Goal: Task Accomplishment & Management: Complete application form

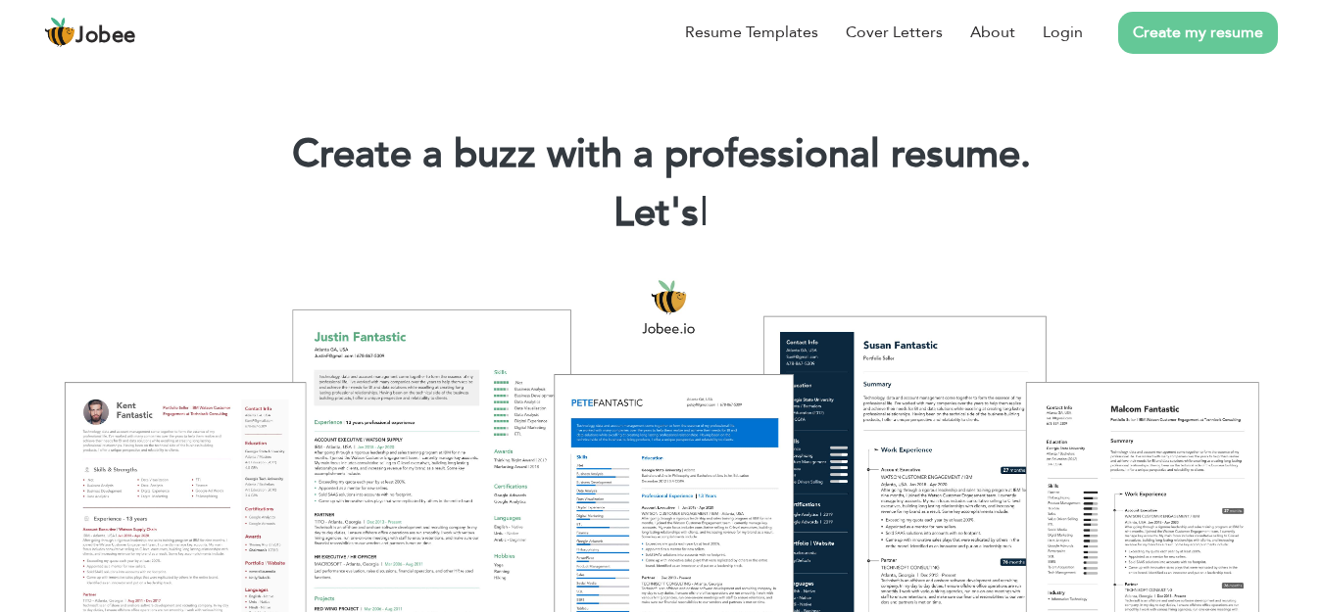
click at [1218, 40] on link "Create my resume" at bounding box center [1198, 33] width 160 height 42
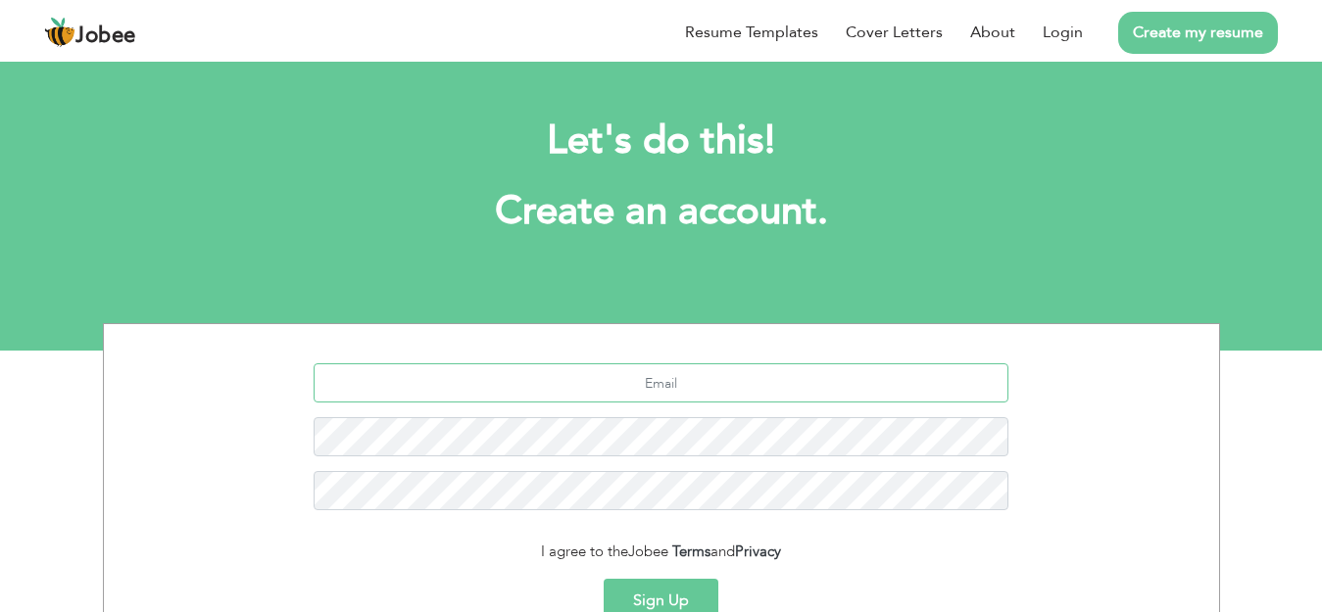
click at [691, 395] on input "text" at bounding box center [661, 383] width 695 height 39
type input "[EMAIL_ADDRESS][DOMAIN_NAME]"
click at [664, 590] on button "Sign Up" at bounding box center [661, 600] width 115 height 43
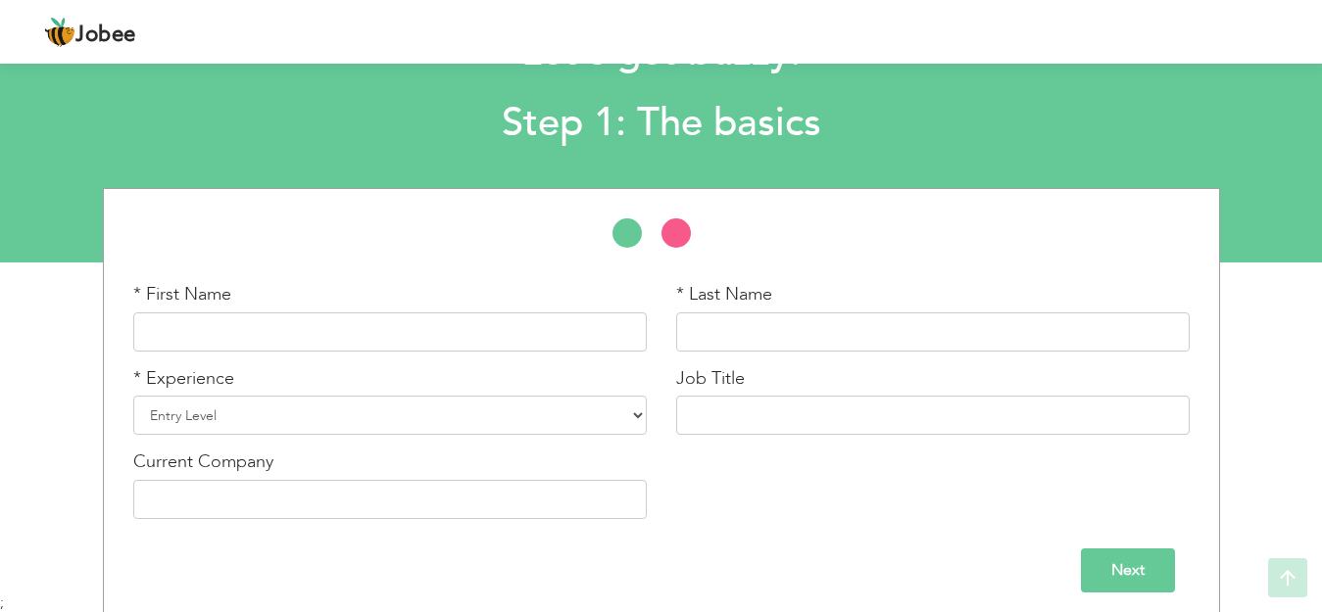
scroll to position [99, 0]
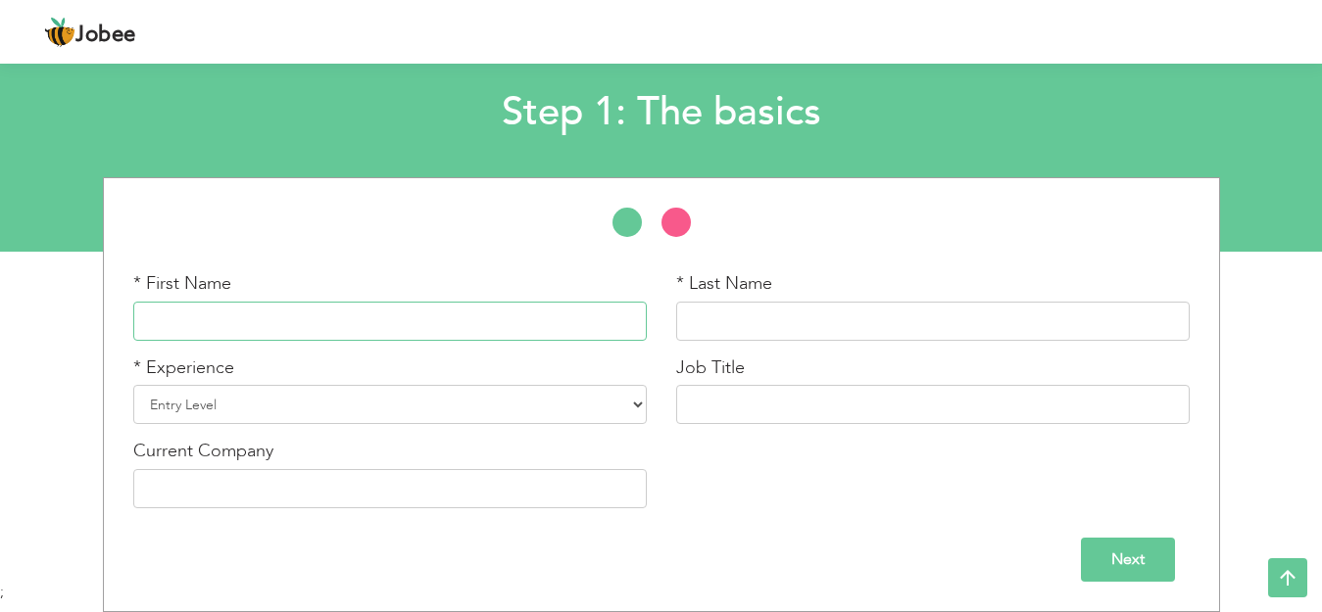
click at [312, 321] on input "text" at bounding box center [389, 321] width 513 height 39
type input "[PERSON_NAME]"
click at [830, 315] on input "text" at bounding box center [932, 321] width 513 height 39
type input "KANWAL"
click at [639, 398] on select "Entry Level Less than 1 Year 1 Year 2 Years 3 Years 4 Years 5 Years 6 Years 7 Y…" at bounding box center [389, 404] width 513 height 39
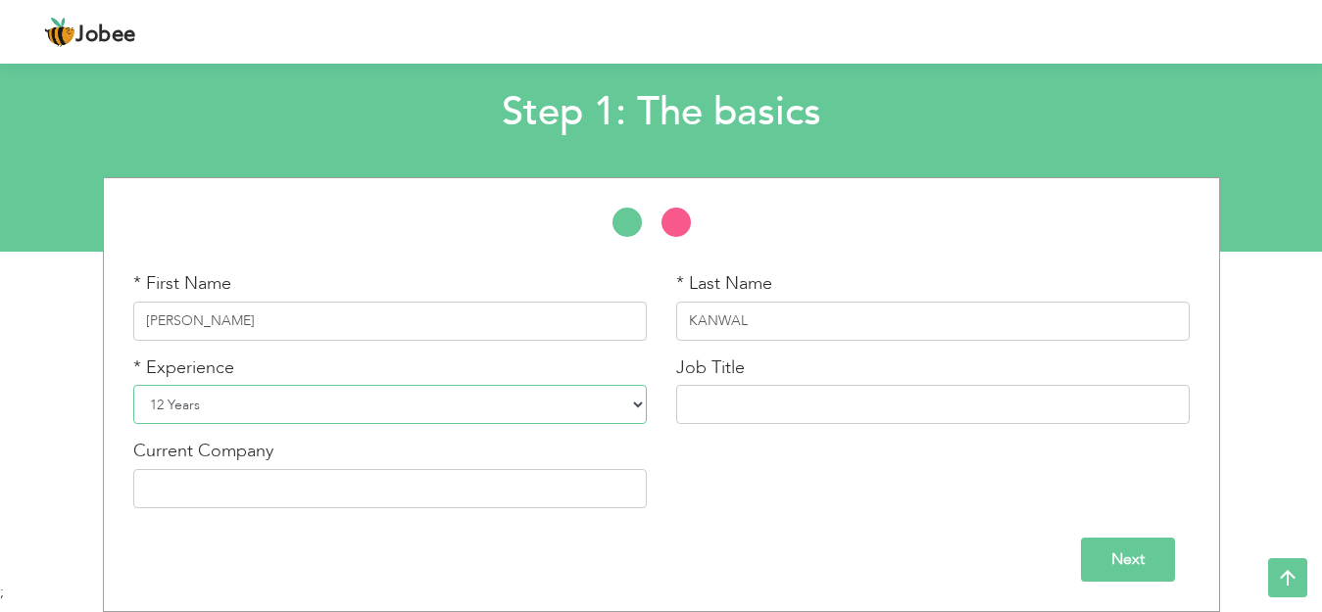
click at [133, 385] on select "Entry Level Less than 1 Year 1 Year 2 Years 3 Years 4 Years 5 Years 6 Years 7 Y…" at bounding box center [389, 404] width 513 height 39
click at [628, 408] on select "Entry Level Less than 1 Year 1 Year 2 Years 3 Years 4 Years 5 Years 6 Years 7 Y…" at bounding box center [389, 404] width 513 height 39
select select "1"
click at [133, 385] on select "Entry Level Less than 1 Year 1 Year 2 Years 3 Years 4 Years 5 Years 6 Years 7 Y…" at bounding box center [389, 404] width 513 height 39
click at [749, 408] on input "text" at bounding box center [932, 404] width 513 height 39
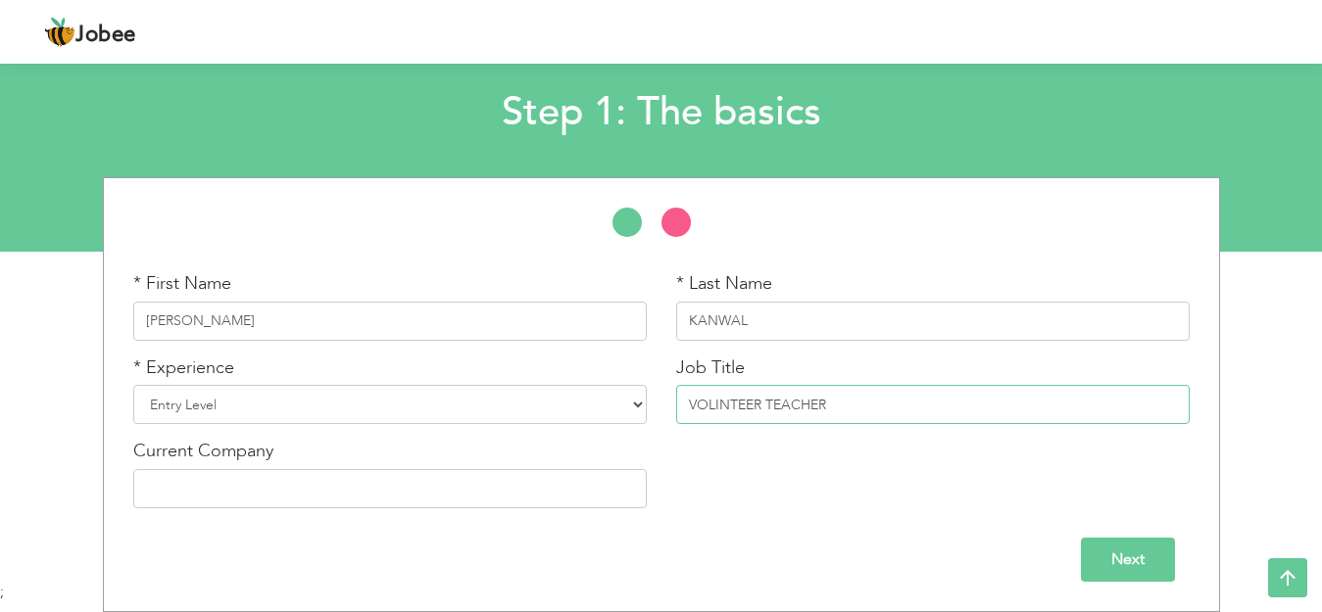
click at [747, 409] on input "VOLINTEER TEACHER" at bounding box center [932, 404] width 513 height 39
type input "VOLUNTEER TEACHER"
click at [1147, 553] on input "Next" at bounding box center [1128, 560] width 94 height 44
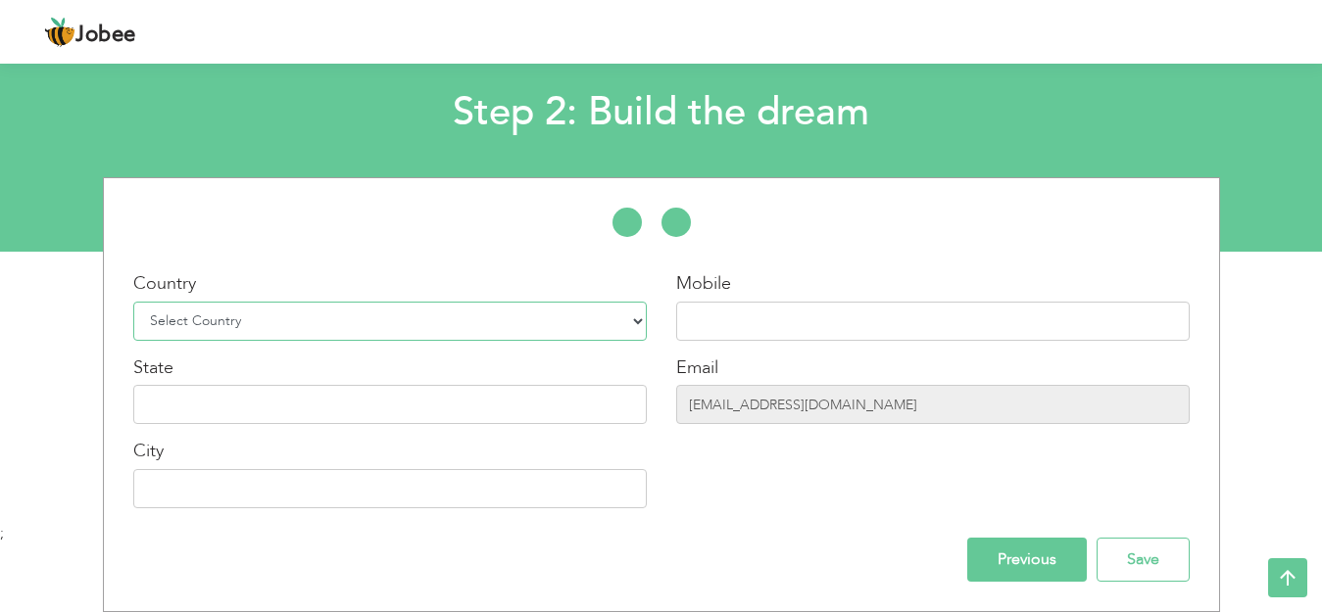
click at [586, 323] on select "Select Country Afghanistan Albania Algeria American Samoa Andorra Angola Anguil…" at bounding box center [389, 321] width 513 height 39
click at [133, 302] on select "Select Country Afghanistan Albania Algeria American Samoa Andorra Angola Anguil…" at bounding box center [389, 321] width 513 height 39
click at [442, 323] on select "Select Country Afghanistan Albania Algeria American Samoa Andorra Angola Anguil…" at bounding box center [389, 321] width 513 height 39
select select "166"
click at [133, 302] on select "Select Country Afghanistan Albania Algeria American Samoa Andorra Angola Anguil…" at bounding box center [389, 321] width 513 height 39
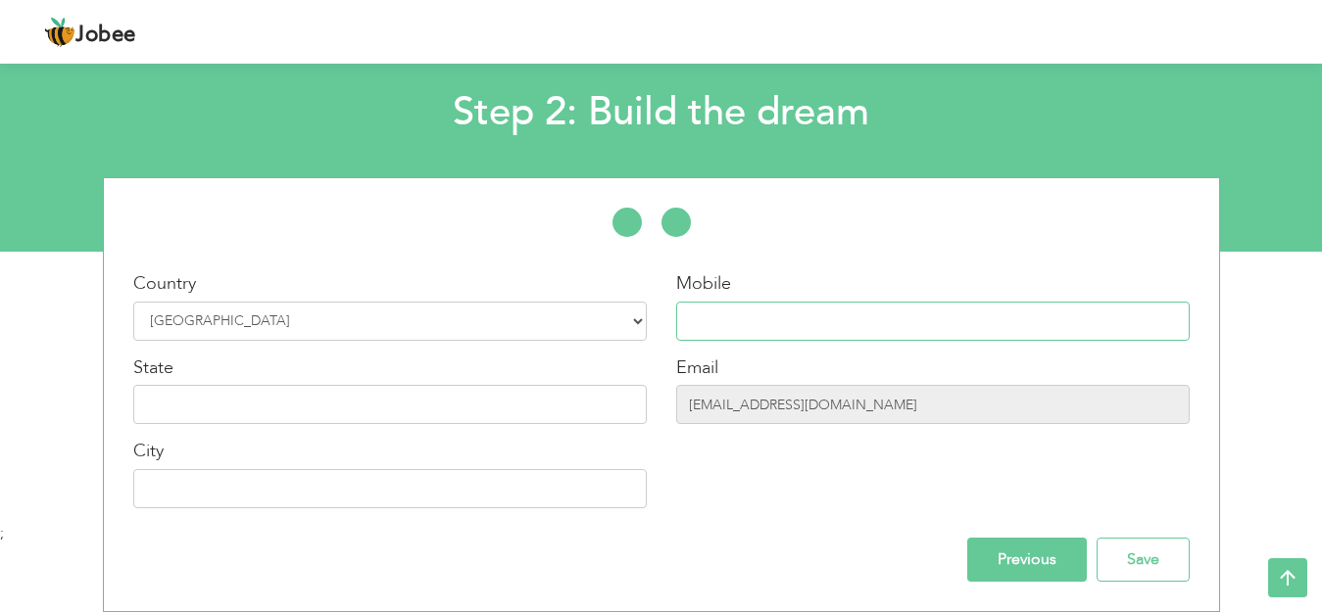
click at [776, 330] on input "text" at bounding box center [932, 321] width 513 height 39
type input "03445557777"
click at [309, 412] on input "text" at bounding box center [389, 404] width 513 height 39
type input "PAKISTAN"
click at [257, 490] on input "text" at bounding box center [389, 488] width 513 height 39
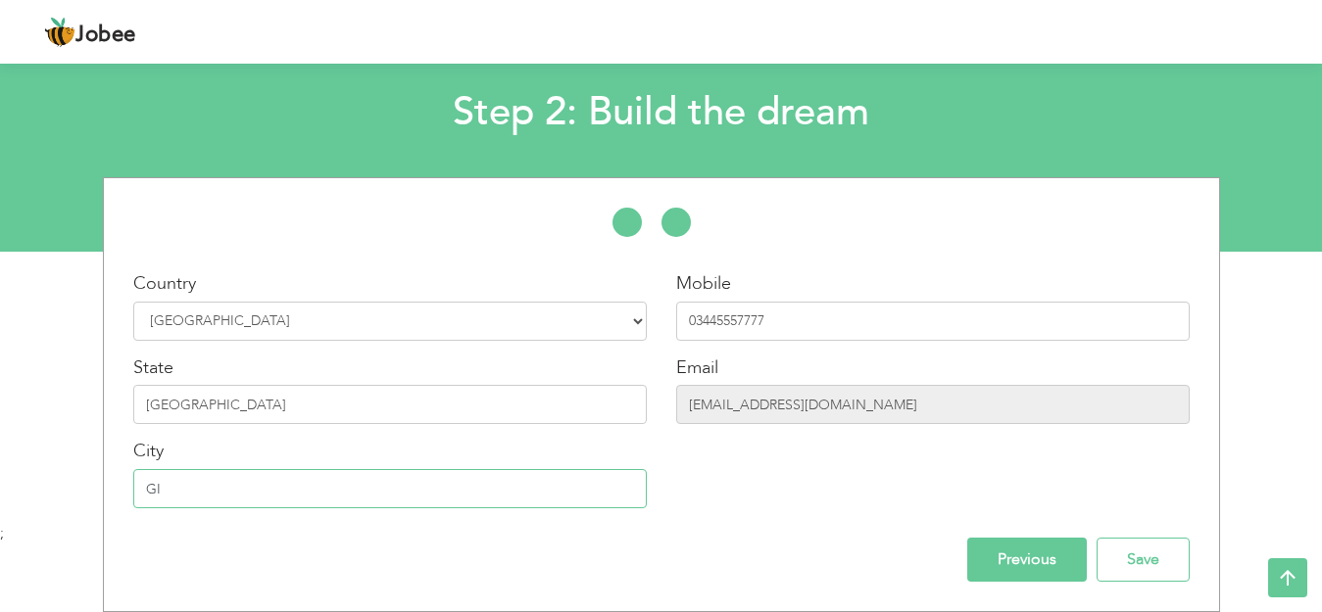
type input "G"
type input "CHILAS"
click at [1151, 562] on input "Save" at bounding box center [1142, 560] width 93 height 44
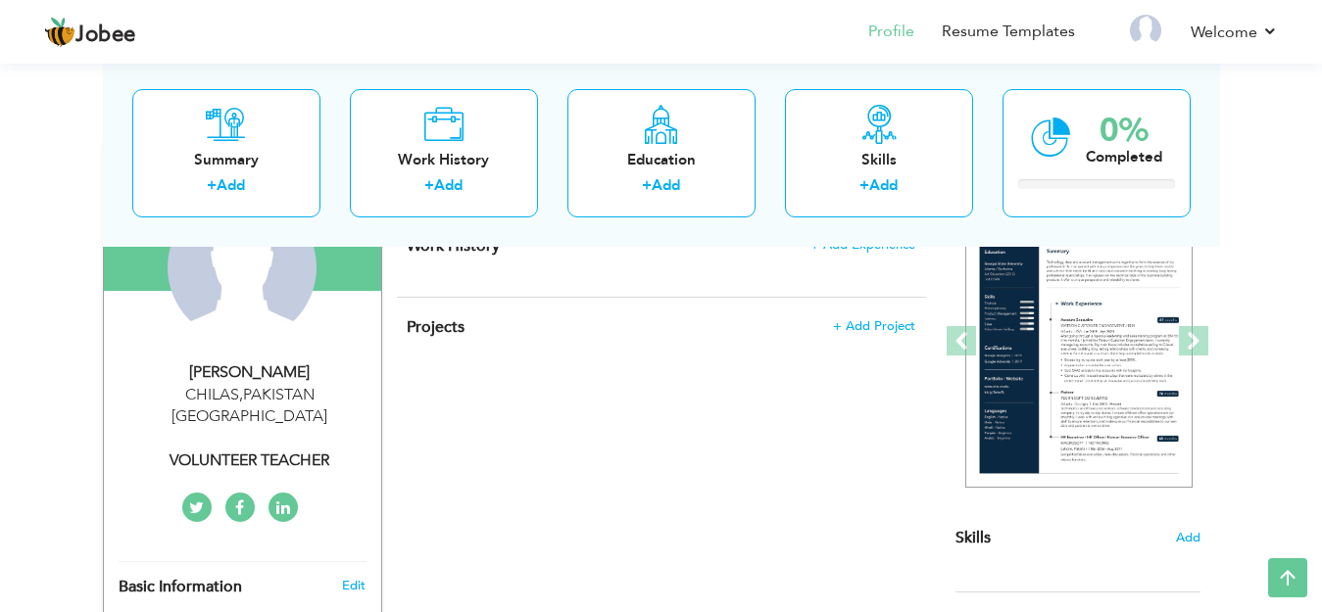
scroll to position [223, 0]
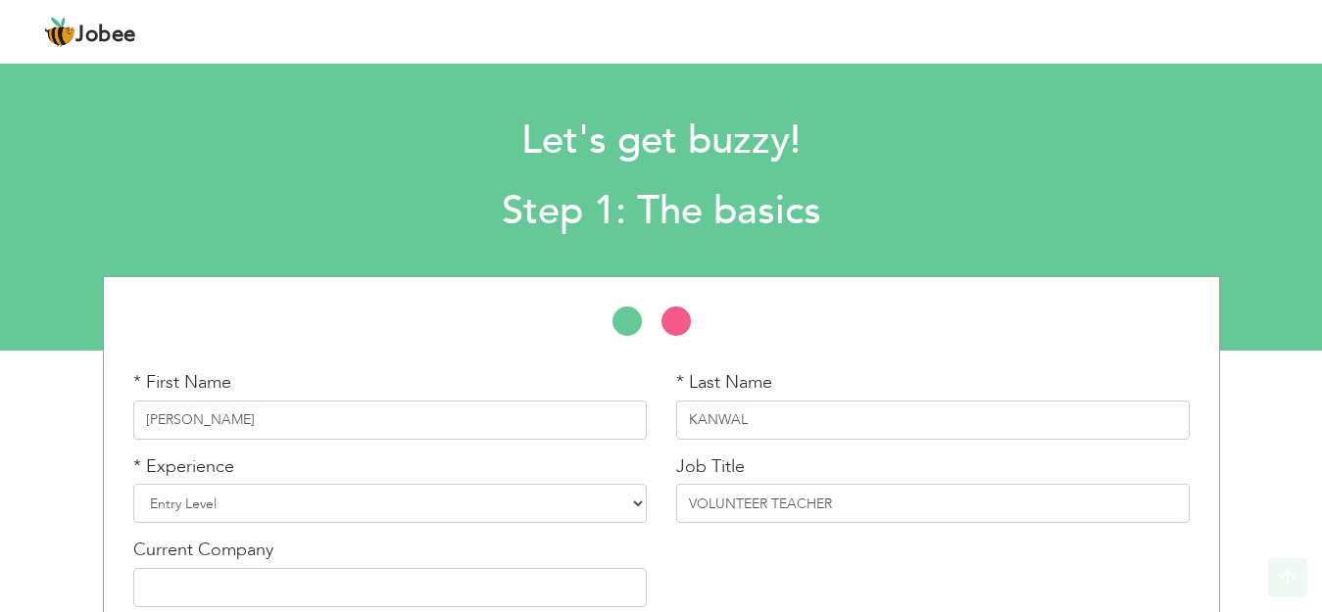
scroll to position [99, 0]
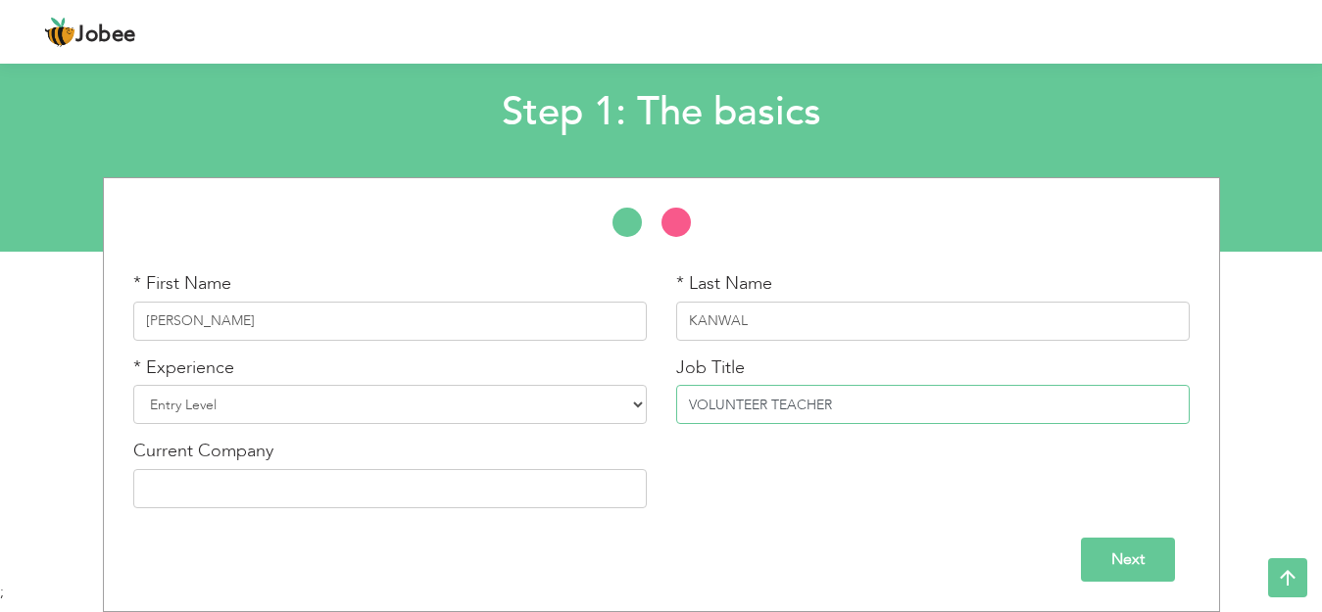
click at [924, 399] on input "VOLUNTEER TEACHER" at bounding box center [932, 404] width 513 height 39
type input "V"
click at [1127, 559] on input "Next" at bounding box center [1128, 560] width 94 height 44
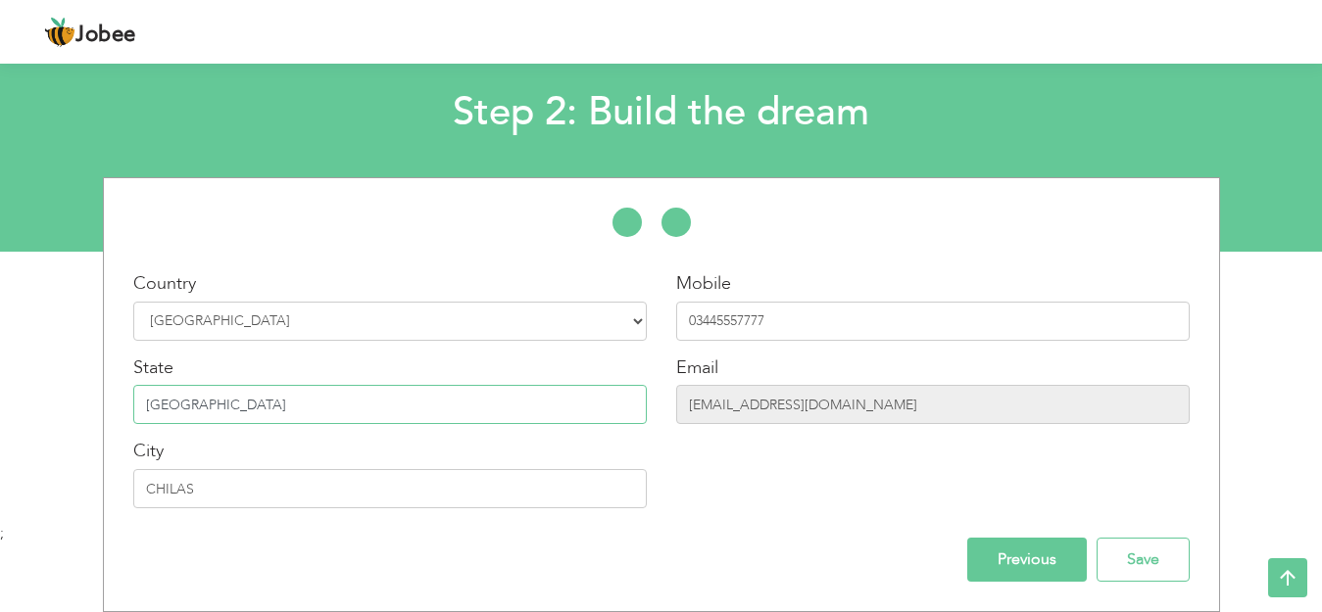
click at [387, 414] on input "PAKISTAN" at bounding box center [389, 404] width 513 height 39
type input "P"
click at [1135, 561] on input "Save" at bounding box center [1142, 560] width 93 height 44
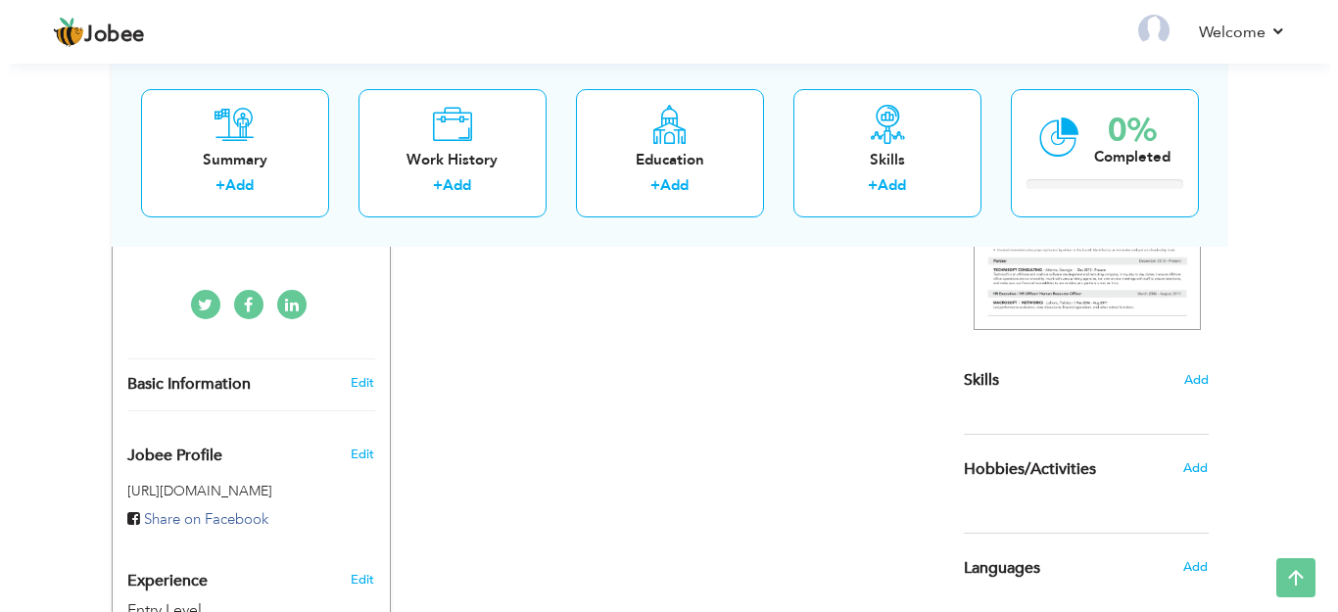
scroll to position [389, 0]
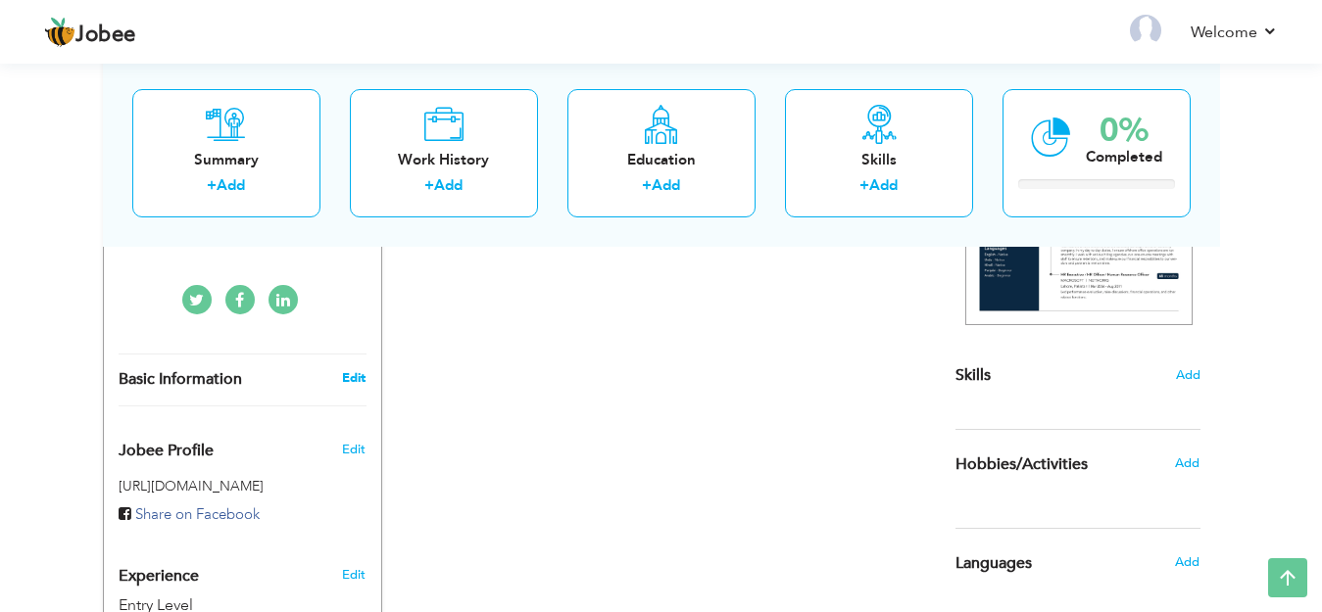
click at [364, 382] on link "Edit" at bounding box center [354, 378] width 24 height 18
type input "SADIQA"
type input "KANWAL"
type input "03445557777"
select select "number:166"
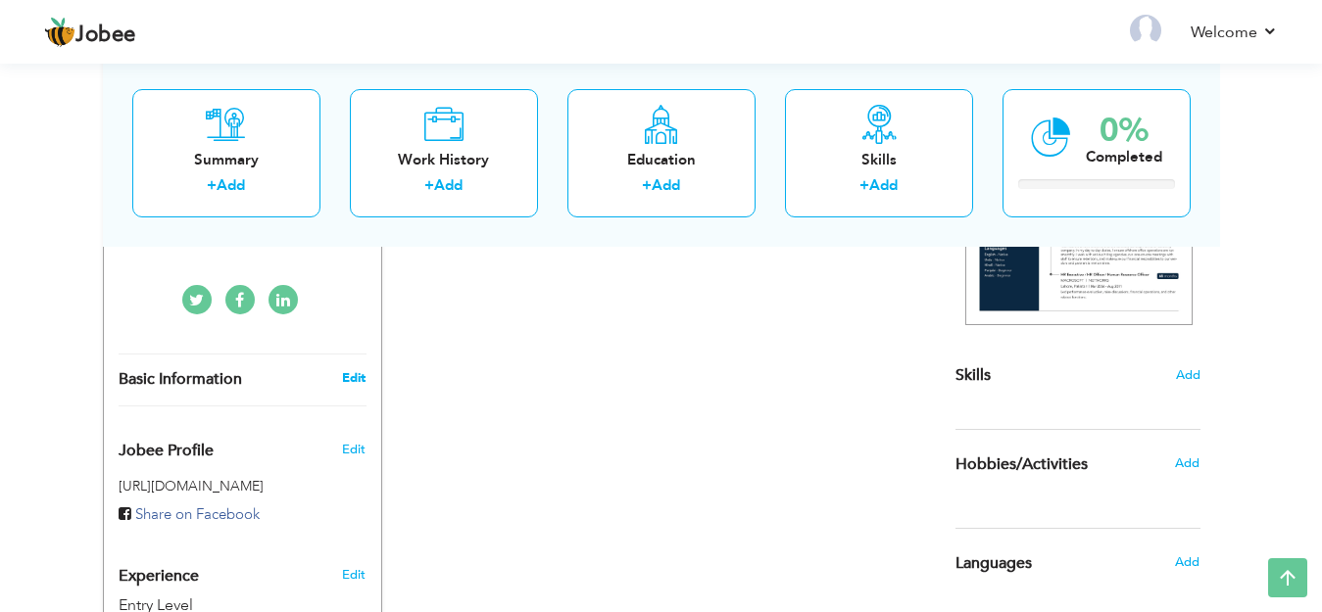
type input "CHILAS"
select select "number:1"
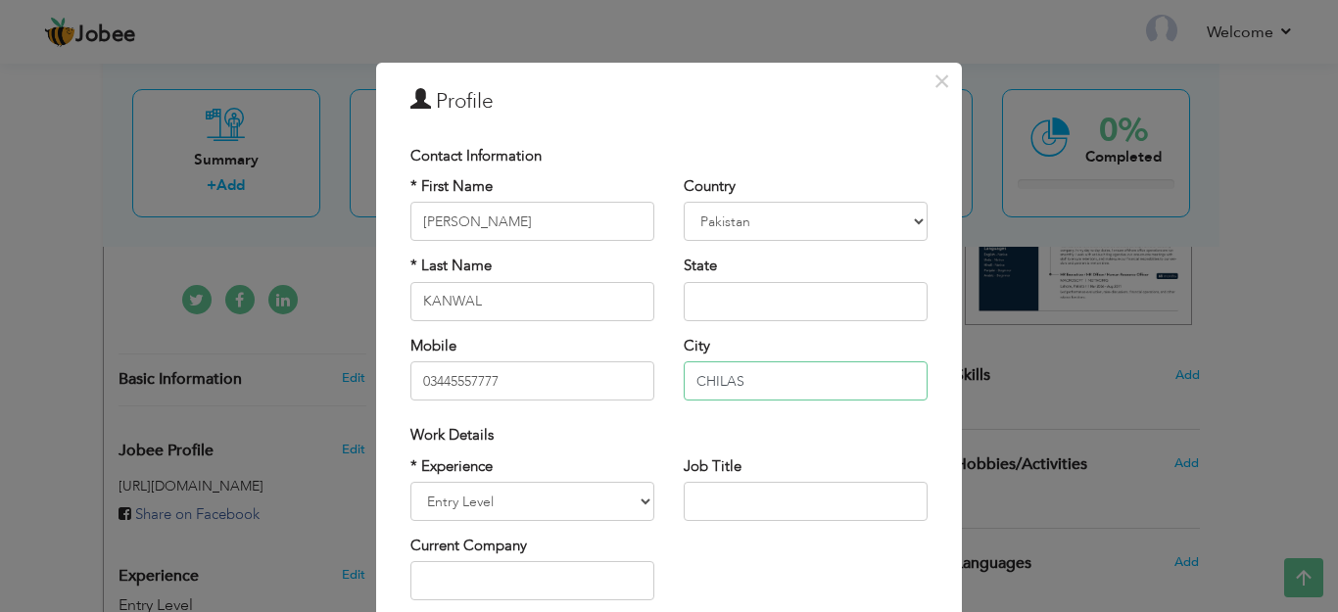
click at [771, 386] on input "CHILAS" at bounding box center [806, 381] width 244 height 39
type input "CHILAS"
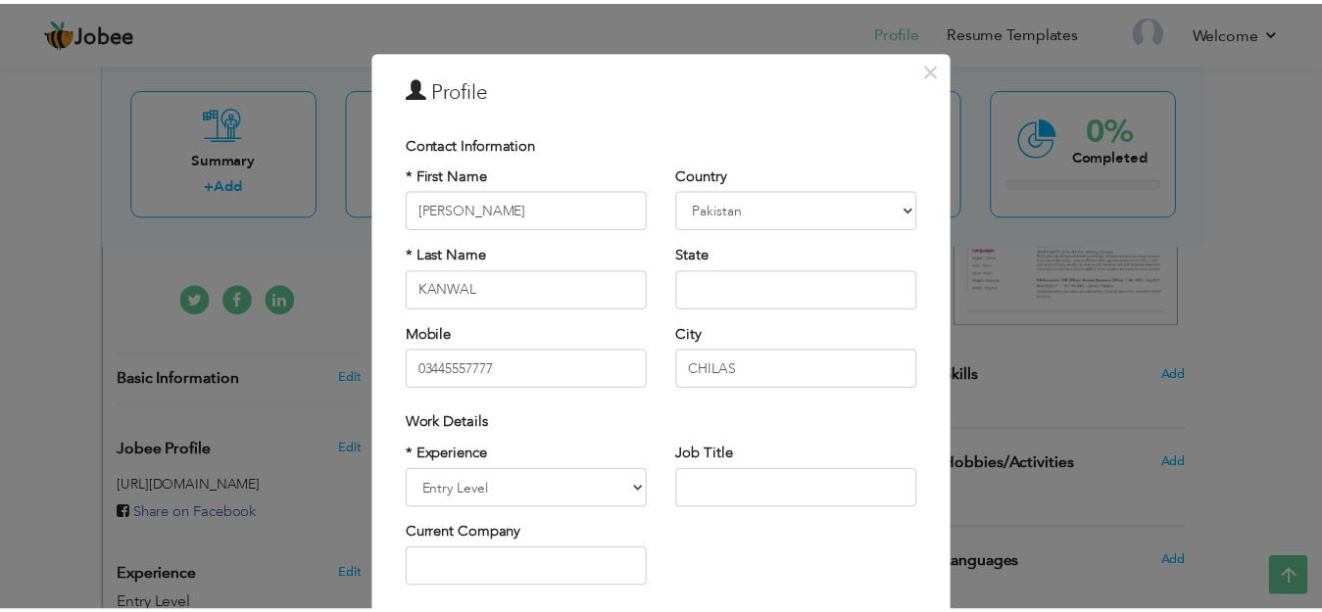
scroll to position [11, 0]
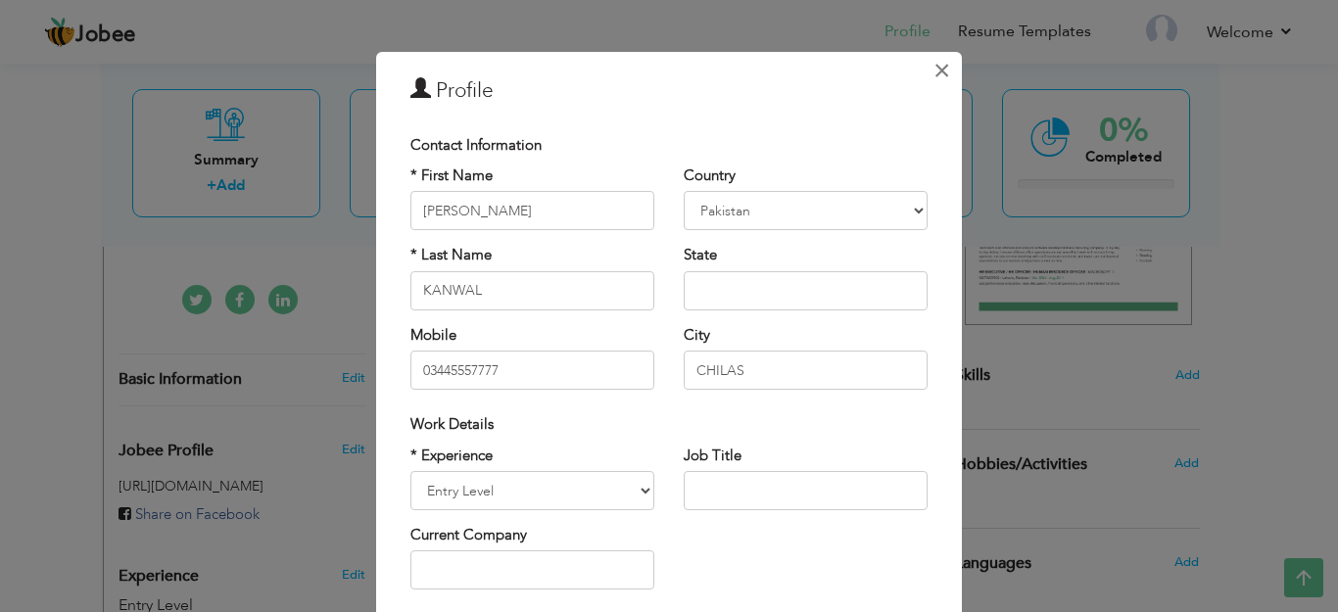
click at [934, 77] on span "×" at bounding box center [942, 70] width 17 height 35
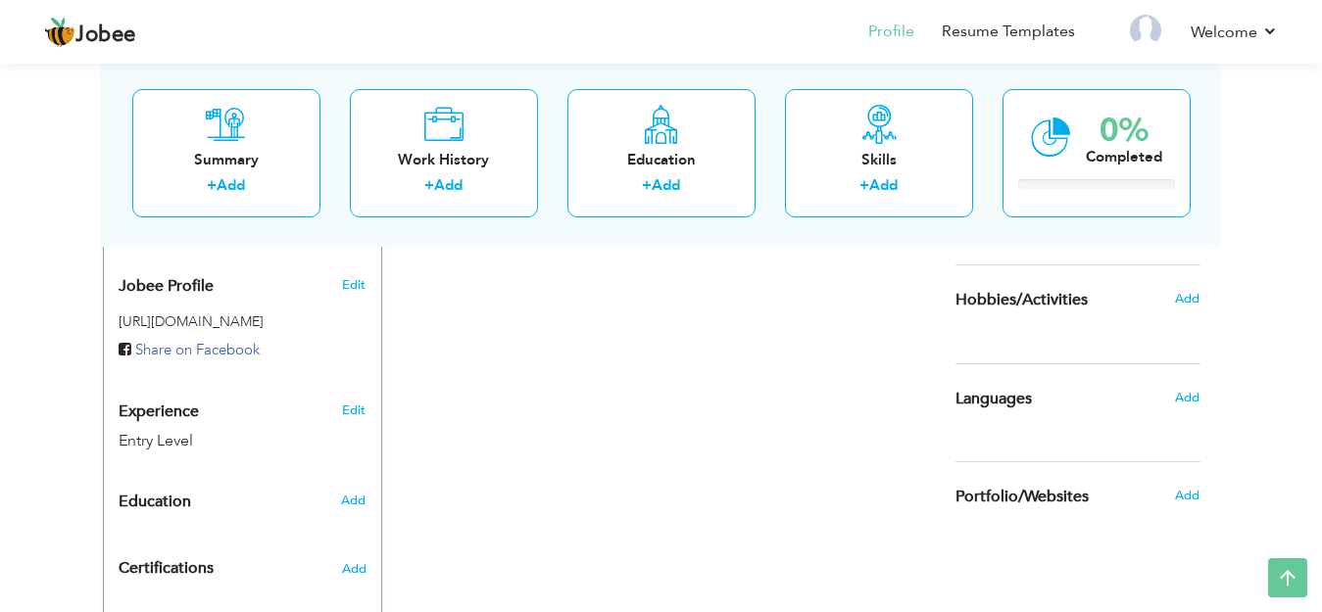
scroll to position [557, 0]
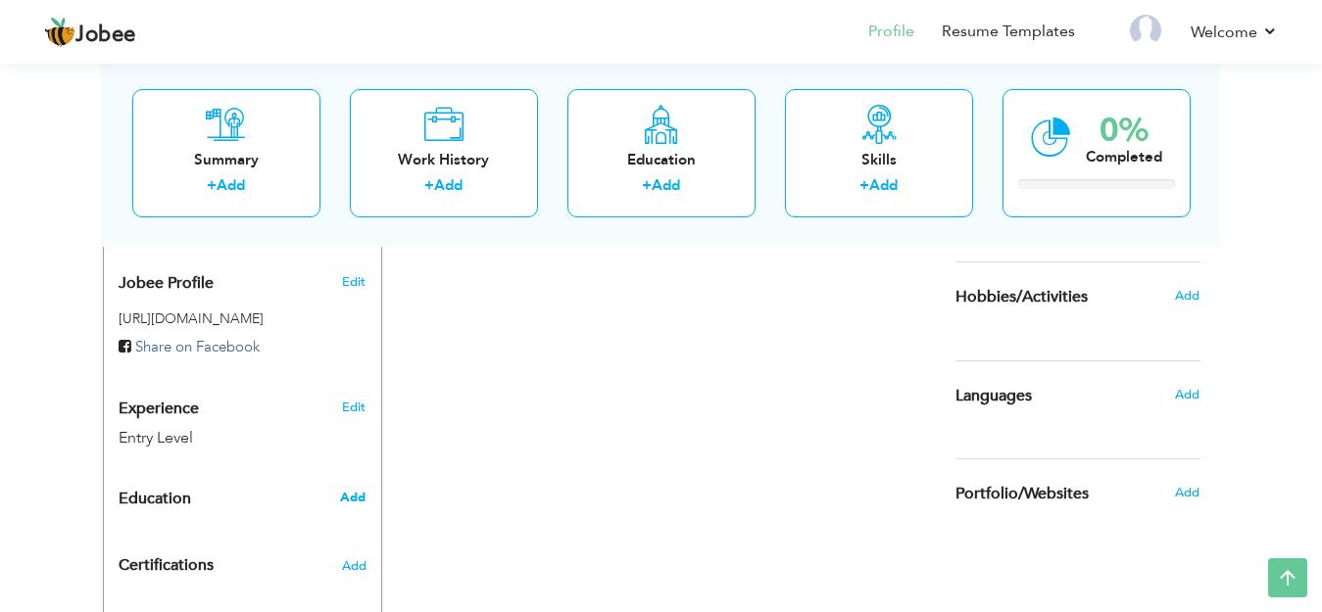
click at [353, 492] on span "Add" at bounding box center [352, 498] width 25 height 18
radio input "true"
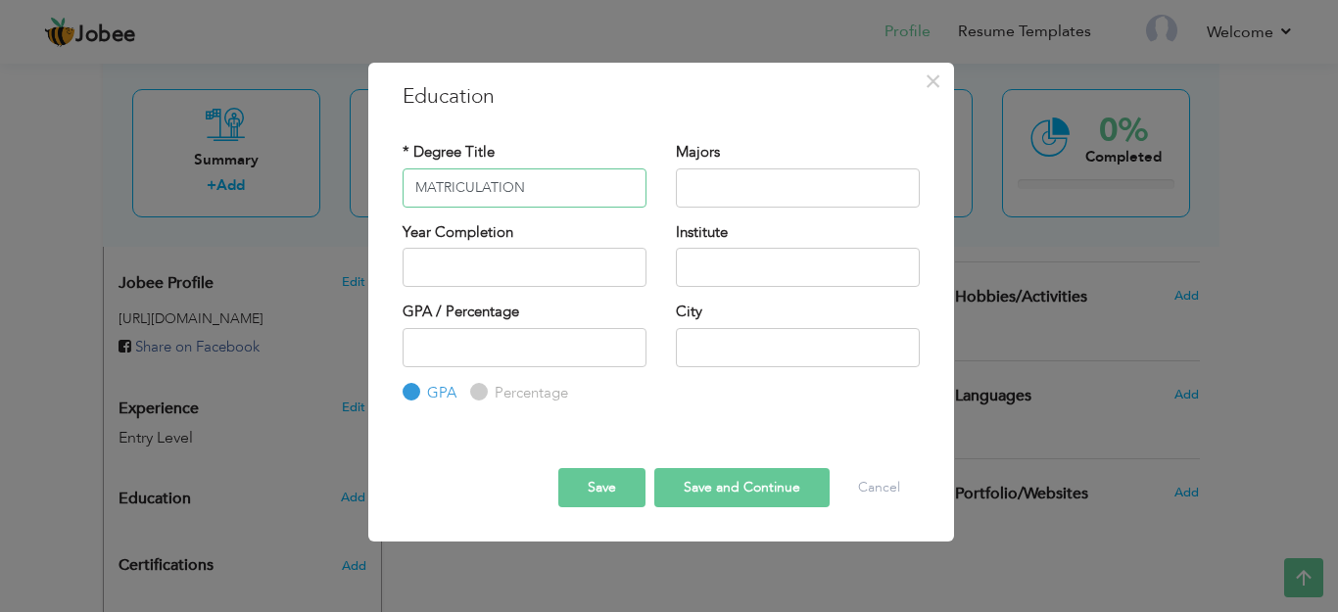
type input "MATRICULATION"
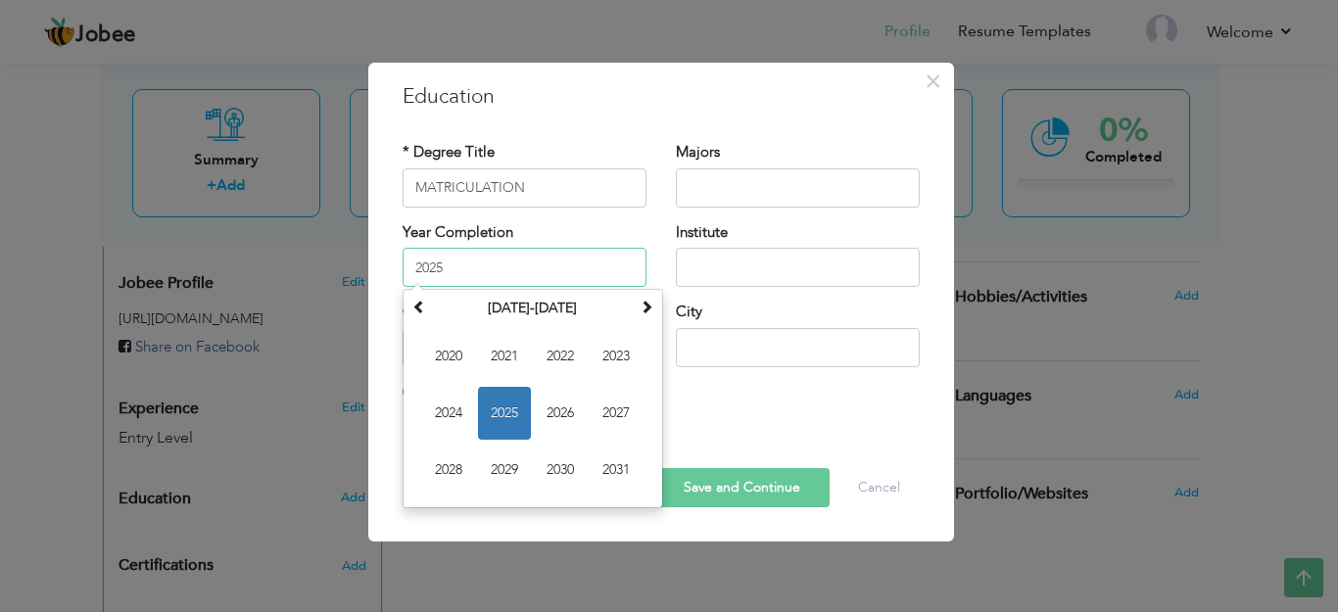
click at [487, 280] on input "2025" at bounding box center [525, 267] width 244 height 39
click at [442, 421] on span "2024" at bounding box center [448, 413] width 53 height 53
click at [470, 264] on input "2024" at bounding box center [525, 267] width 244 height 39
click at [451, 408] on span "2023" at bounding box center [448, 413] width 53 height 53
type input "2023"
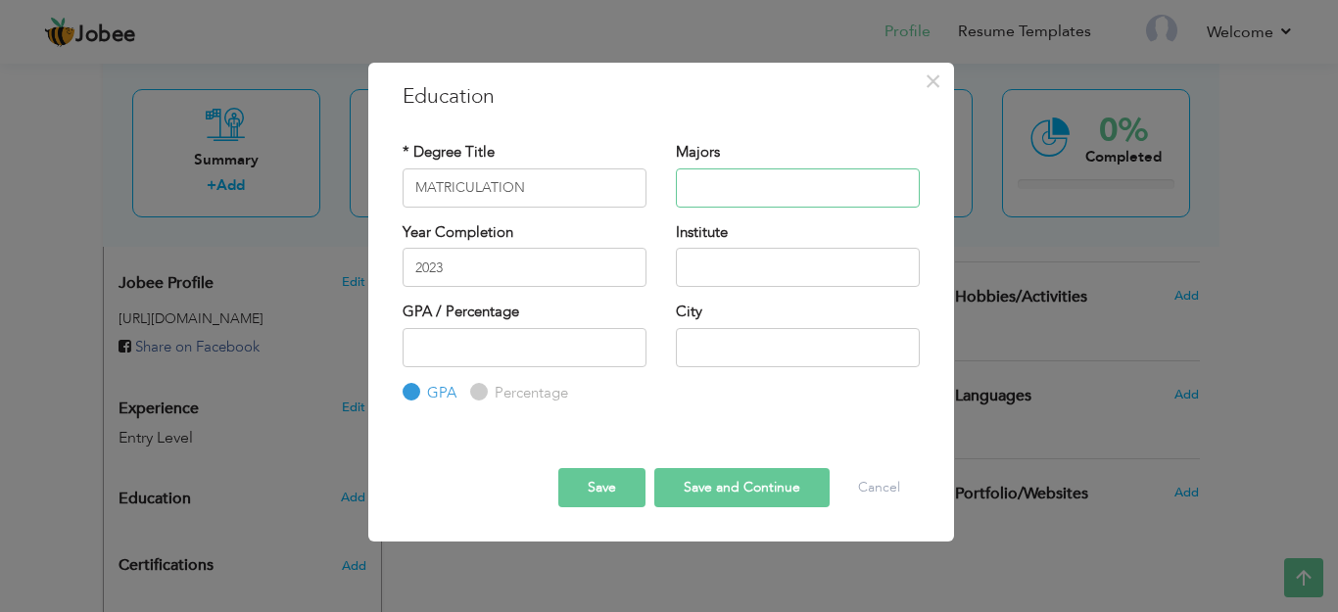
click at [732, 179] on input "text" at bounding box center [798, 188] width 244 height 39
type input "SCIENCE"
click at [701, 284] on input "text" at bounding box center [798, 267] width 244 height 39
type input "FG GIRLS HIGH SCHOOL CHILAS"
click at [516, 347] on input "number" at bounding box center [525, 347] width 244 height 39
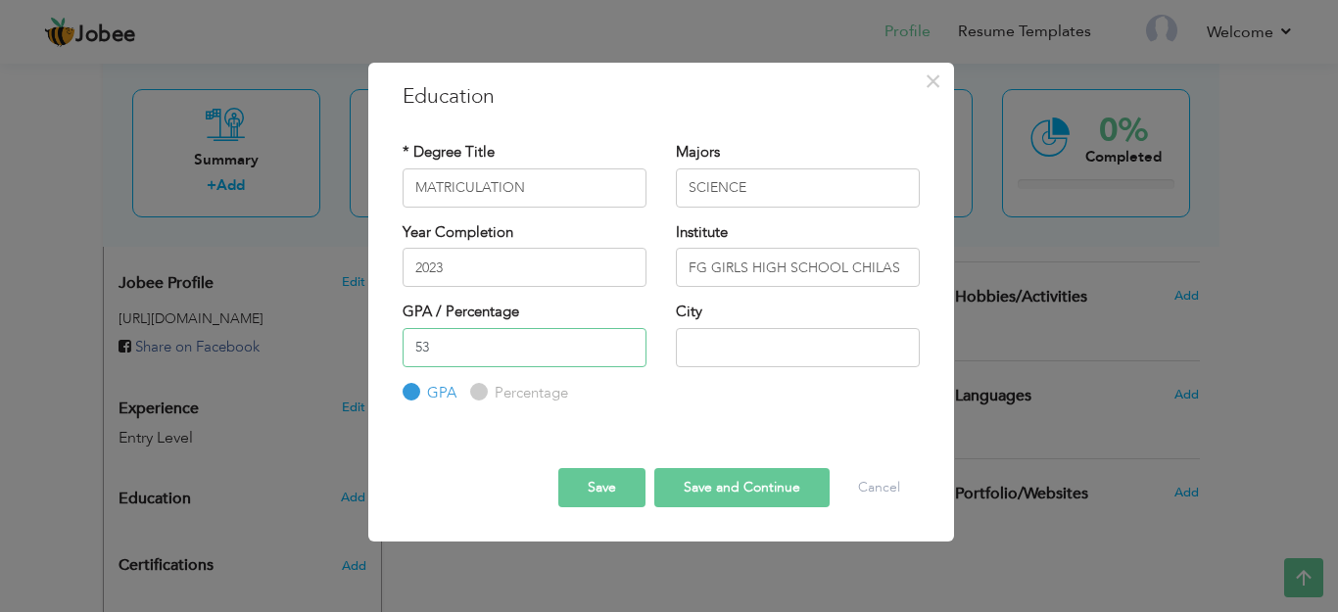
click at [630, 353] on input "53" at bounding box center [525, 347] width 244 height 39
type input "54"
click at [628, 346] on input "54" at bounding box center [525, 347] width 244 height 39
click at [567, 348] on input "54" at bounding box center [525, 347] width 244 height 39
type input "54"
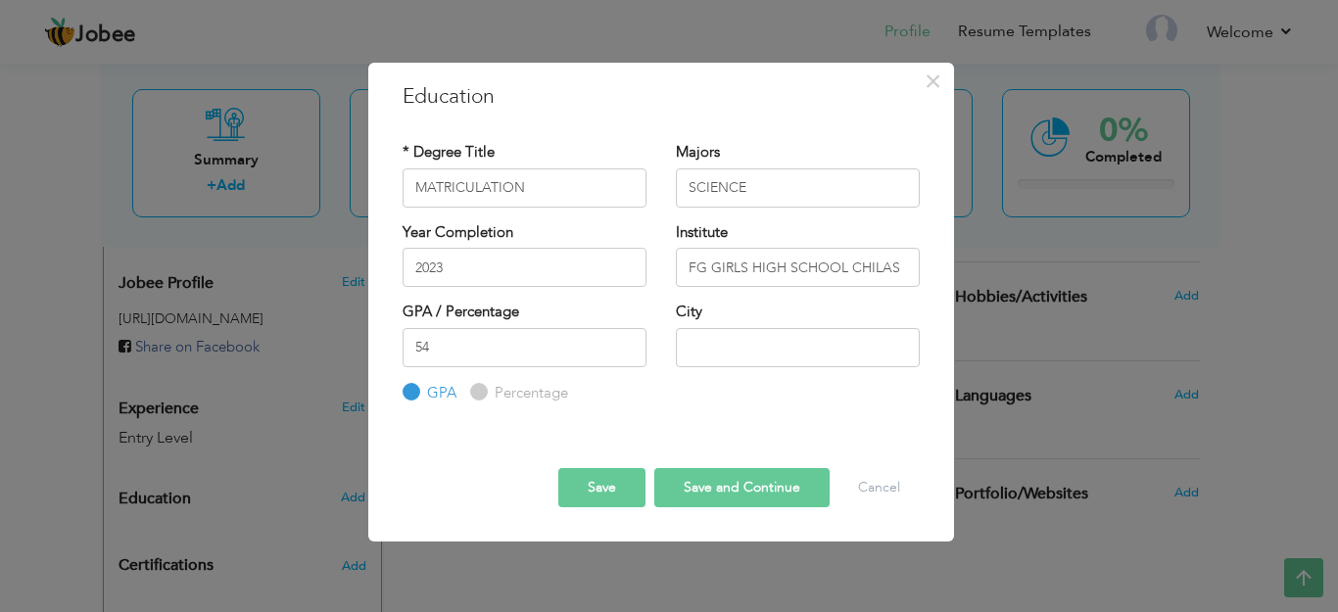
click at [477, 388] on input "Percentage" at bounding box center [476, 392] width 13 height 13
radio input "true"
click at [710, 354] on input "text" at bounding box center [798, 347] width 244 height 39
type input "CHILAS"
click at [719, 489] on button "Save and Continue" at bounding box center [742, 487] width 175 height 39
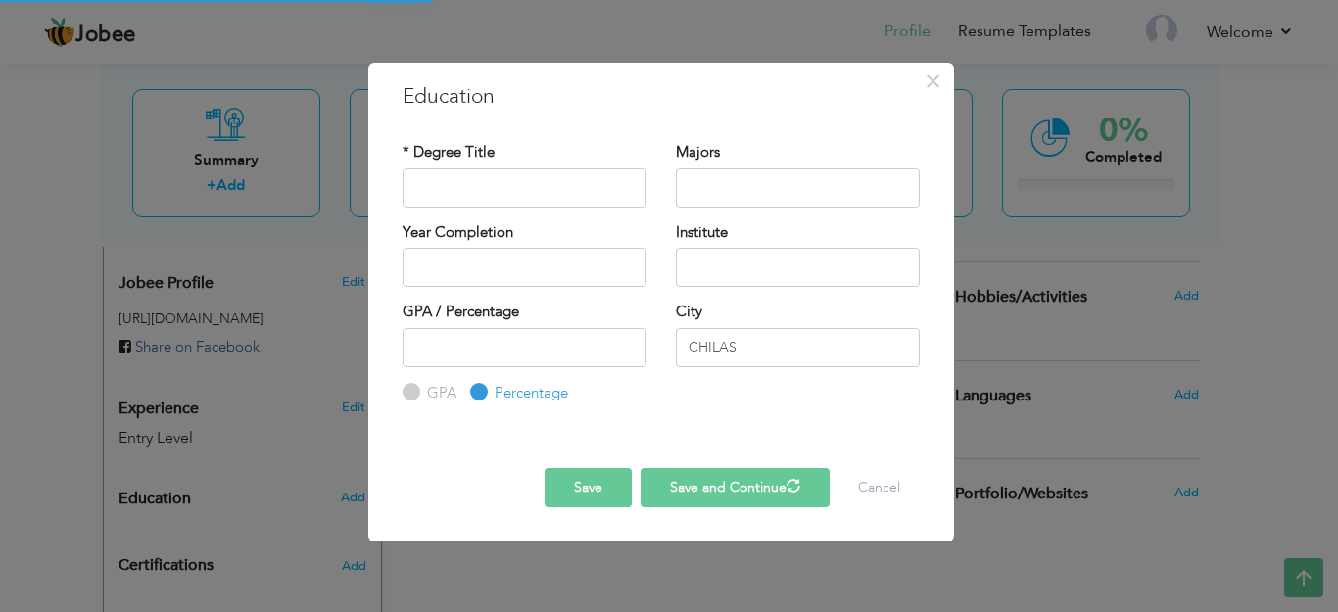
radio input "true"
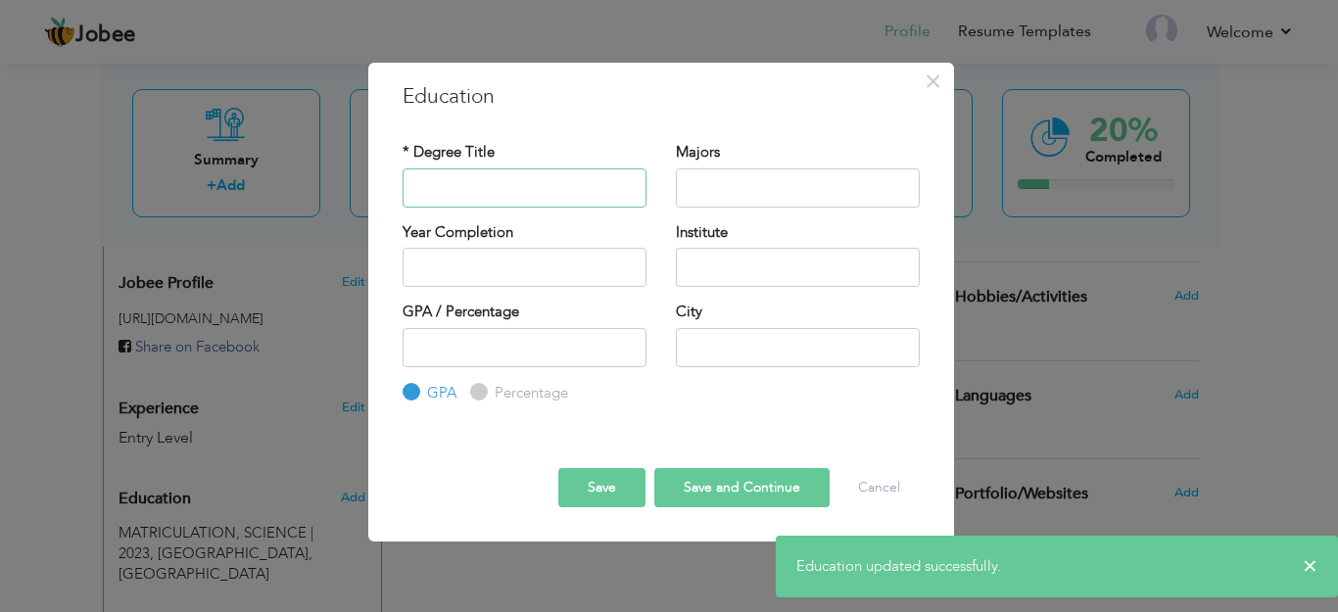
click at [512, 188] on input "text" at bounding box center [525, 188] width 244 height 39
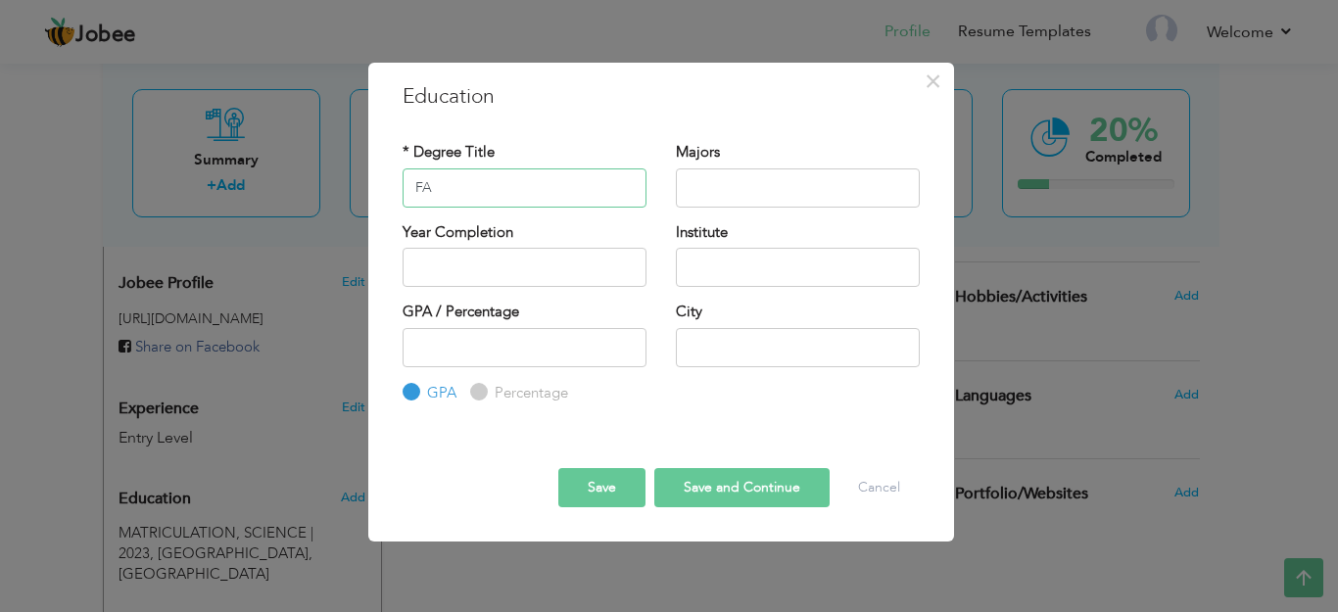
type input "FA"
click at [766, 185] on input "text" at bounding box center [798, 188] width 244 height 39
type input "CIVICS"
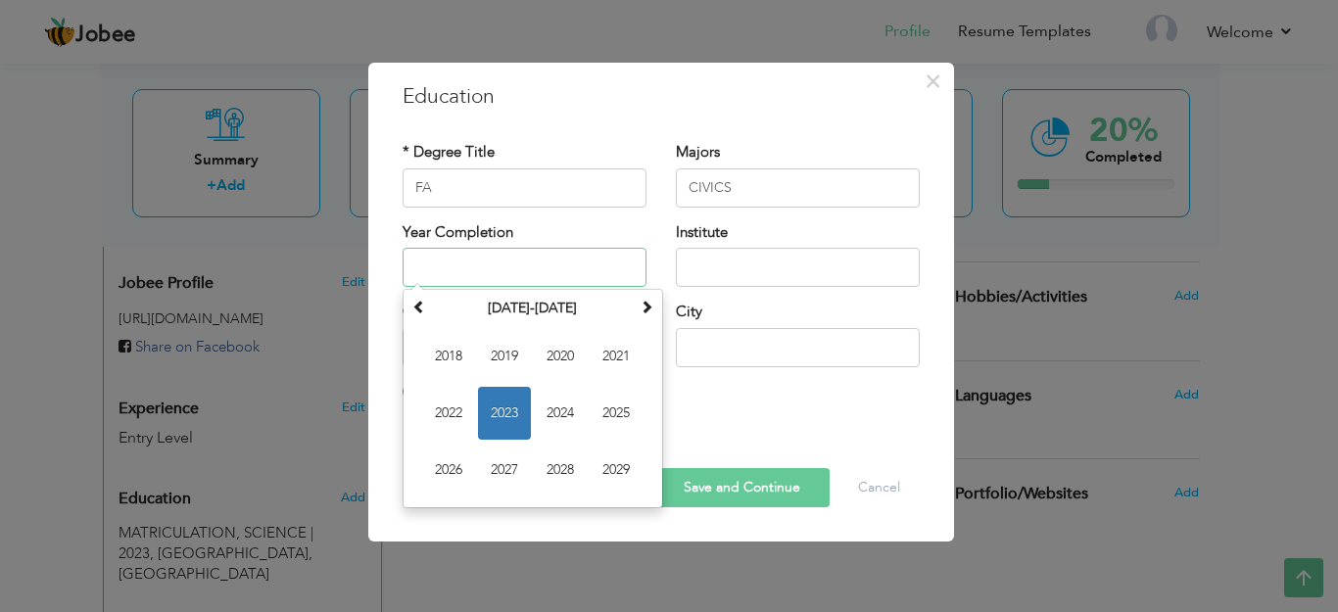
click at [554, 279] on input "text" at bounding box center [525, 267] width 244 height 39
click at [605, 416] on span "2025" at bounding box center [616, 413] width 53 height 53
type input "2025"
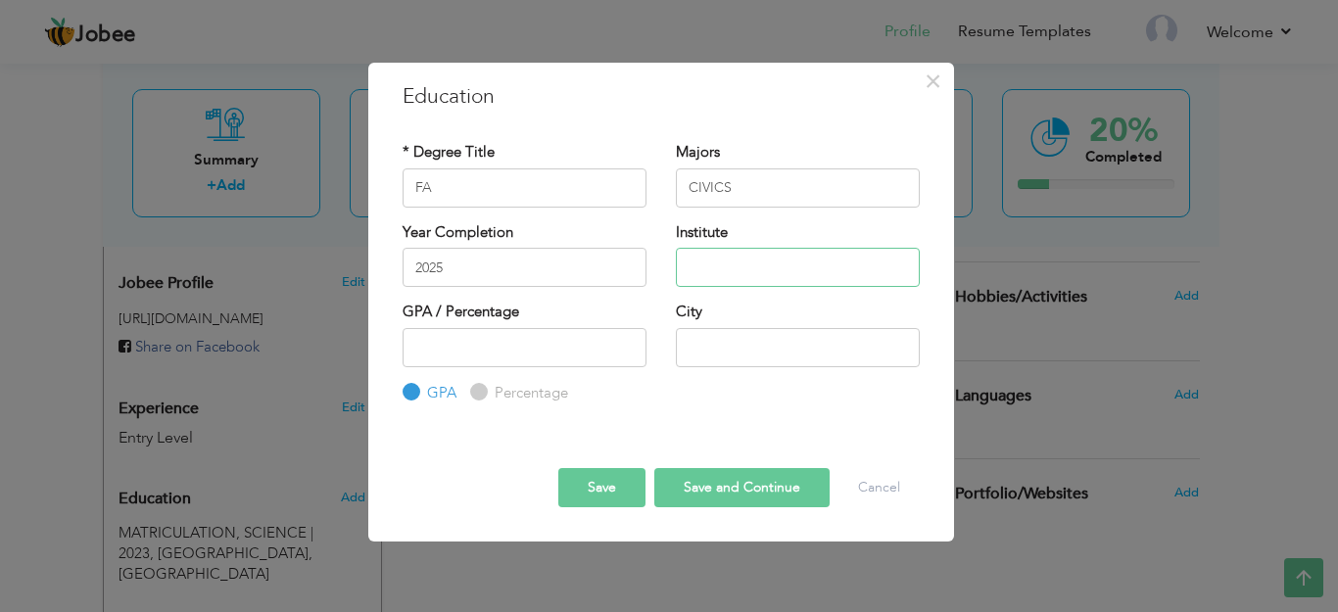
click at [746, 276] on input "text" at bounding box center [798, 267] width 244 height 39
click at [772, 277] on input "FG GIRLS INRER COLLEGE" at bounding box center [798, 267] width 244 height 39
click at [890, 264] on input "FG GIRLS INTER COLLEGE" at bounding box center [798, 267] width 244 height 39
type input "FG GIRLS INTER COLLEGE CHILAS"
click at [473, 398] on div "Percentage" at bounding box center [519, 393] width 98 height 22
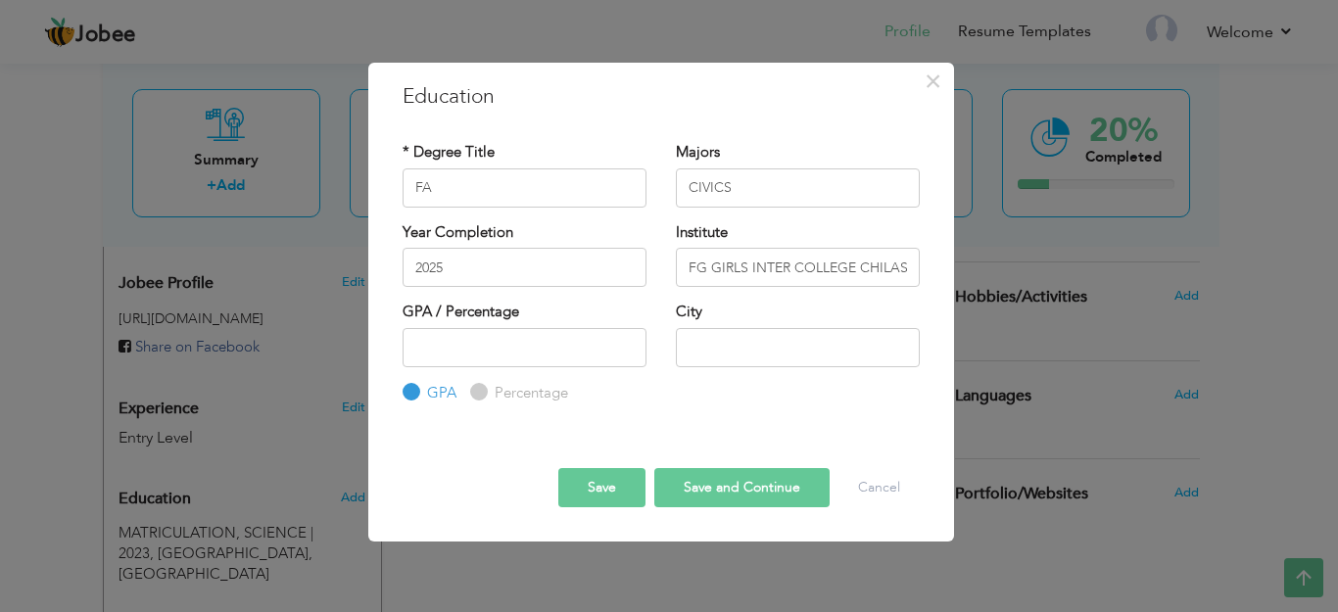
click at [487, 390] on div "Percentage" at bounding box center [519, 393] width 98 height 22
click at [481, 351] on input "number" at bounding box center [525, 347] width 244 height 39
type input "47"
click at [475, 391] on input "Percentage" at bounding box center [476, 392] width 13 height 13
radio input "true"
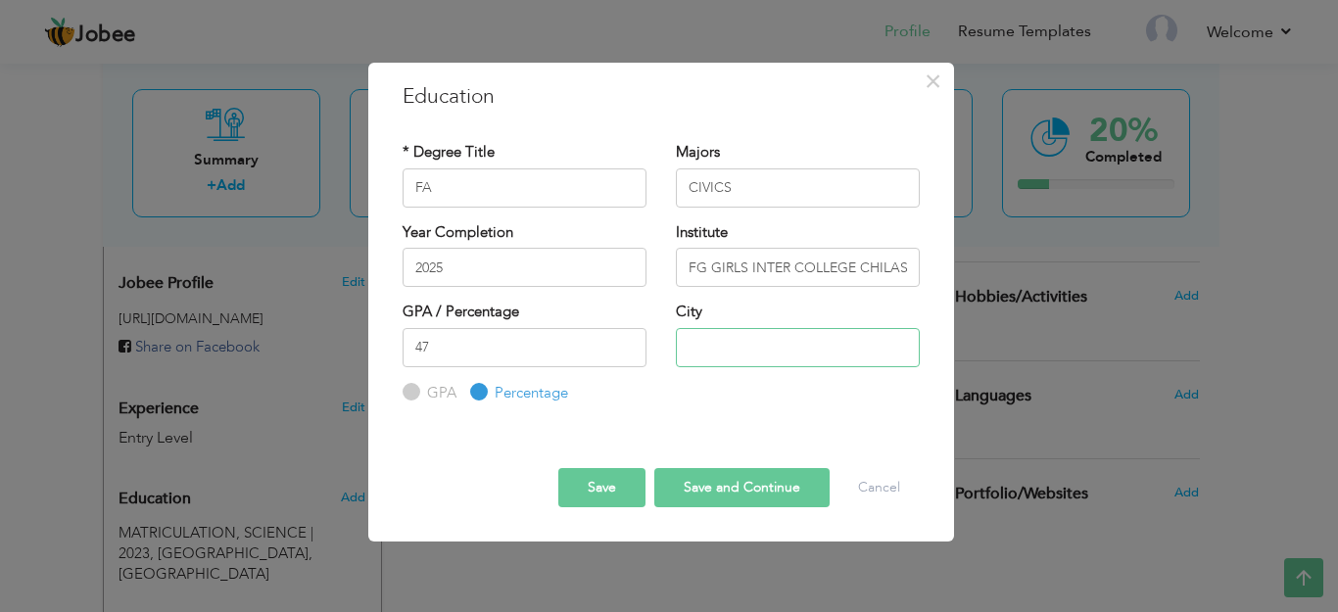
click at [731, 353] on input "text" at bounding box center [798, 347] width 244 height 39
type input "CHILAS"
click at [611, 476] on button "Save" at bounding box center [601, 487] width 87 height 39
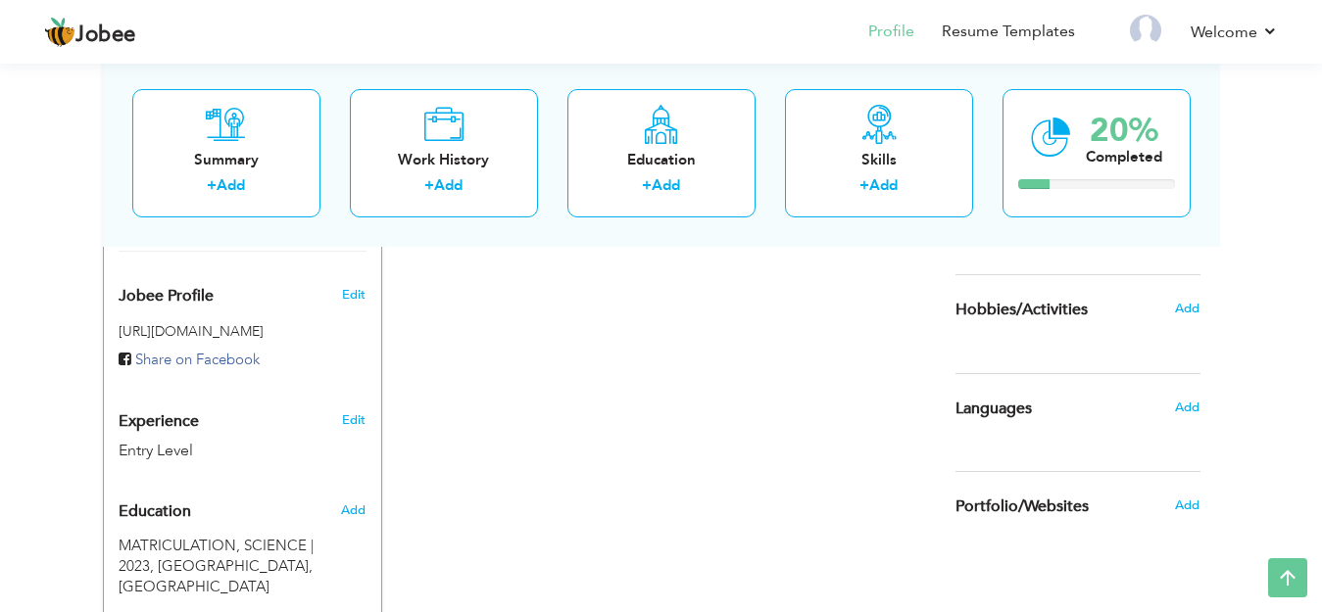
scroll to position [516, 0]
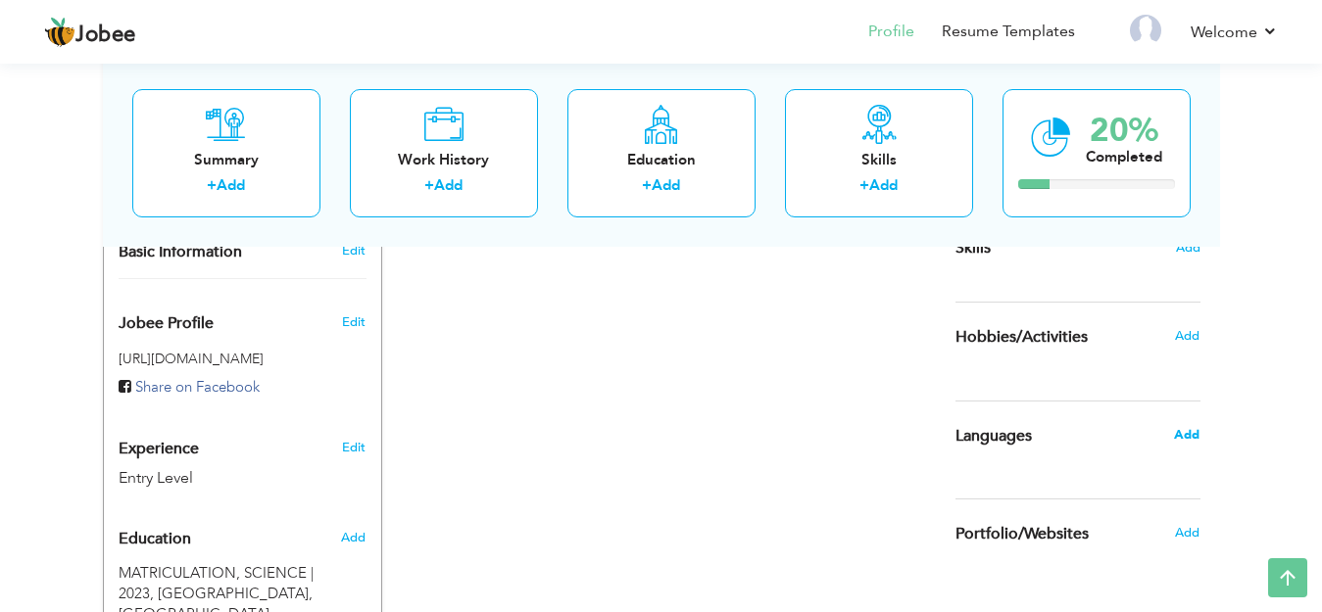
click at [1189, 435] on span "Add" at bounding box center [1186, 435] width 25 height 18
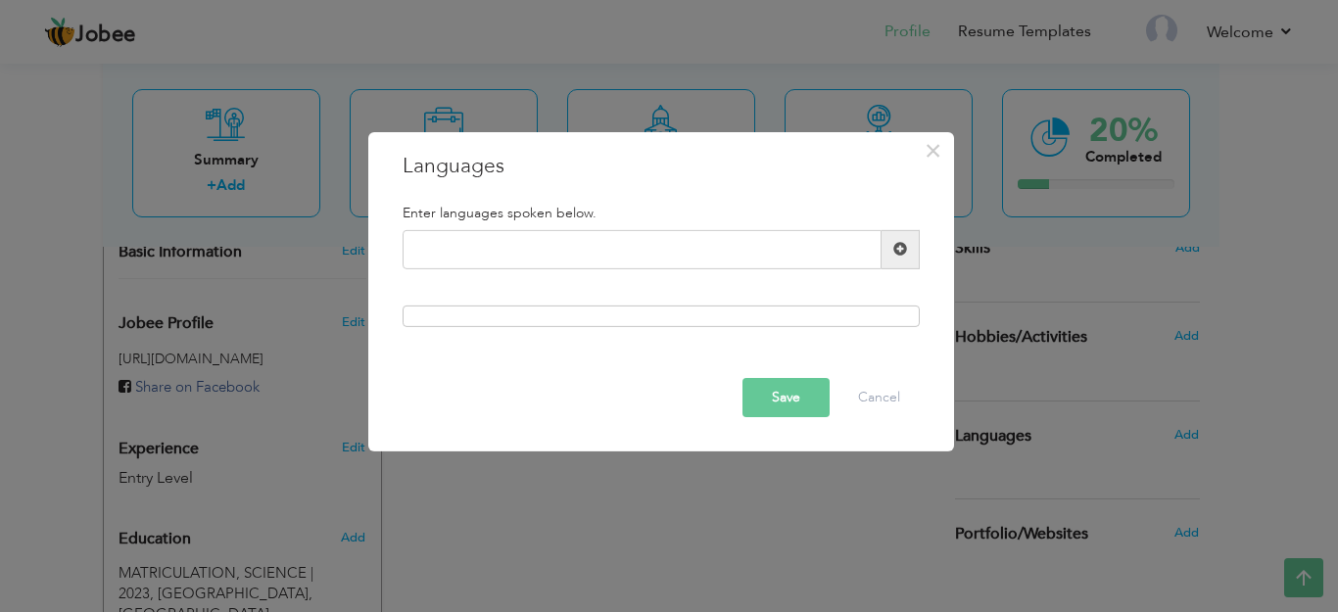
click at [892, 252] on span at bounding box center [901, 249] width 38 height 39
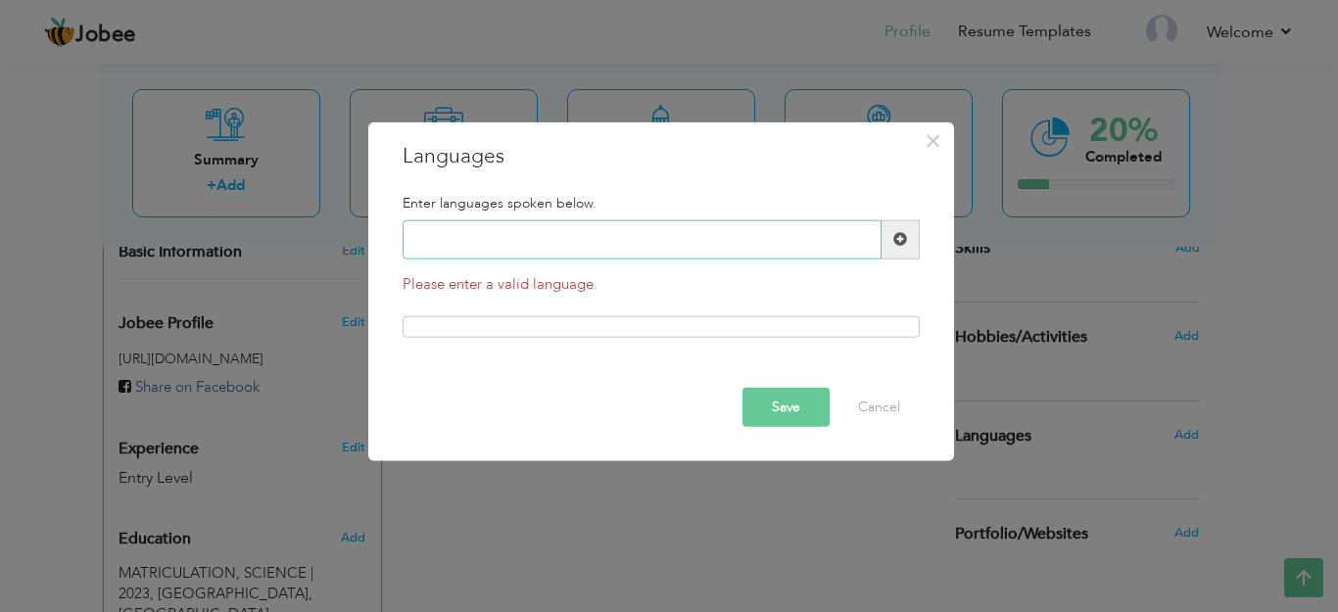
click at [739, 233] on input "text" at bounding box center [642, 239] width 479 height 39
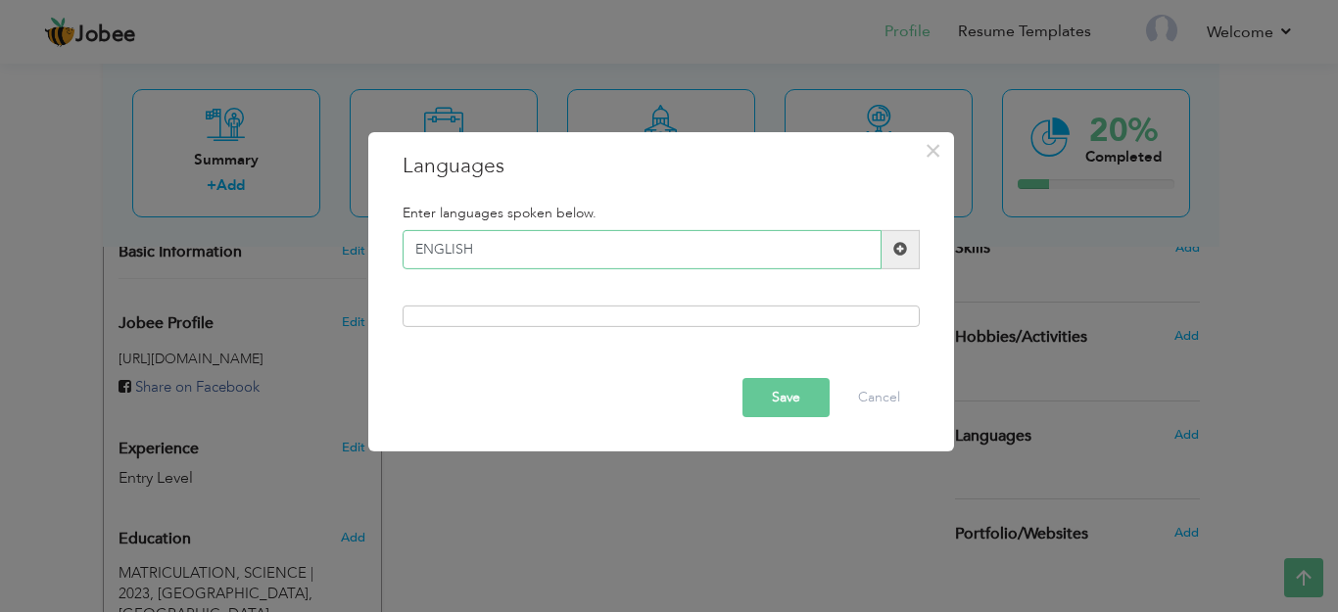
type input "ENGLISH"
click at [798, 399] on button "Save" at bounding box center [786, 397] width 87 height 39
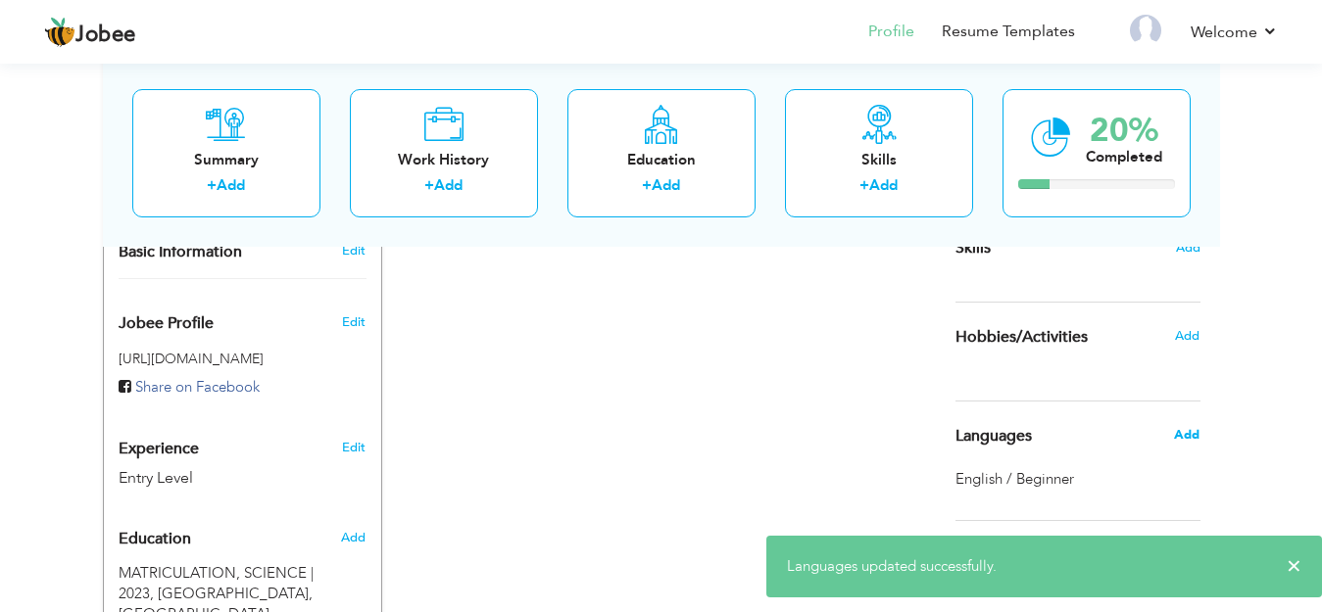
click at [1191, 438] on span "Add" at bounding box center [1186, 435] width 25 height 18
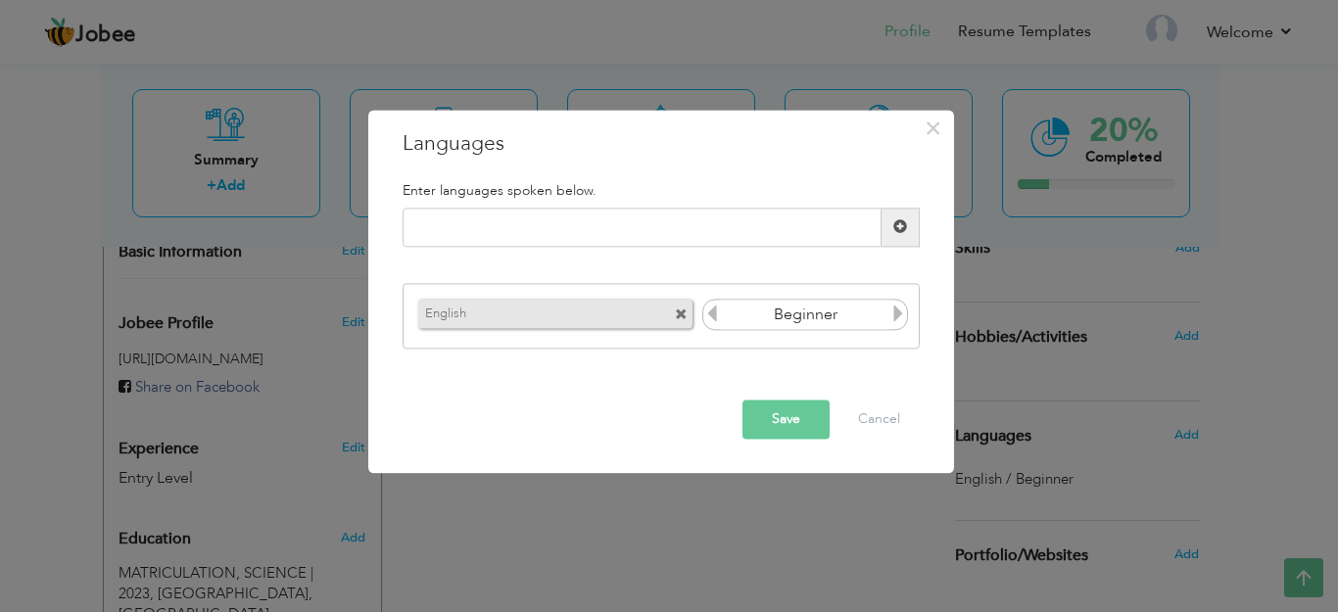
click at [891, 315] on icon at bounding box center [899, 315] width 18 height 18
click at [899, 320] on icon at bounding box center [899, 315] width 18 height 18
click at [711, 319] on icon at bounding box center [712, 315] width 18 height 18
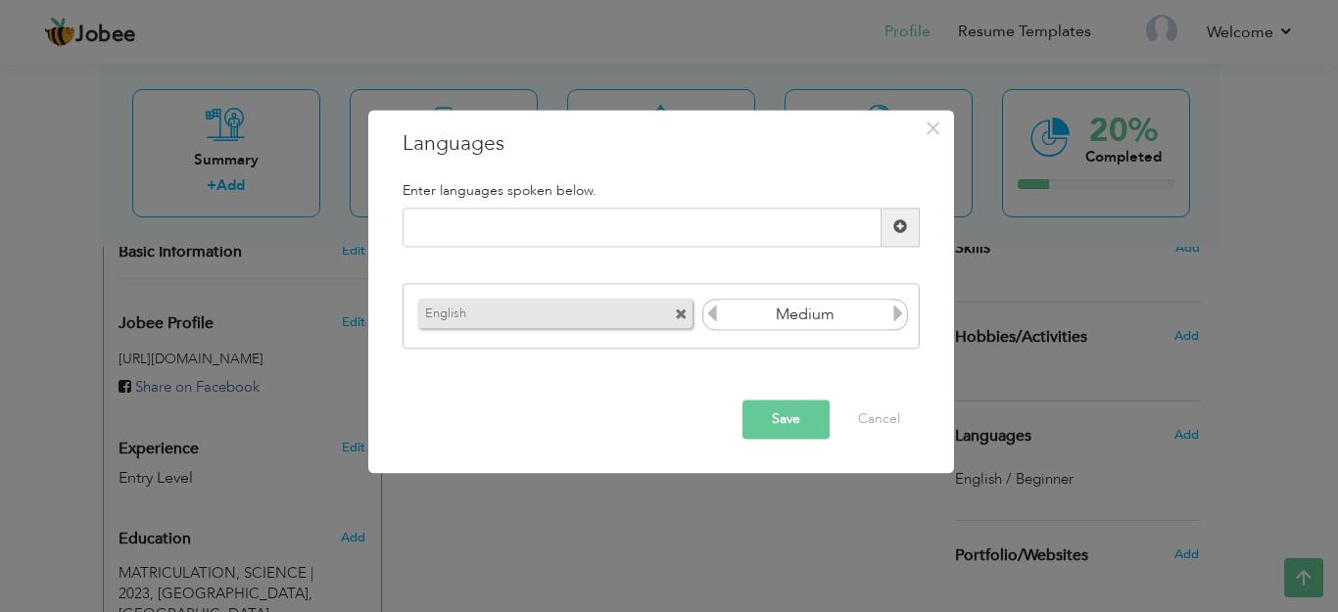
click at [778, 439] on div "Save Cancel" at bounding box center [661, 419] width 547 height 69
click at [783, 420] on button "Save" at bounding box center [786, 419] width 87 height 39
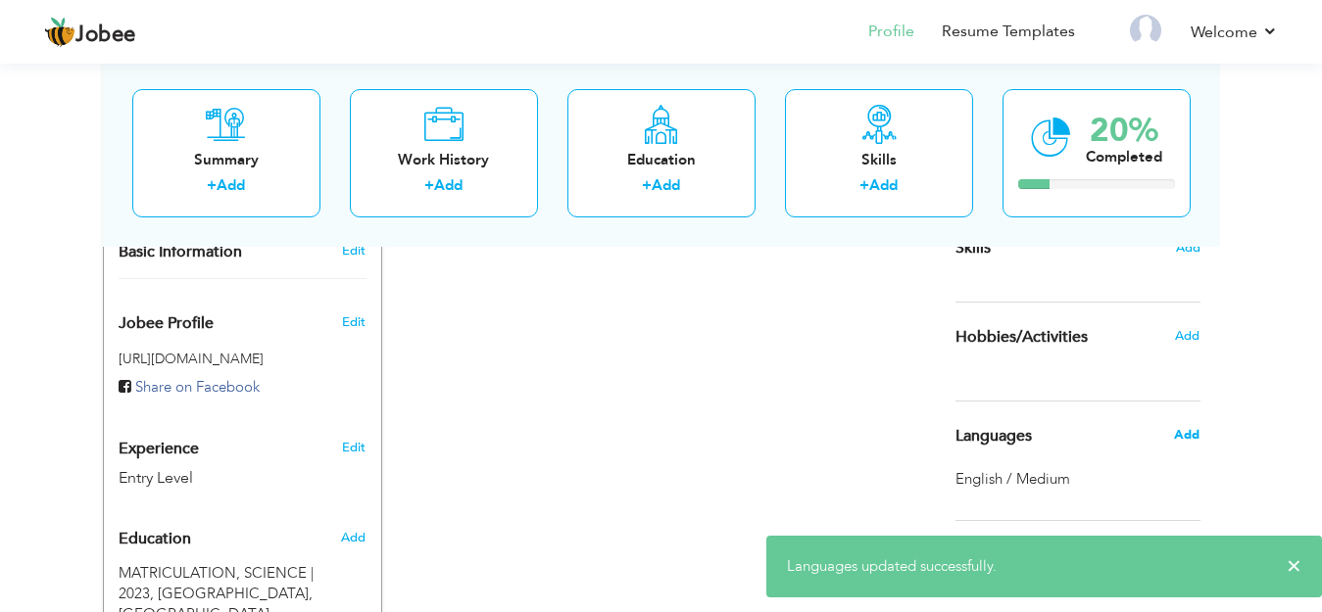
click at [1180, 437] on span "Add" at bounding box center [1186, 435] width 25 height 18
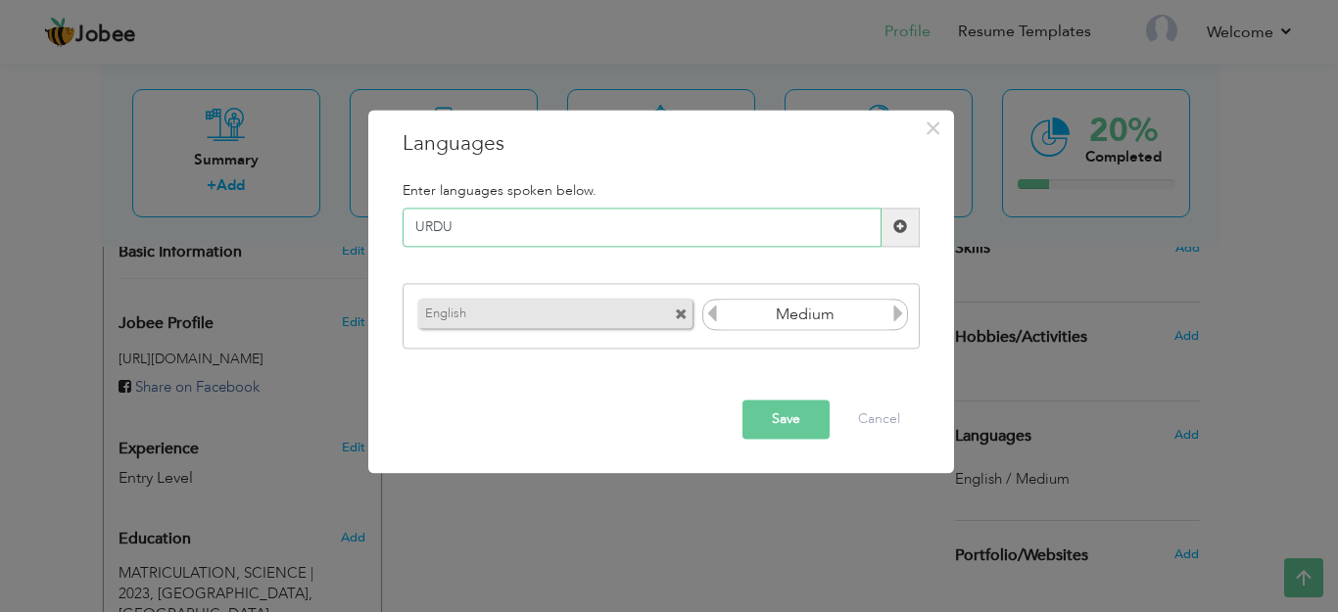
type input "URDU"
click at [778, 414] on button "Save" at bounding box center [786, 419] width 87 height 39
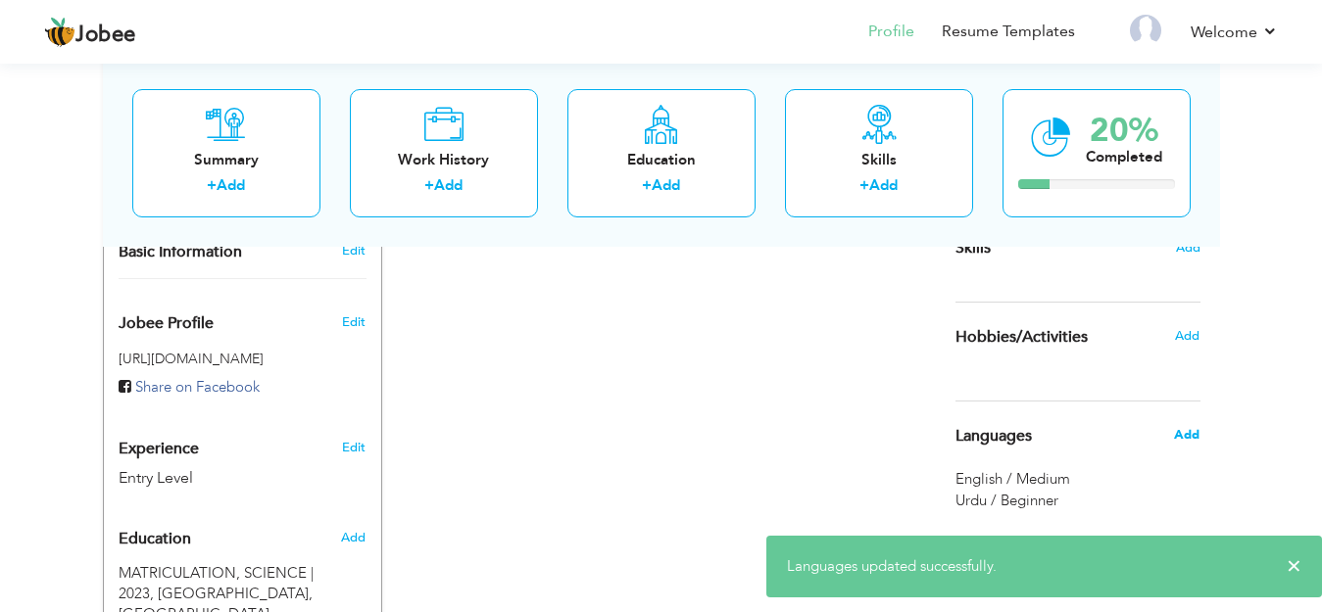
click at [1189, 437] on span "Add" at bounding box center [1186, 435] width 25 height 18
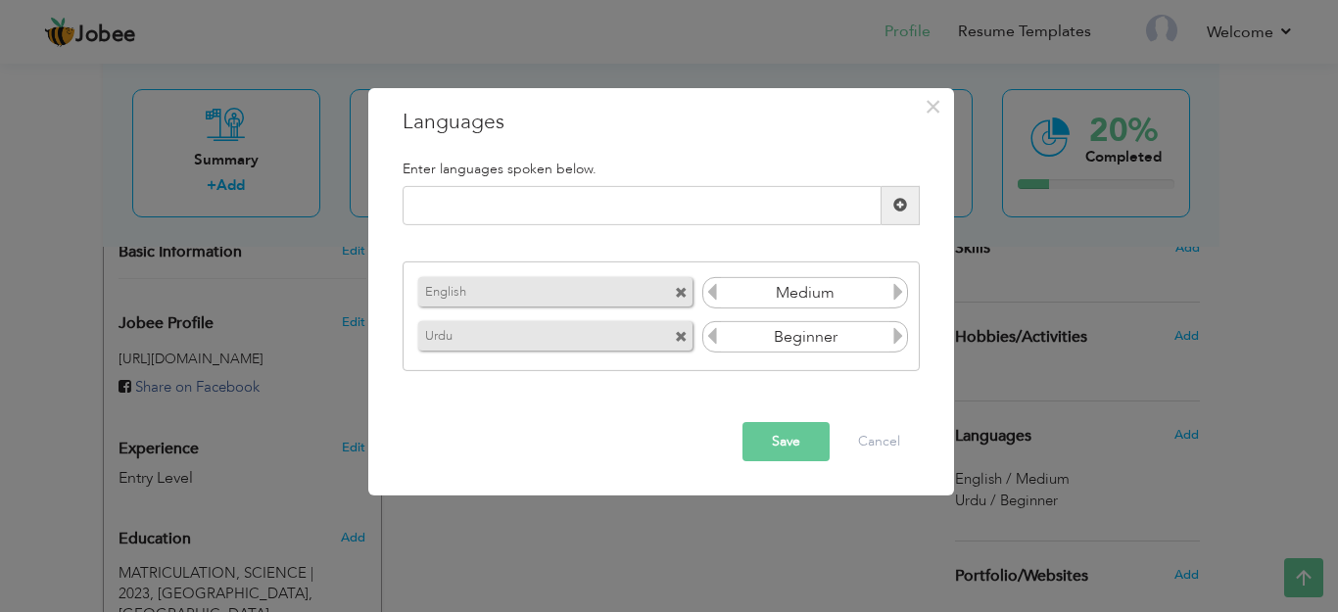
click at [902, 335] on icon at bounding box center [899, 336] width 18 height 18
click at [899, 334] on icon at bounding box center [899, 336] width 18 height 18
click at [713, 336] on icon at bounding box center [712, 336] width 18 height 18
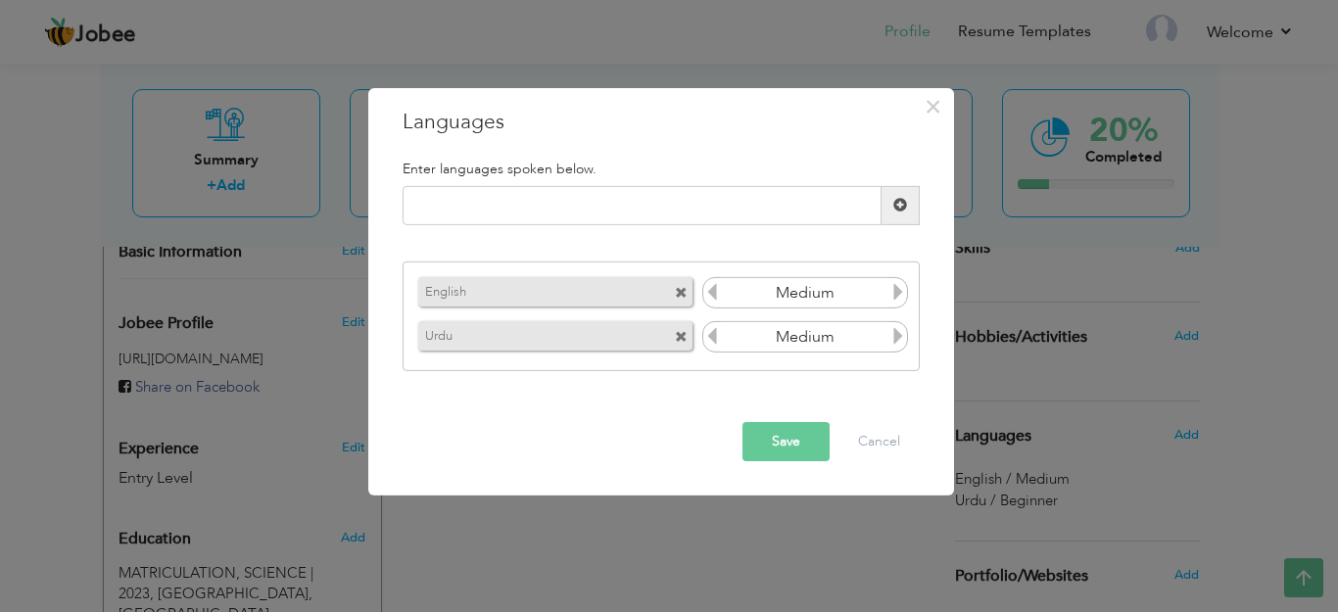
click at [713, 336] on icon at bounding box center [712, 336] width 18 height 18
click at [898, 339] on icon at bounding box center [899, 336] width 18 height 18
click at [804, 437] on button "Save" at bounding box center [786, 441] width 87 height 39
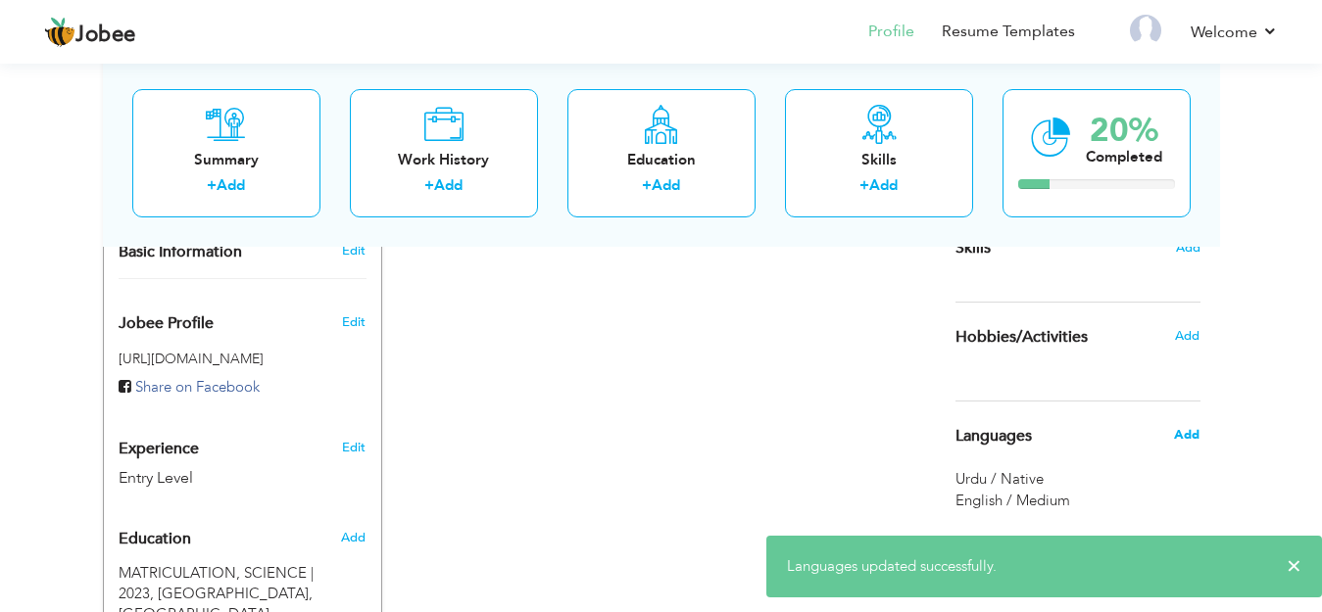
click at [1198, 430] on span "Add" at bounding box center [1186, 435] width 25 height 18
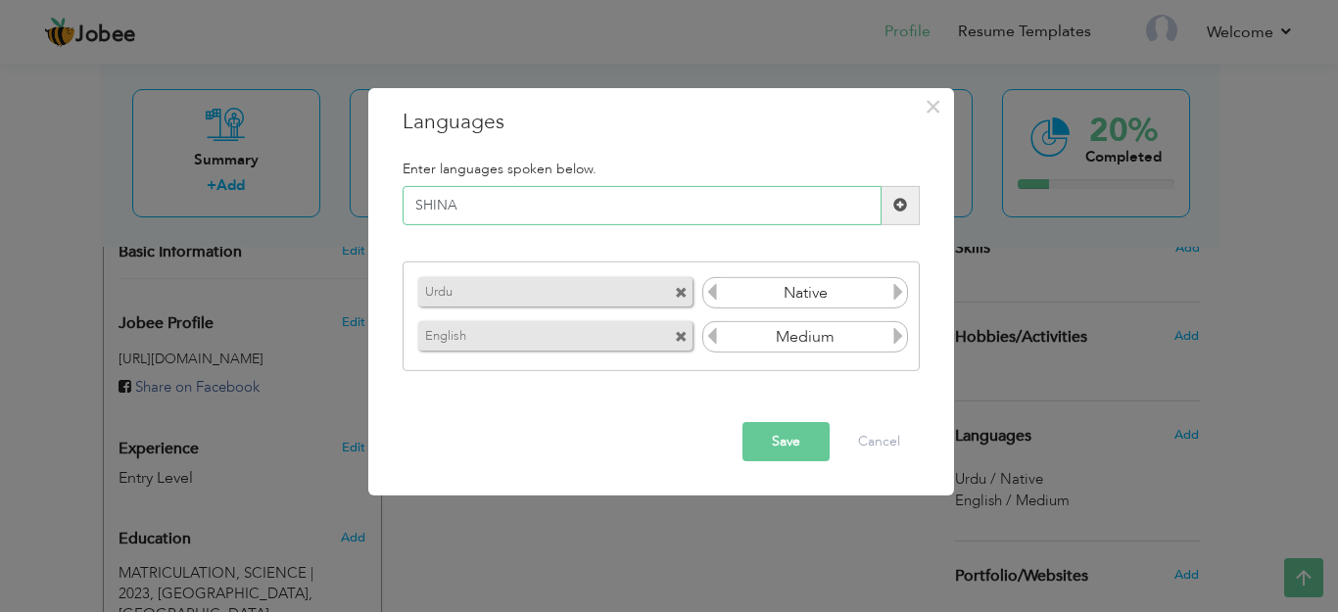
type input "SHINA"
click at [784, 428] on button "Save" at bounding box center [786, 441] width 87 height 39
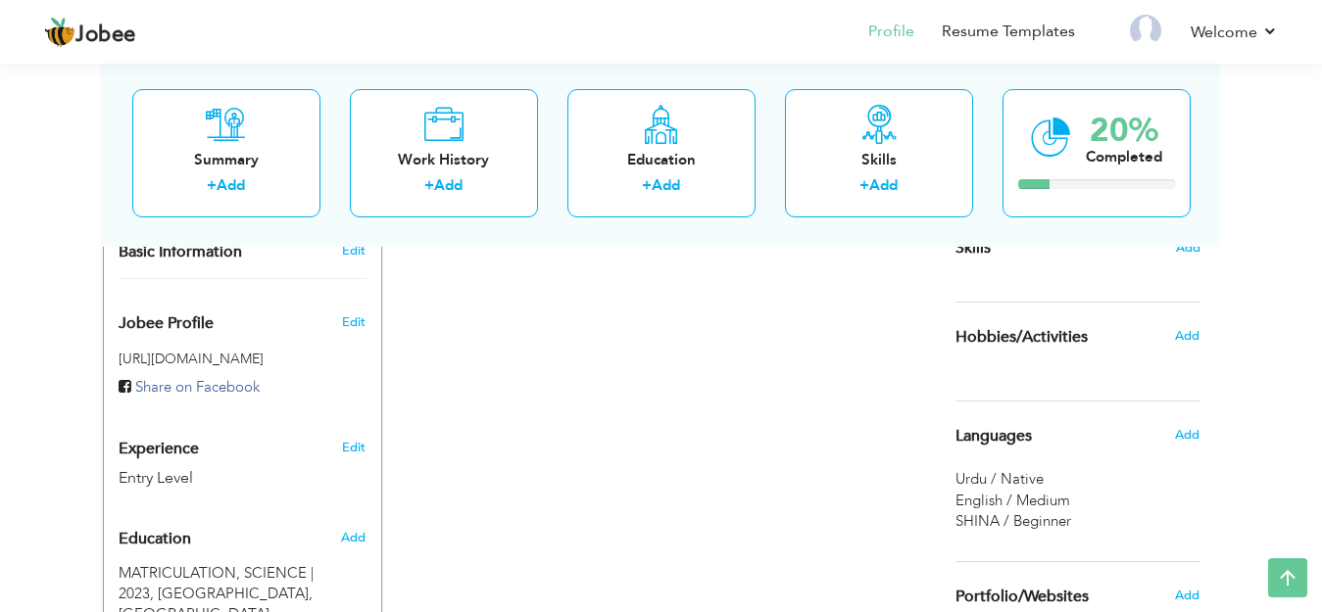
click at [1035, 523] on span "SHINA / Beginner" at bounding box center [1013, 521] width 116 height 20
click at [1189, 438] on span "Add" at bounding box center [1186, 435] width 25 height 18
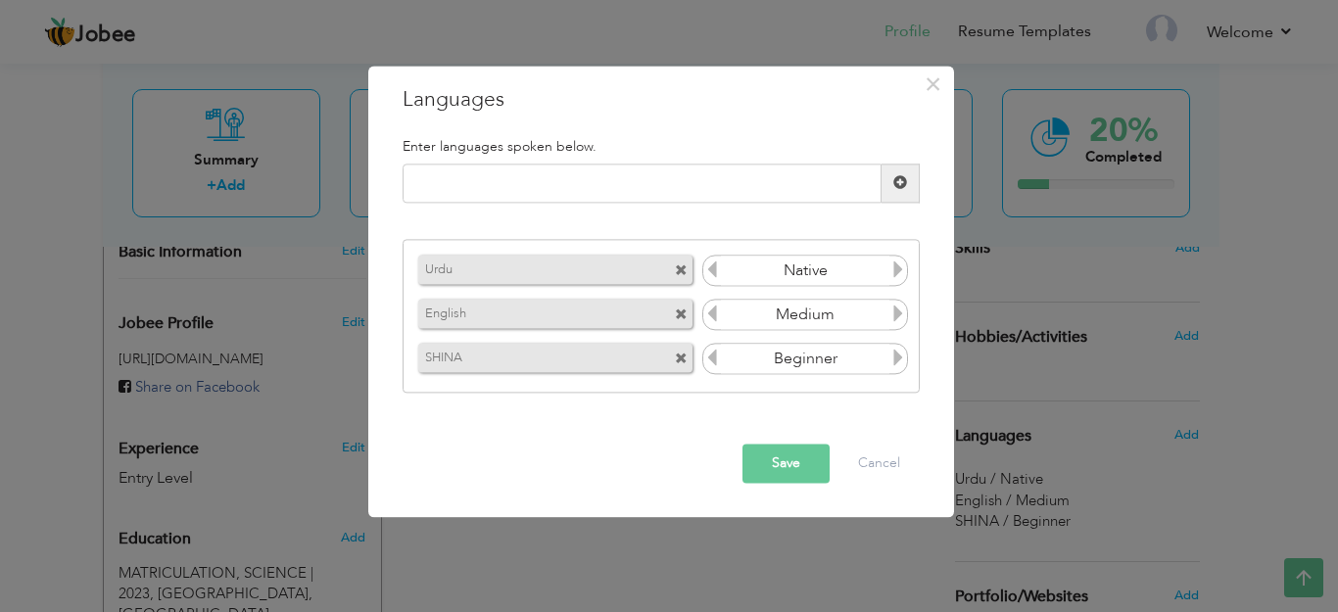
click at [897, 360] on icon at bounding box center [899, 359] width 18 height 18
click at [790, 473] on button "Save" at bounding box center [786, 463] width 87 height 39
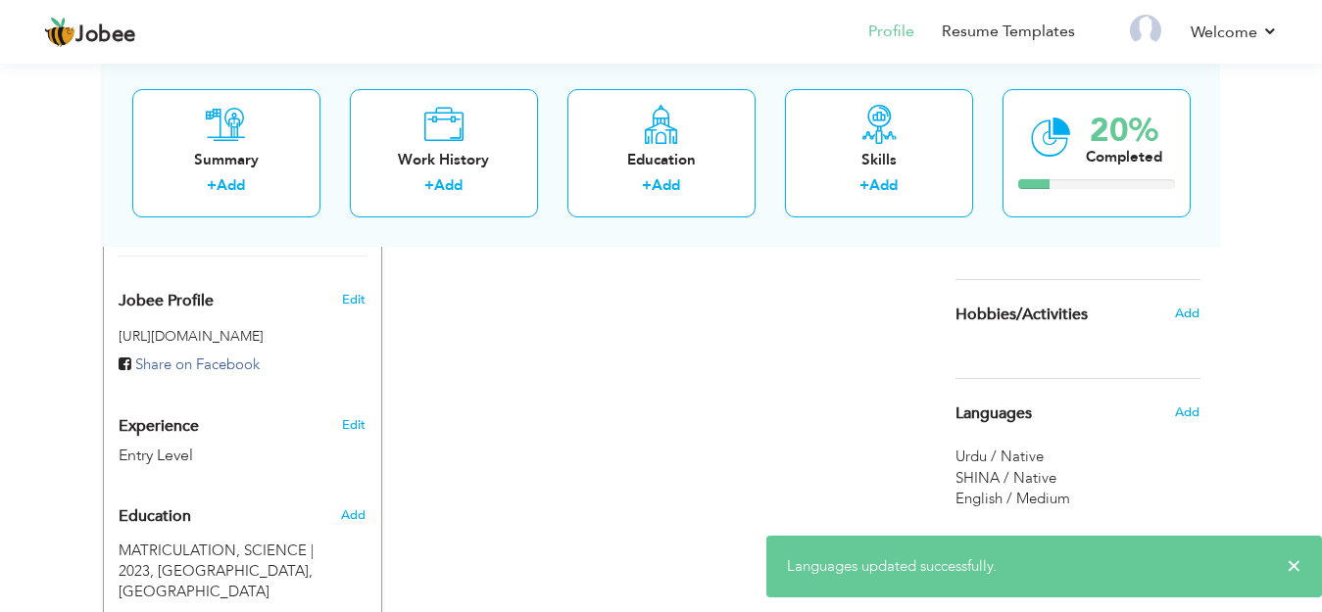
scroll to position [523, 0]
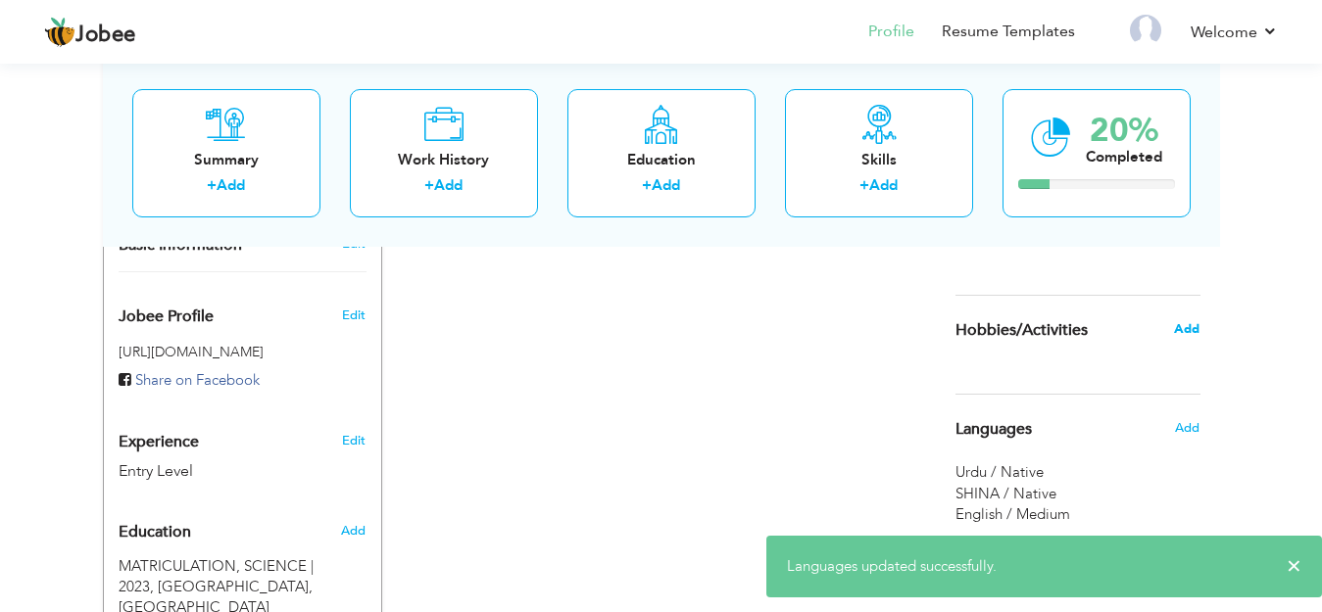
click at [1189, 328] on span "Add" at bounding box center [1186, 329] width 25 height 18
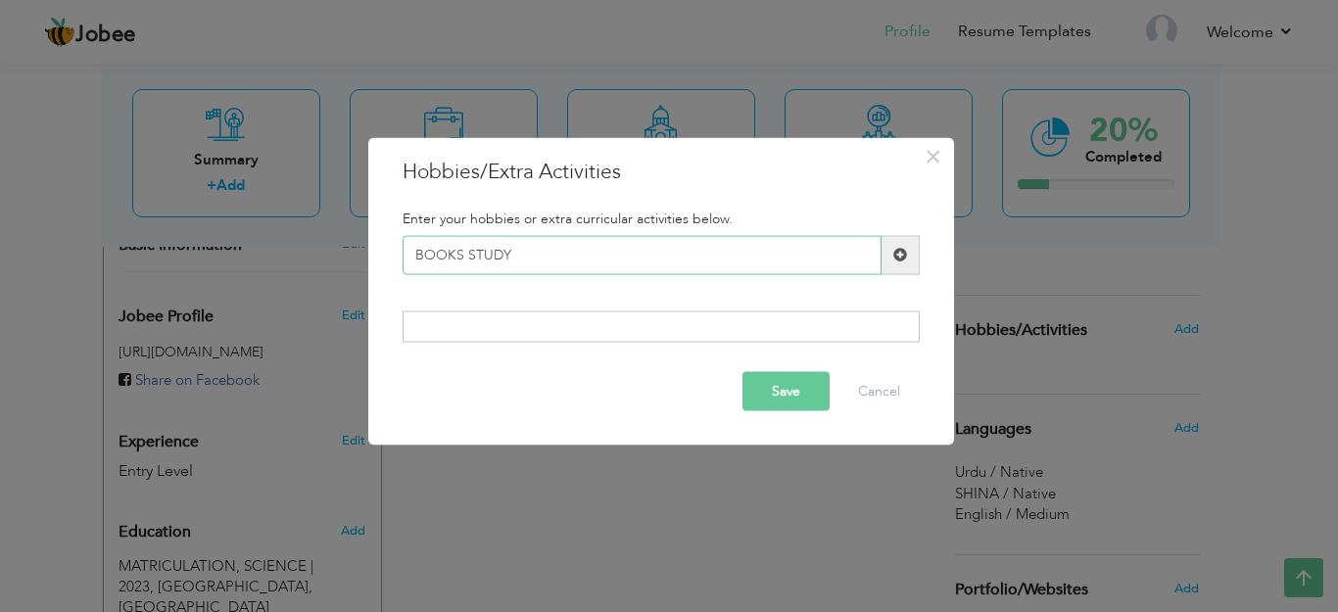
type input "BOOKS STUDY"
click at [770, 398] on button "Save" at bounding box center [786, 391] width 87 height 39
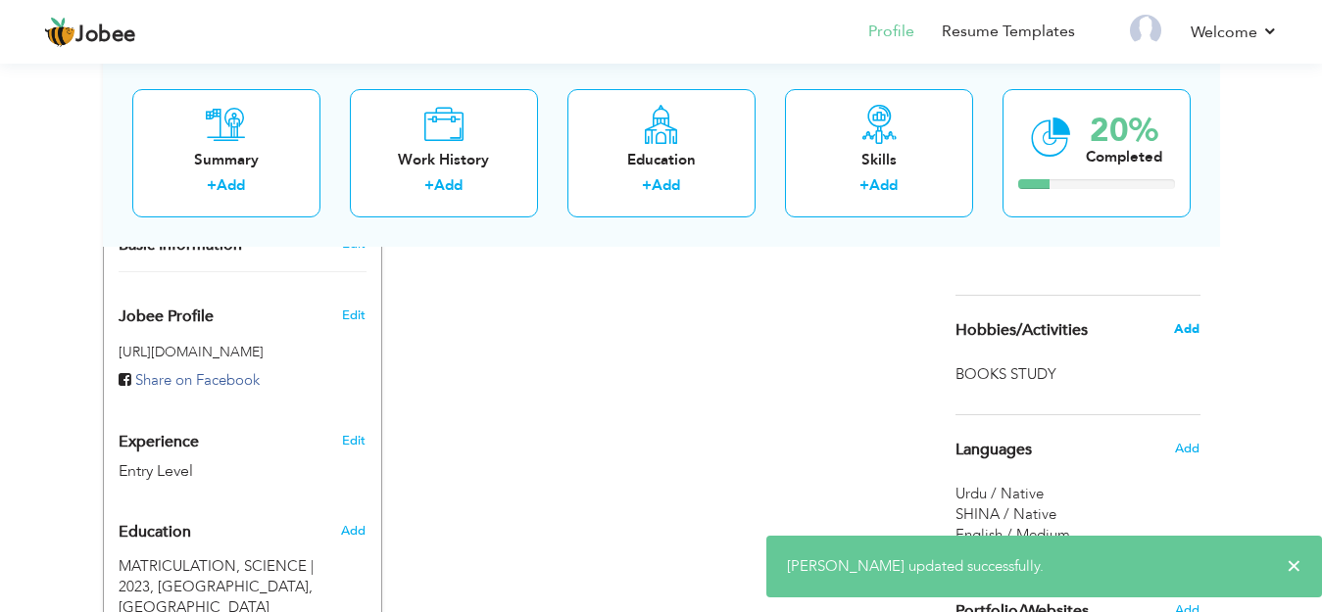
click at [1197, 325] on span "Add" at bounding box center [1186, 329] width 25 height 18
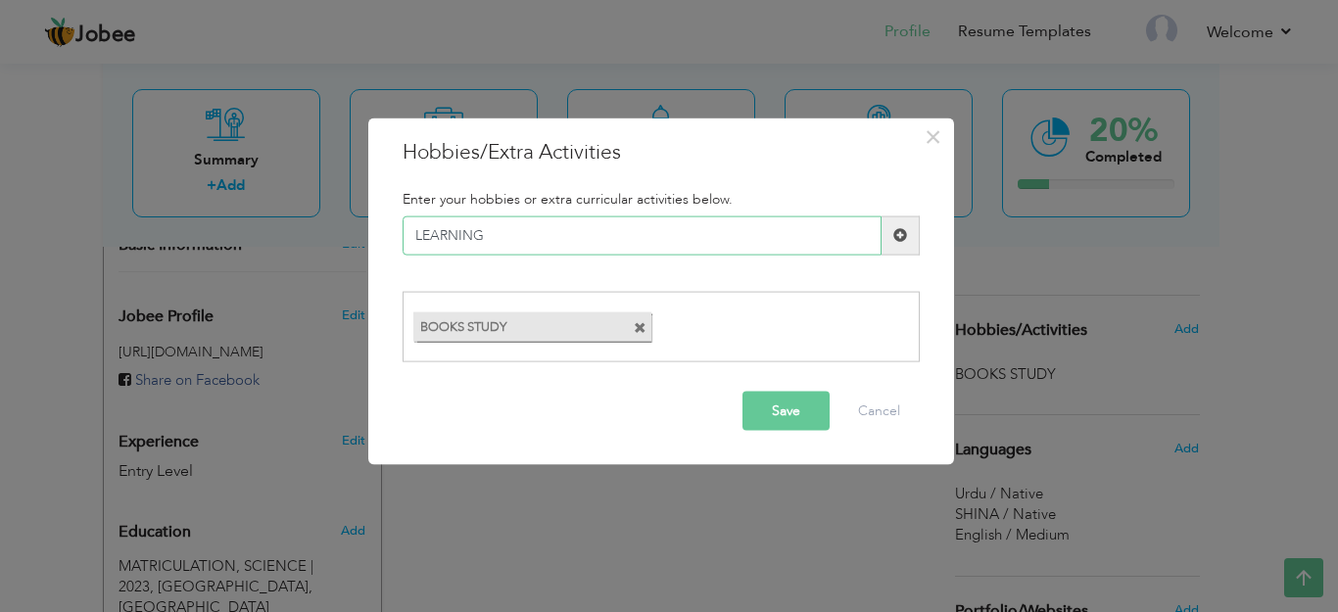
type input "LEARNING"
click at [802, 412] on button "Save" at bounding box center [786, 411] width 87 height 39
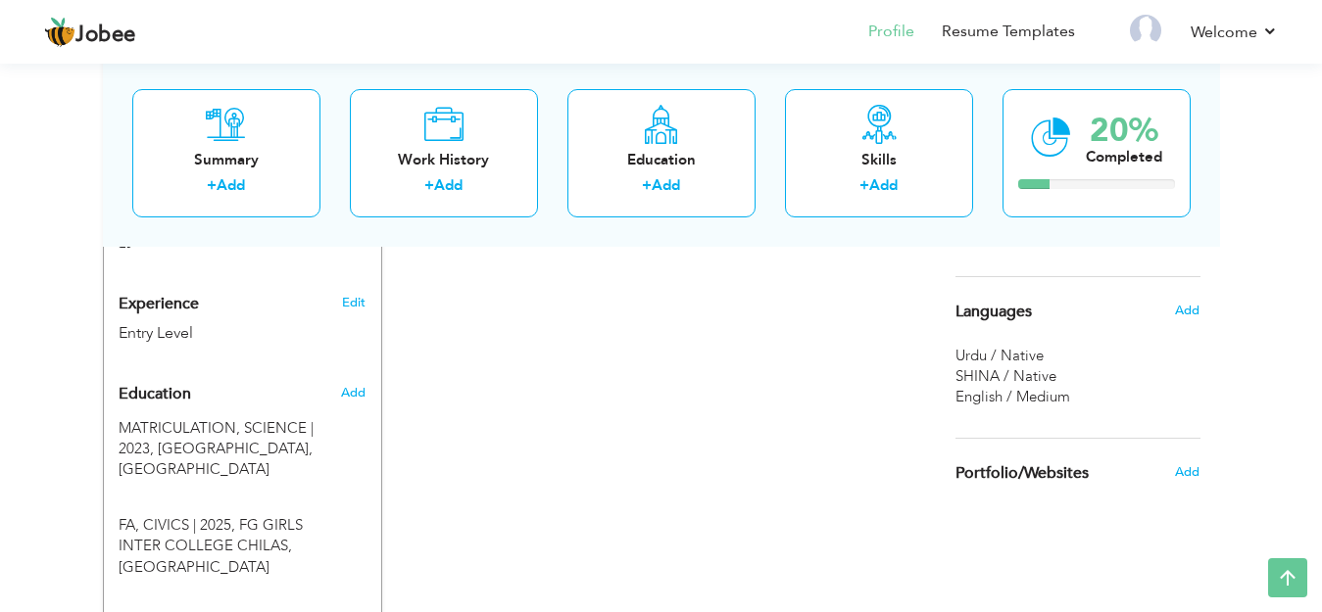
scroll to position [692, 0]
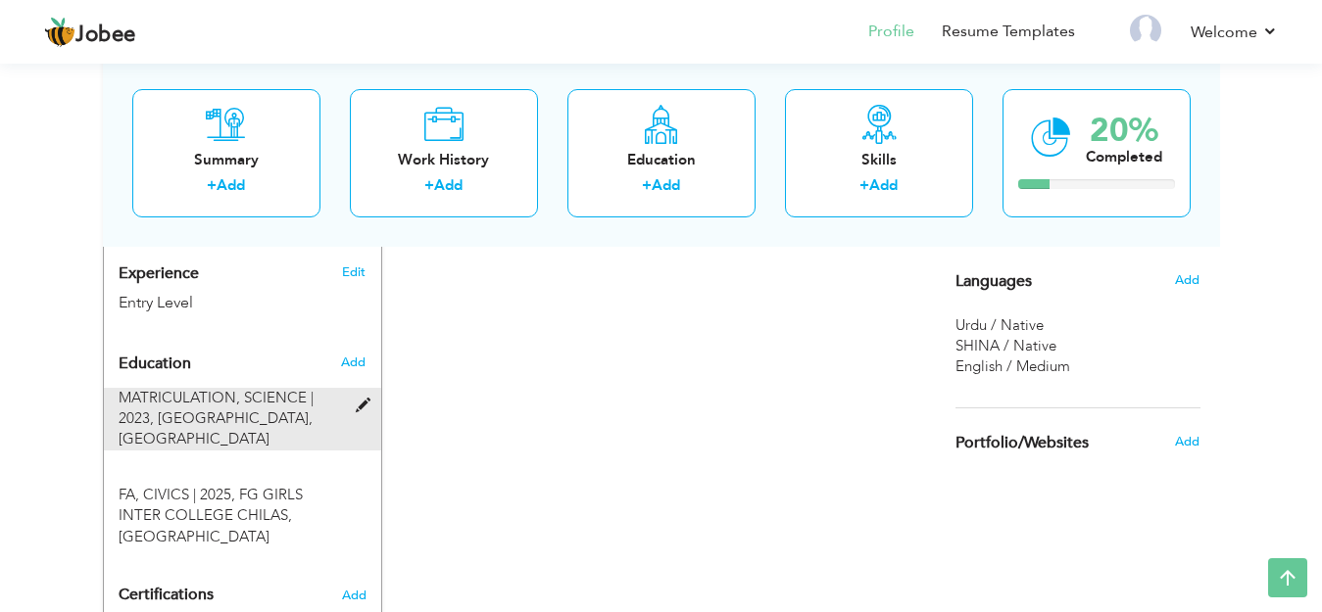
click at [364, 406] on span at bounding box center [368, 406] width 24 height 15
type input "MATRICULATION"
type input "SCIENCE"
type input "2023"
type input "FG GIRLS HIGH SCHOOL CHILAS"
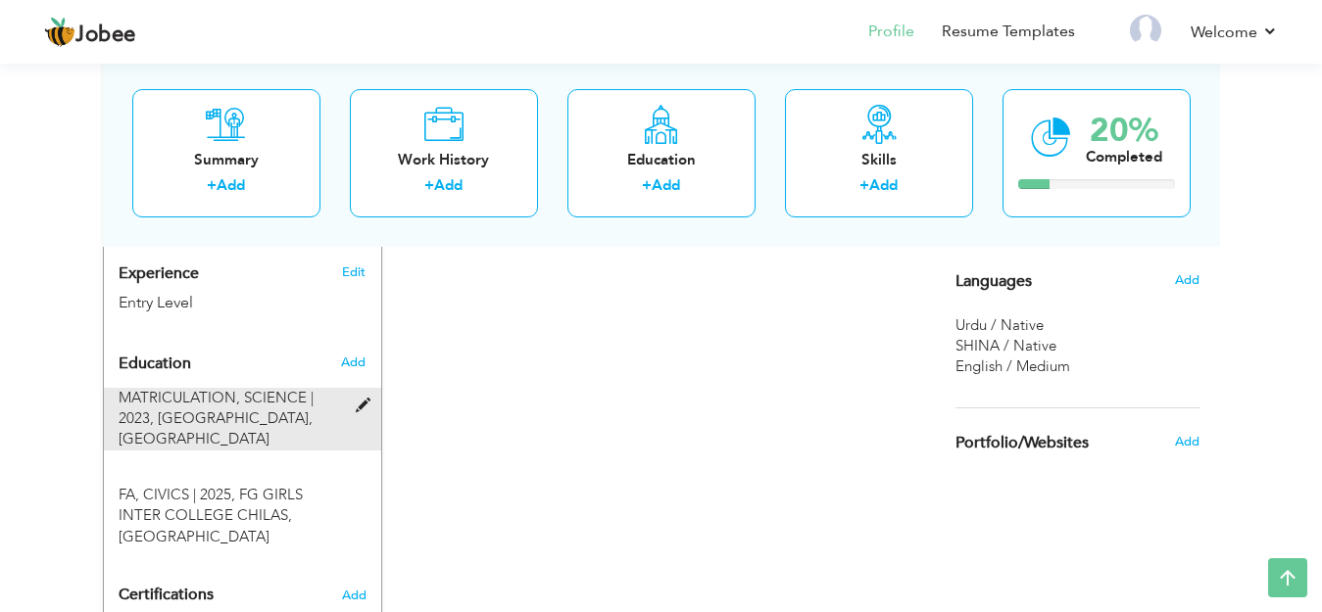
type input "54"
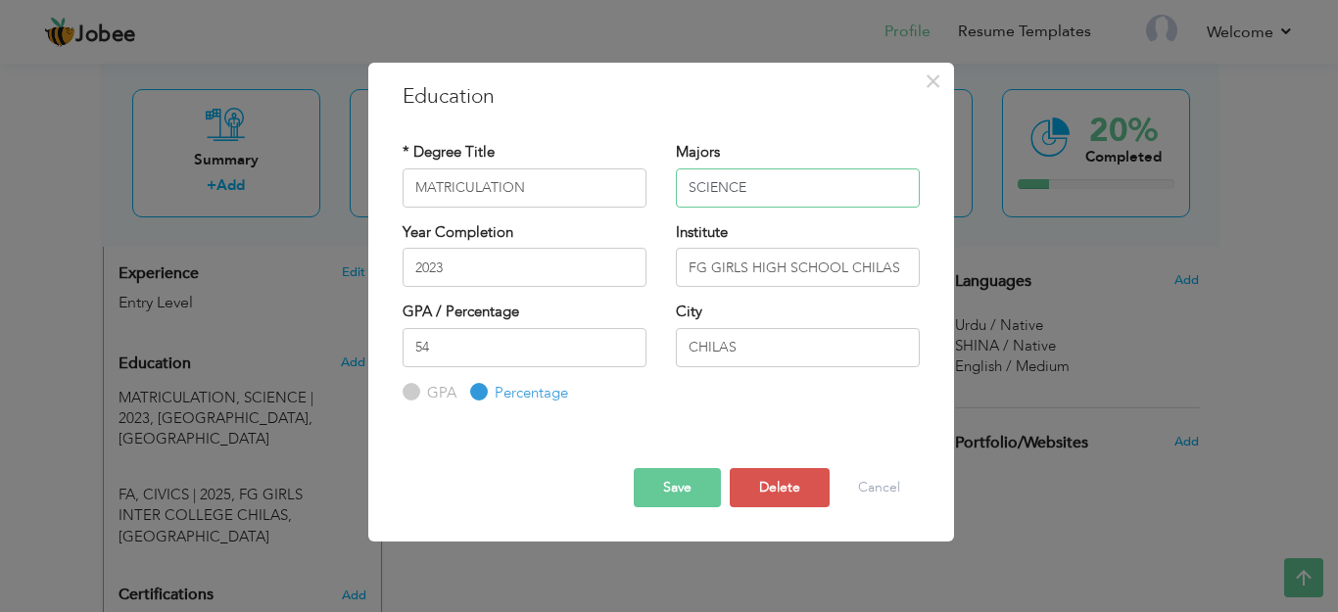
click at [770, 185] on input "SCIENCE" at bounding box center [798, 188] width 244 height 39
type input "S"
type input "ARTS"
click at [678, 490] on button "Save" at bounding box center [677, 487] width 87 height 39
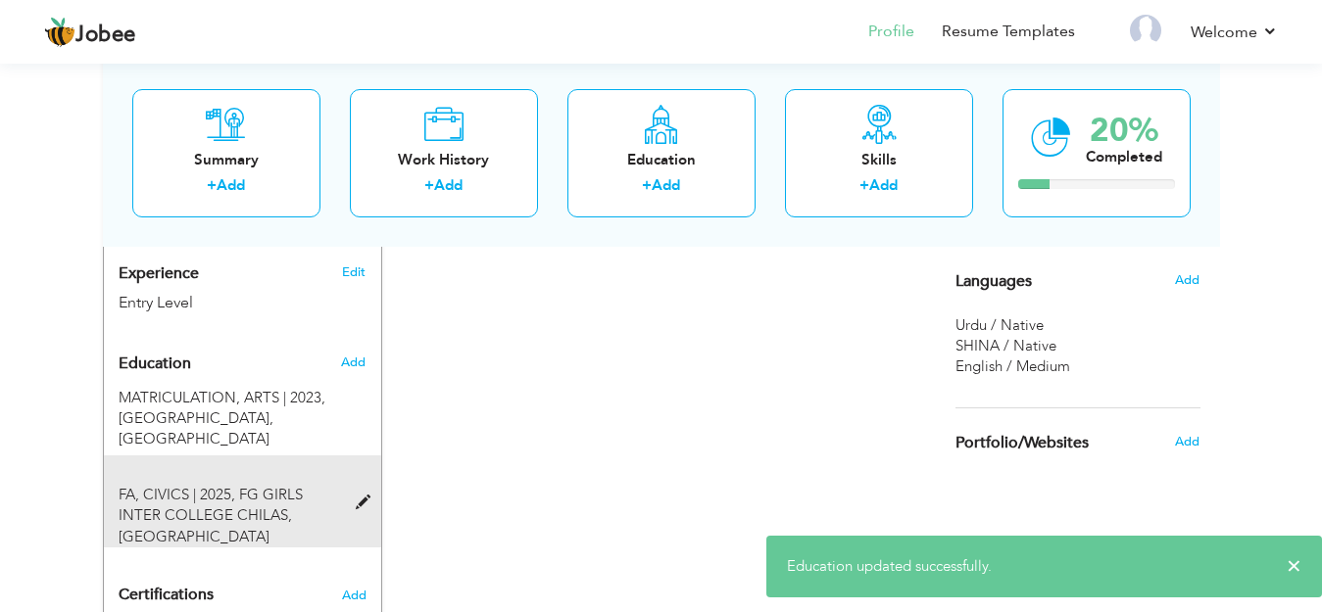
click at [357, 502] on span at bounding box center [368, 503] width 24 height 15
type input "FA"
type input "CIVICS"
type input "2025"
type input "FG GIRLS INTER COLLEGE CHILAS"
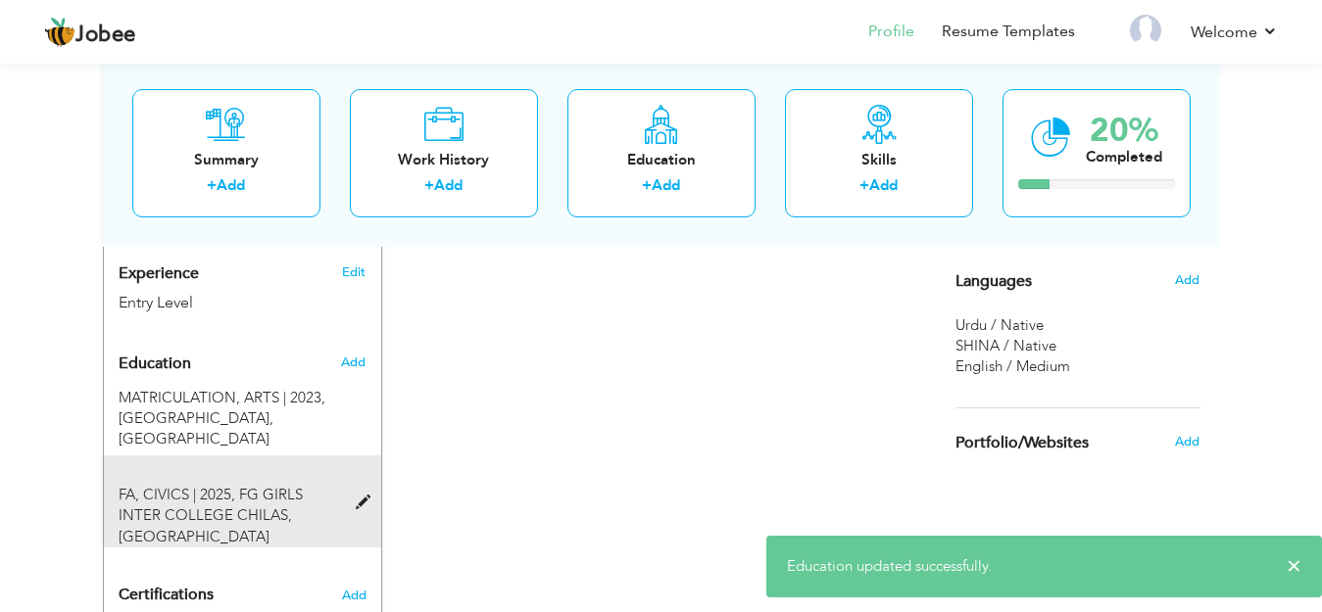
type input "47"
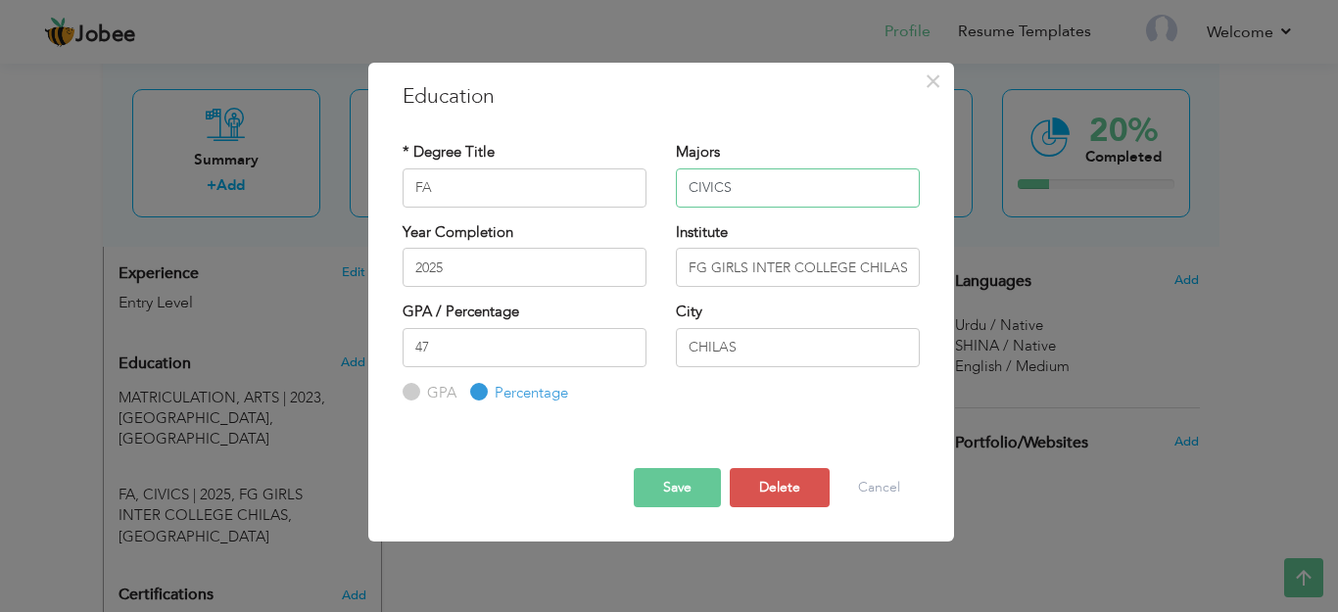
click at [755, 176] on input "CIVICS" at bounding box center [798, 188] width 244 height 39
type input "C"
type input "A"
click at [688, 472] on button "Save" at bounding box center [677, 487] width 87 height 39
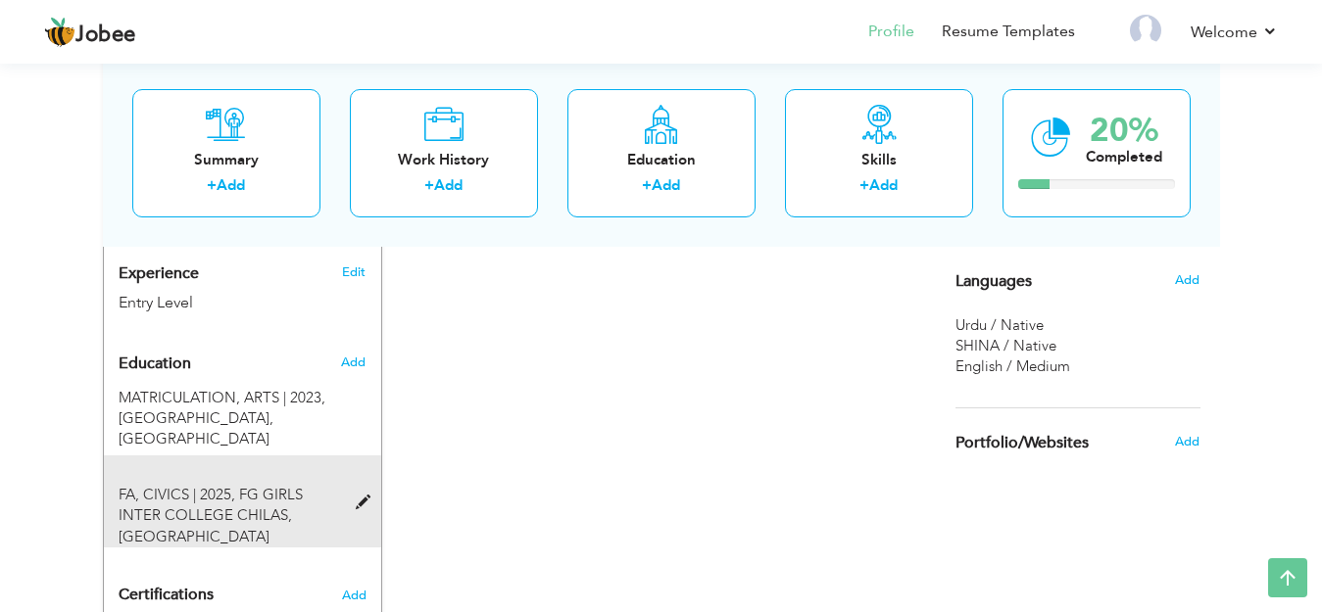
click at [362, 497] on span at bounding box center [368, 503] width 24 height 15
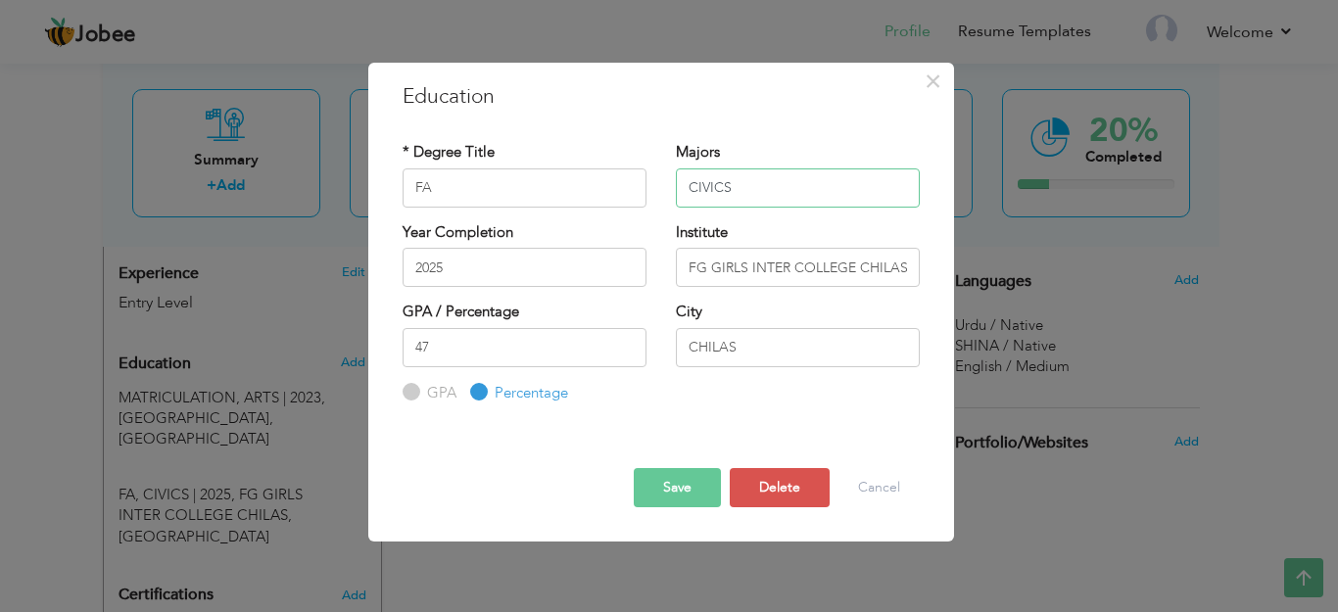
click at [761, 196] on input "CIVICS" at bounding box center [798, 188] width 244 height 39
type input "C"
type input "ARTS"
click at [701, 479] on button "Save" at bounding box center [677, 487] width 87 height 39
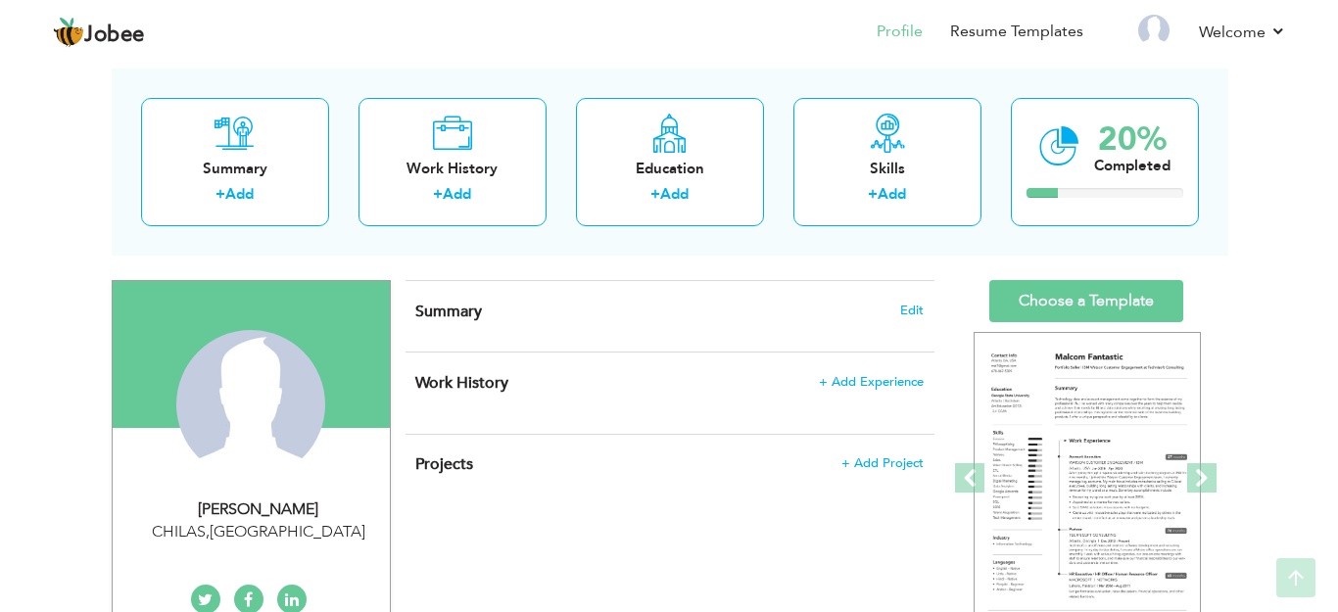
scroll to position [86, 0]
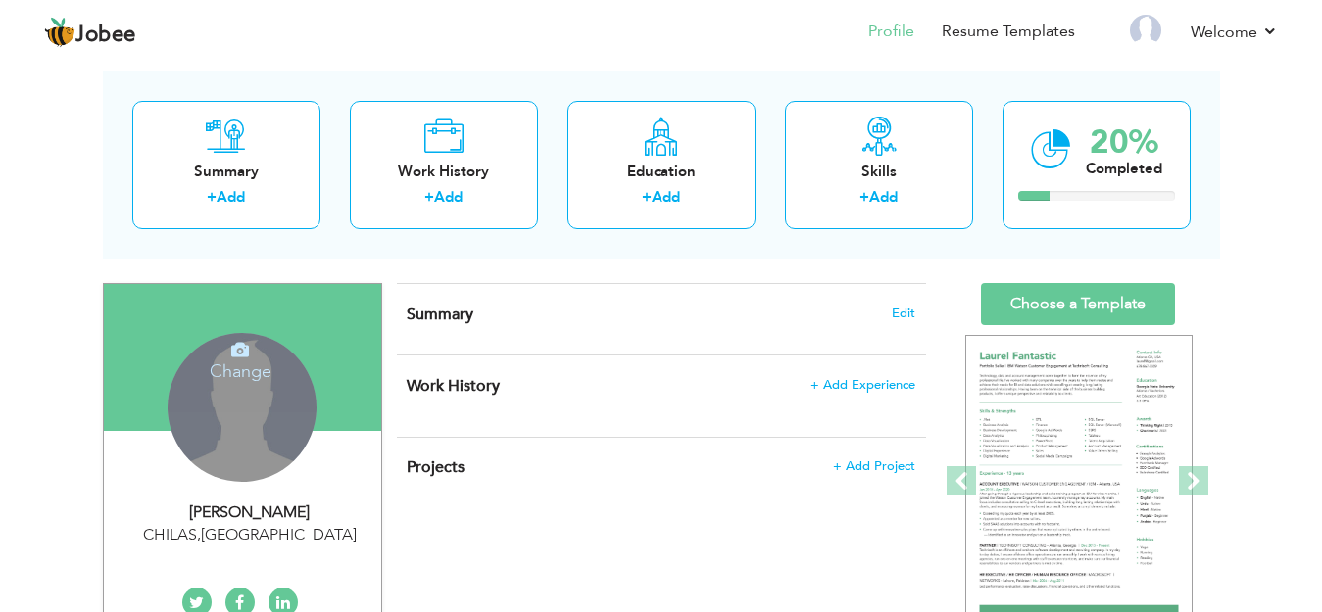
click at [228, 422] on div "Change Remove" at bounding box center [242, 407] width 149 height 149
click at [236, 355] on icon at bounding box center [240, 350] width 18 height 18
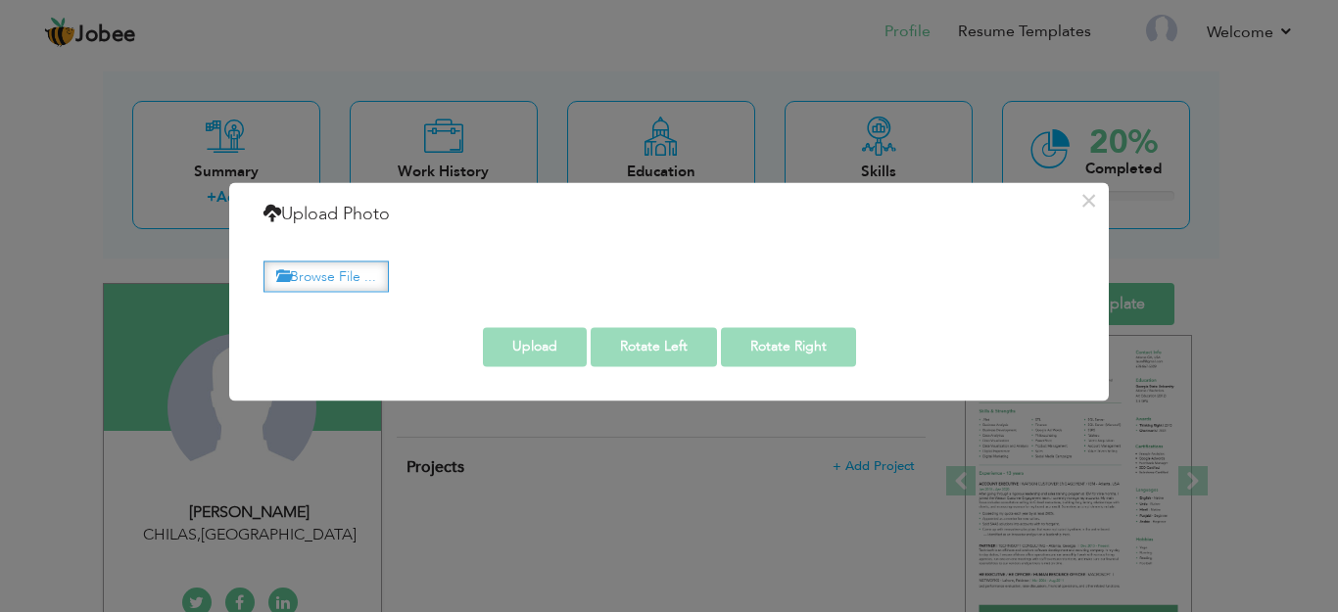
click at [353, 279] on label "Browse File ..." at bounding box center [326, 277] width 125 height 30
click at [0, 0] on input "Browse File ..." at bounding box center [0, 0] width 0 height 0
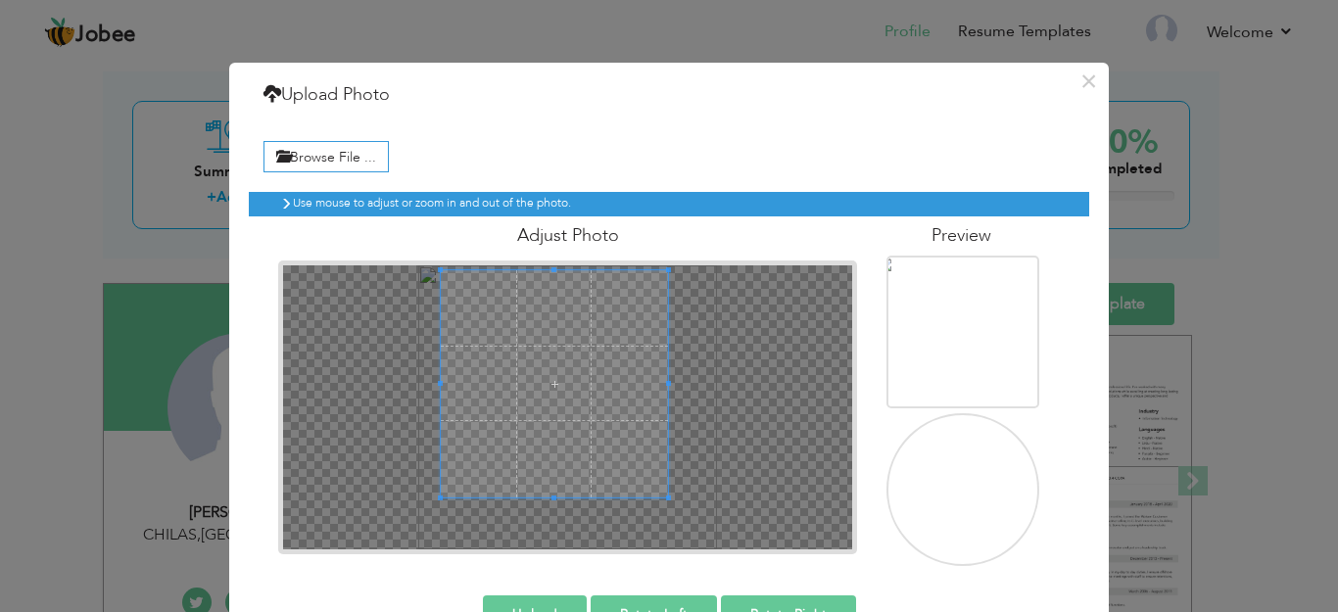
click at [515, 349] on span at bounding box center [554, 383] width 227 height 227
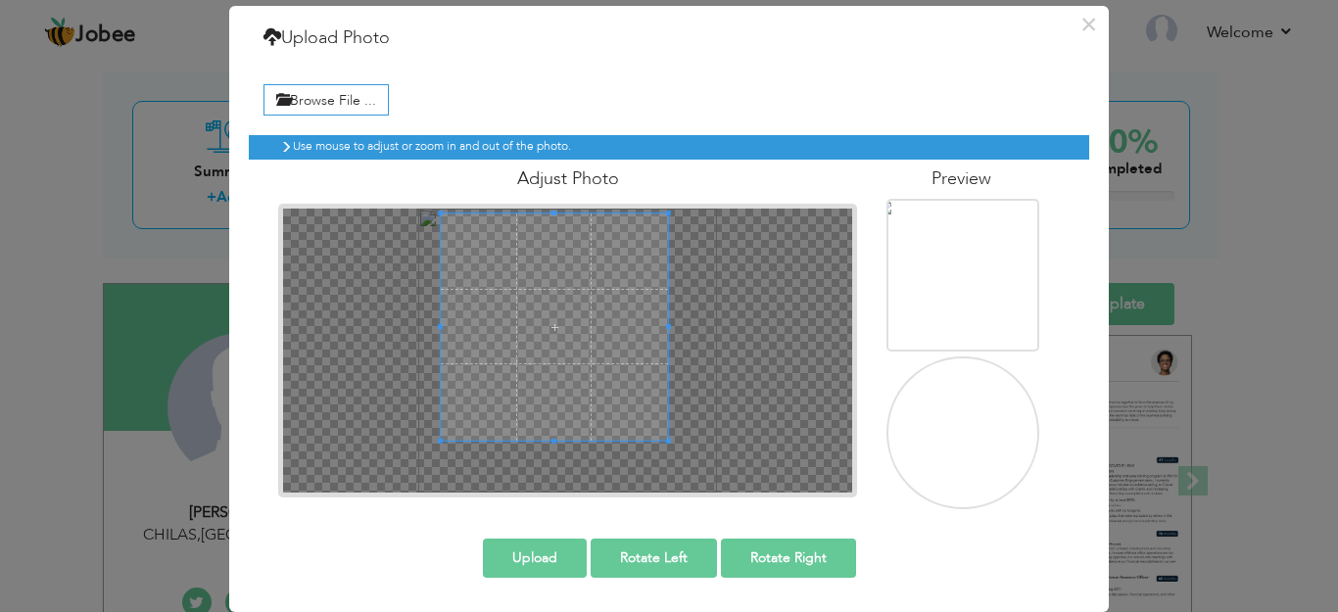
click at [517, 555] on button "Upload" at bounding box center [535, 558] width 104 height 39
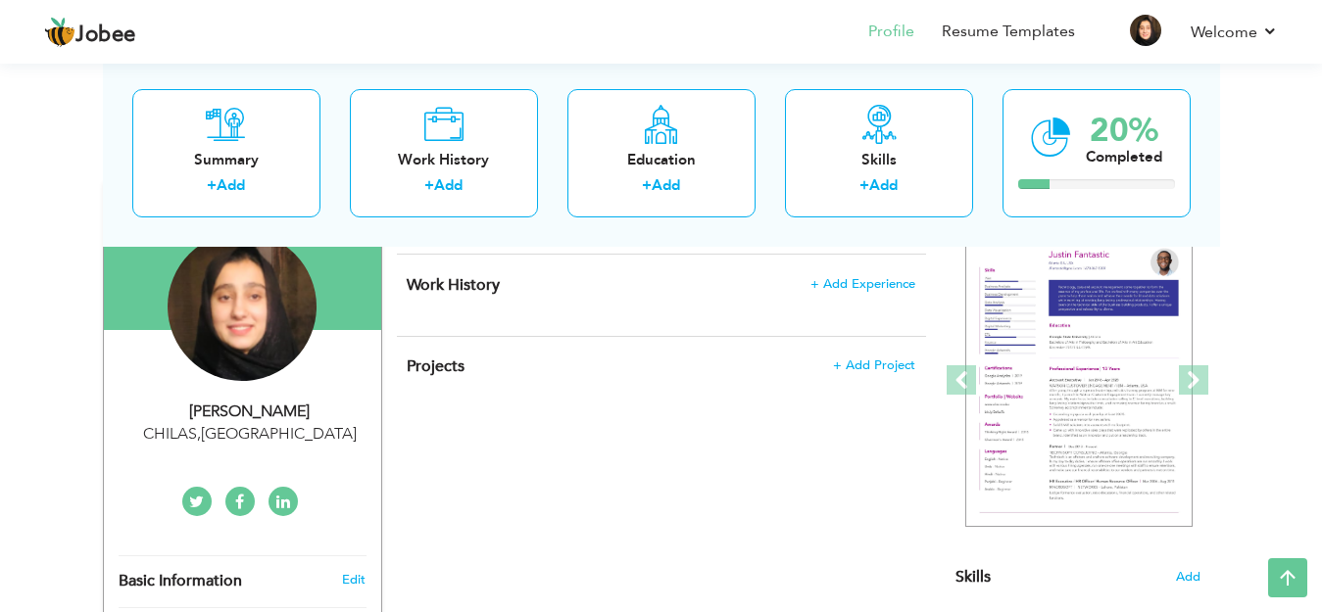
scroll to position [194, 0]
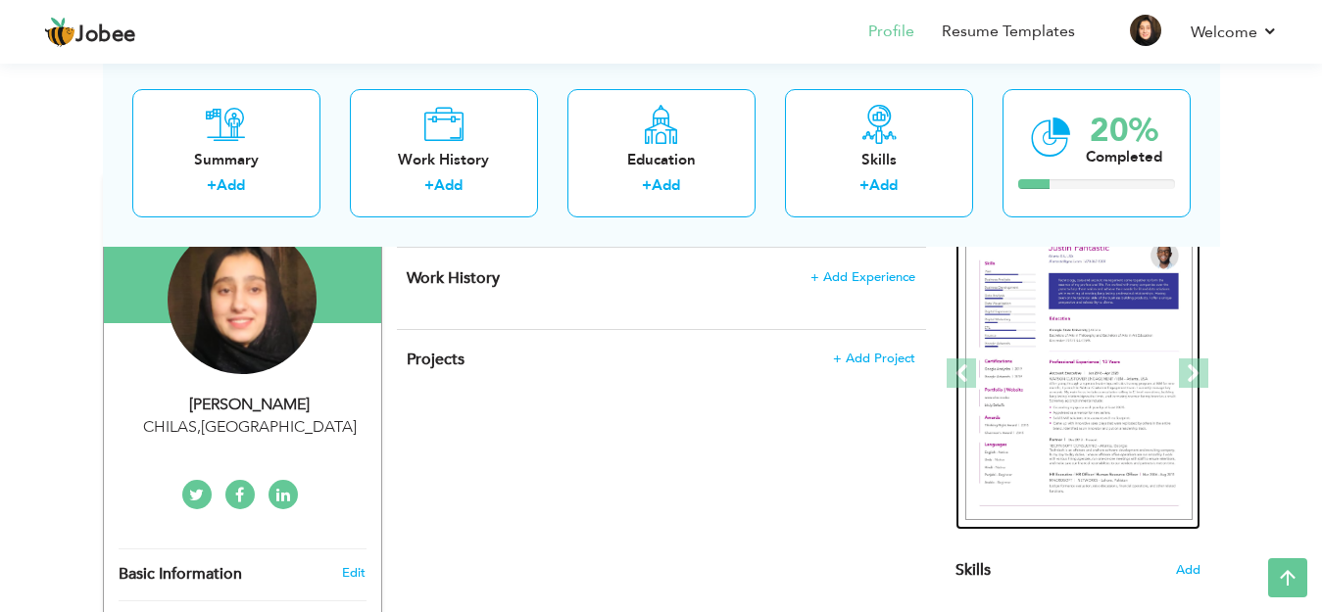
click at [1133, 333] on img at bounding box center [1078, 374] width 227 height 294
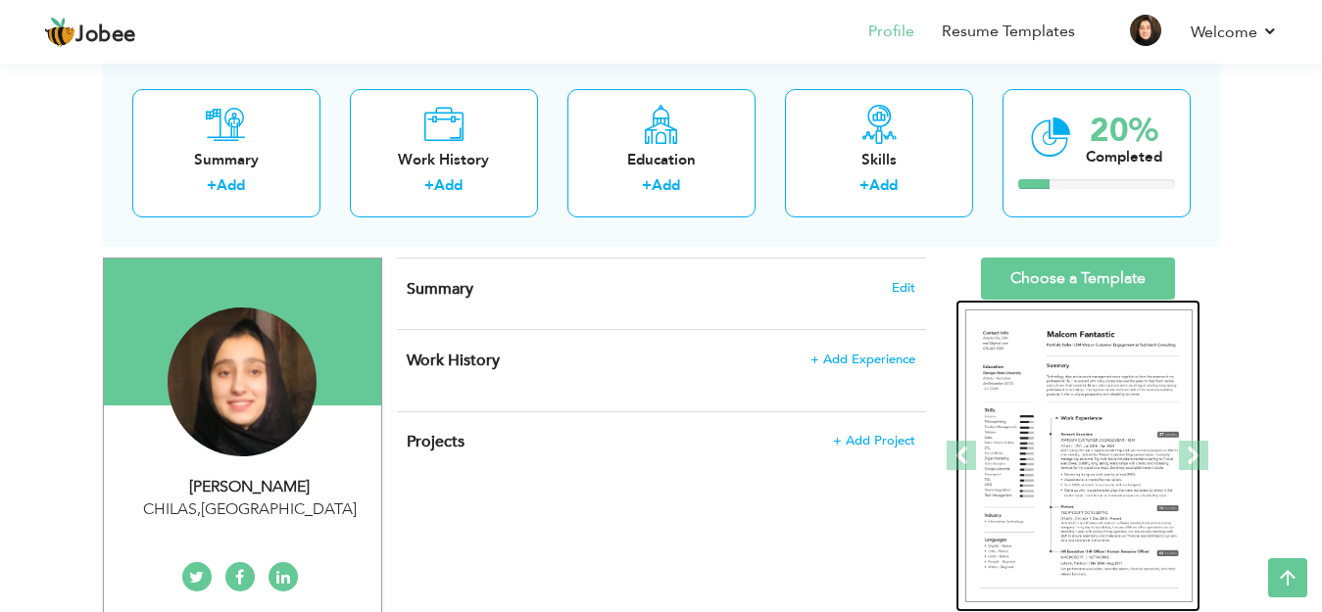
scroll to position [0, 0]
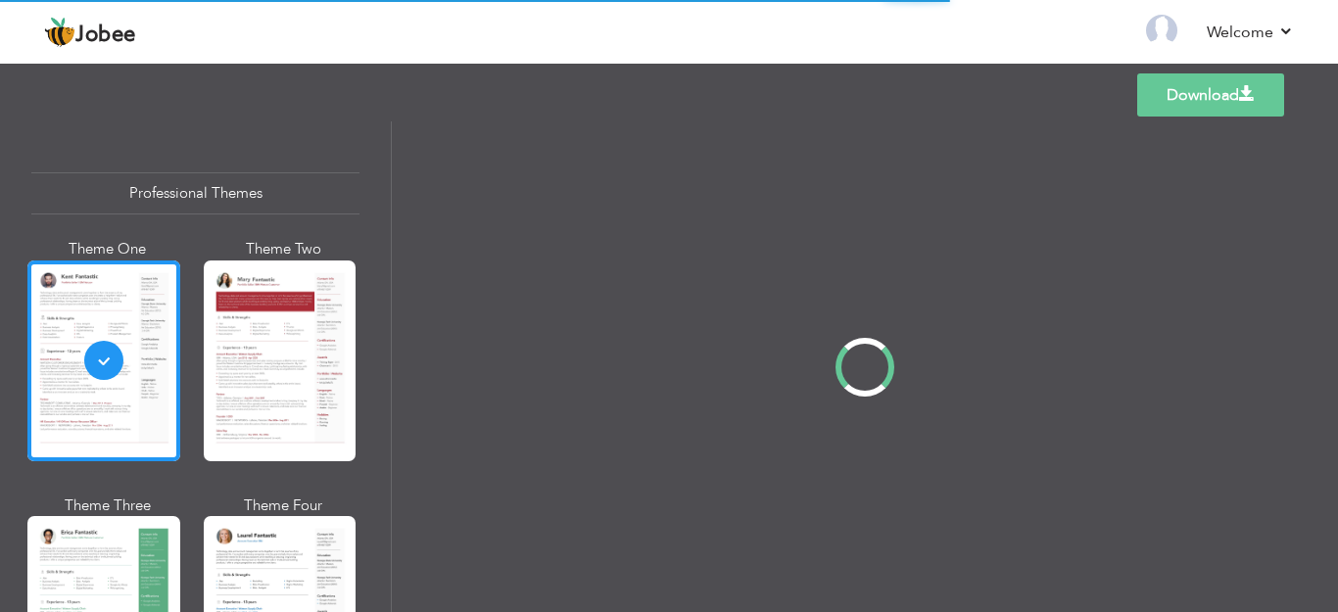
click at [249, 355] on div "Professional Themes Theme One Theme Two Theme Three Theme Four" at bounding box center [669, 366] width 1338 height 491
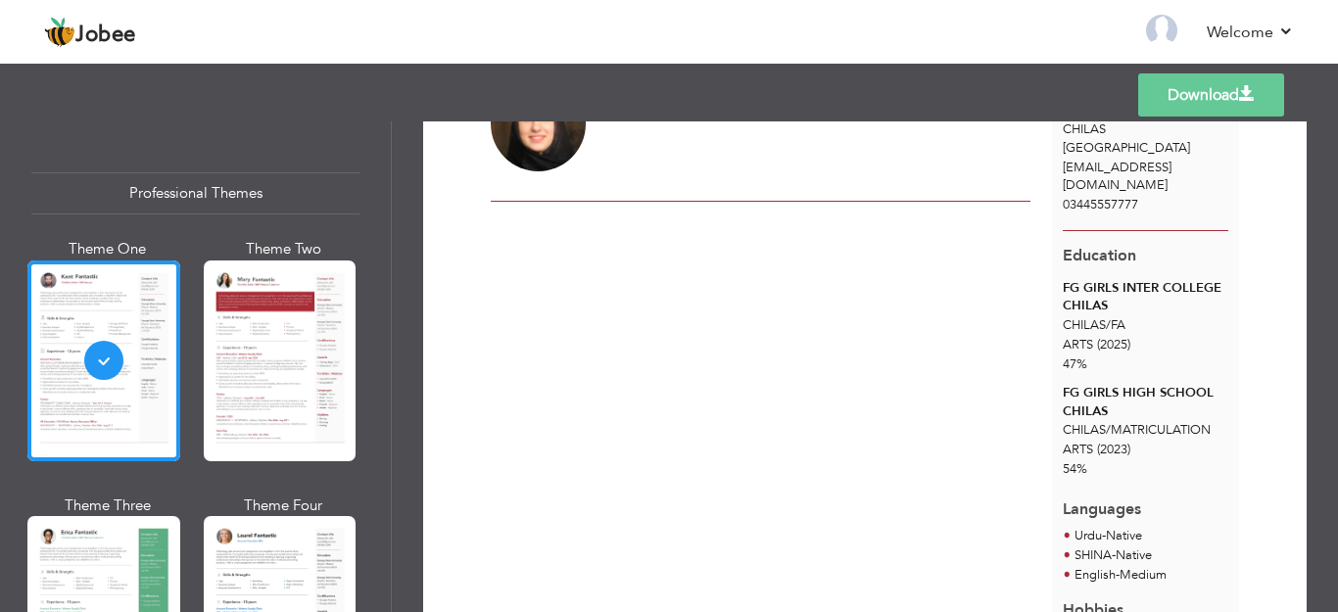
scroll to position [110, 0]
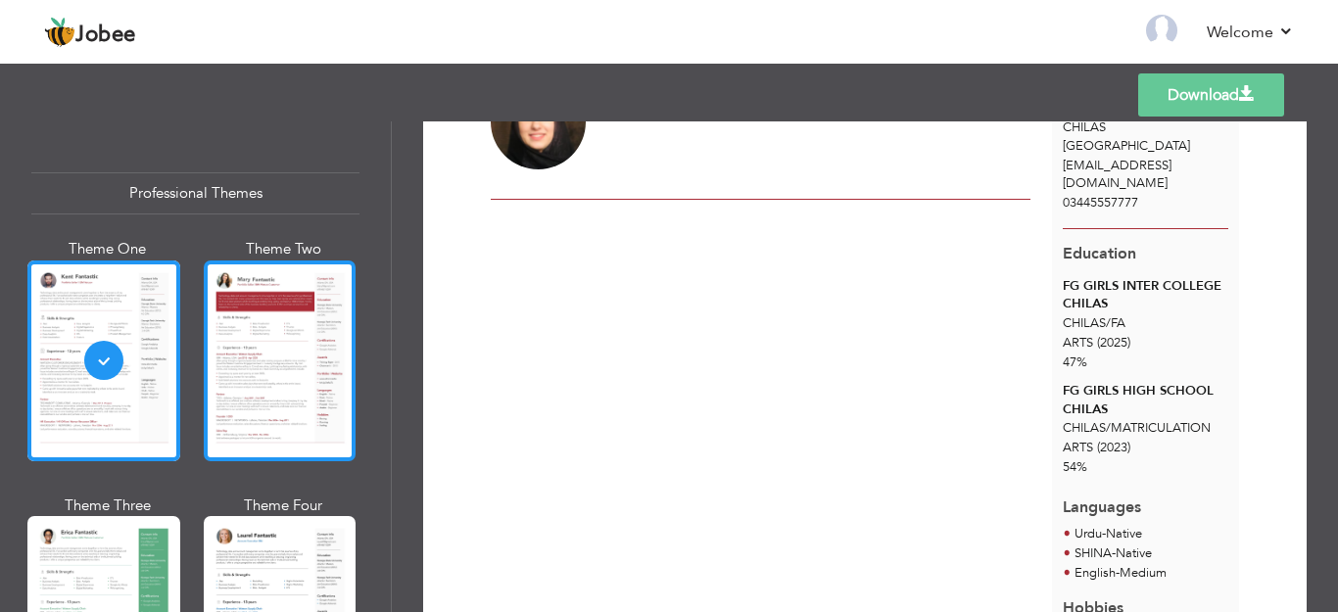
click at [234, 383] on div at bounding box center [280, 361] width 153 height 201
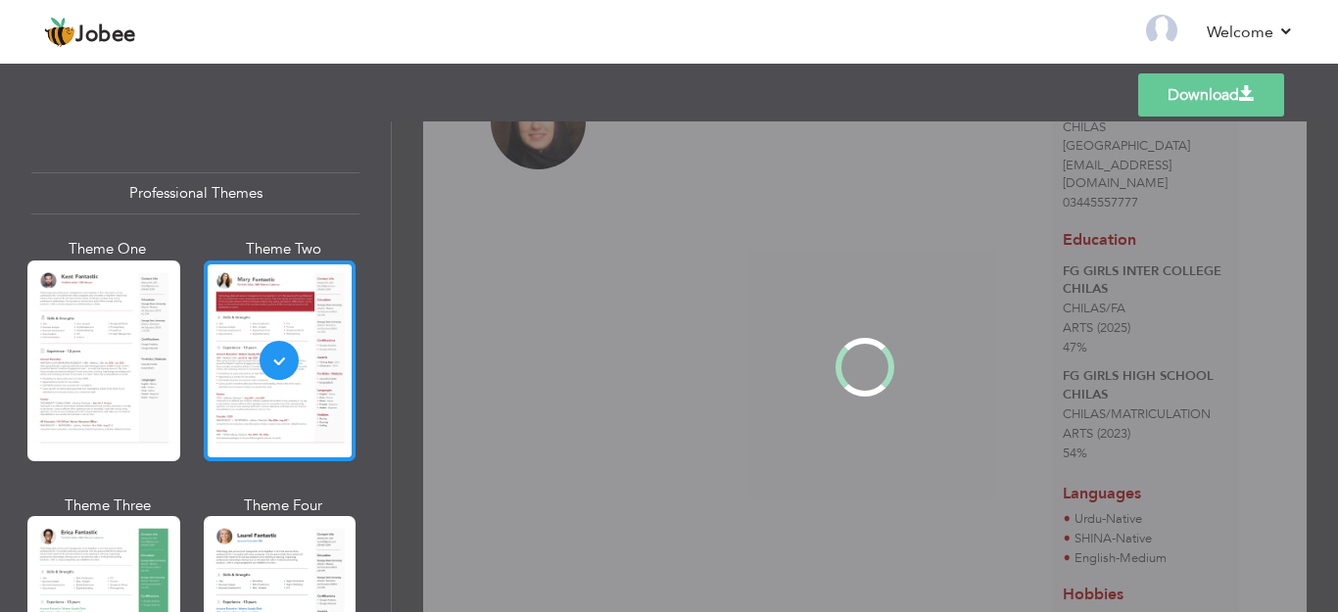
scroll to position [0, 0]
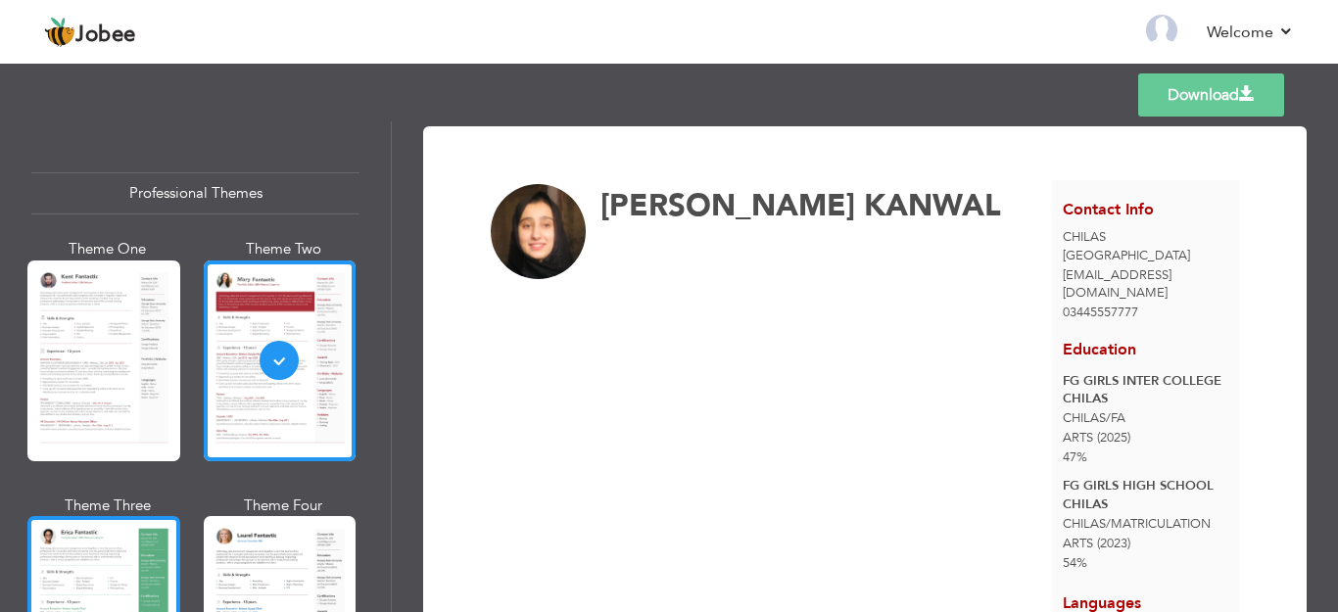
click at [137, 540] on div at bounding box center [103, 616] width 153 height 201
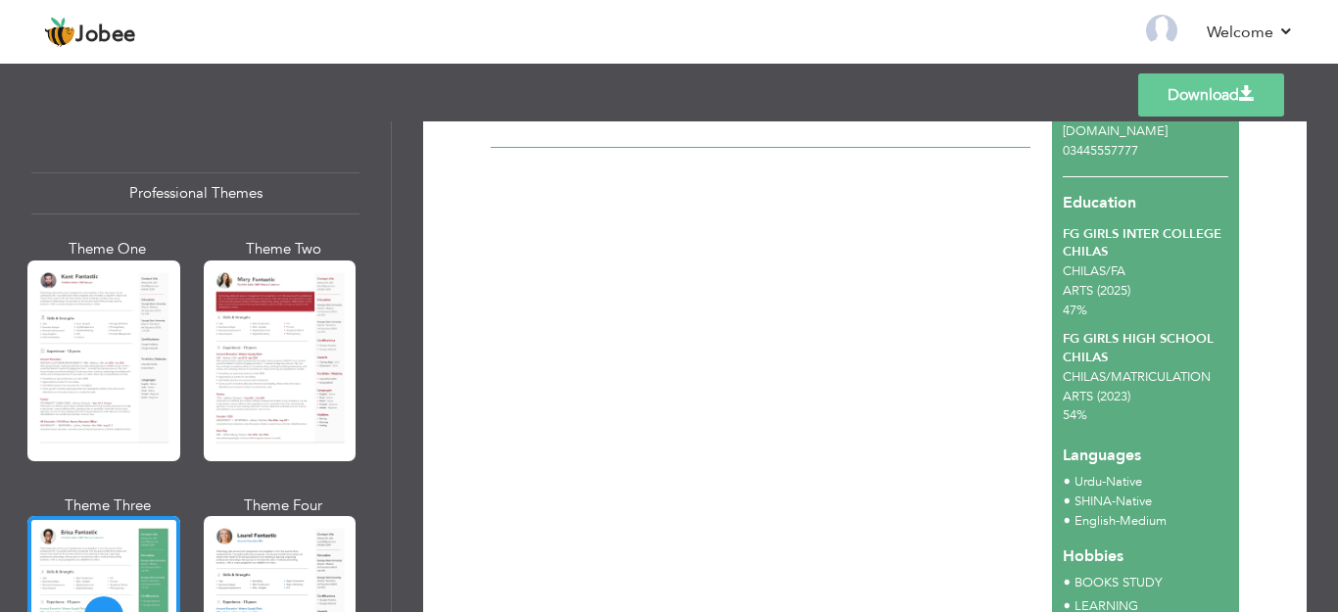
scroll to position [8, 0]
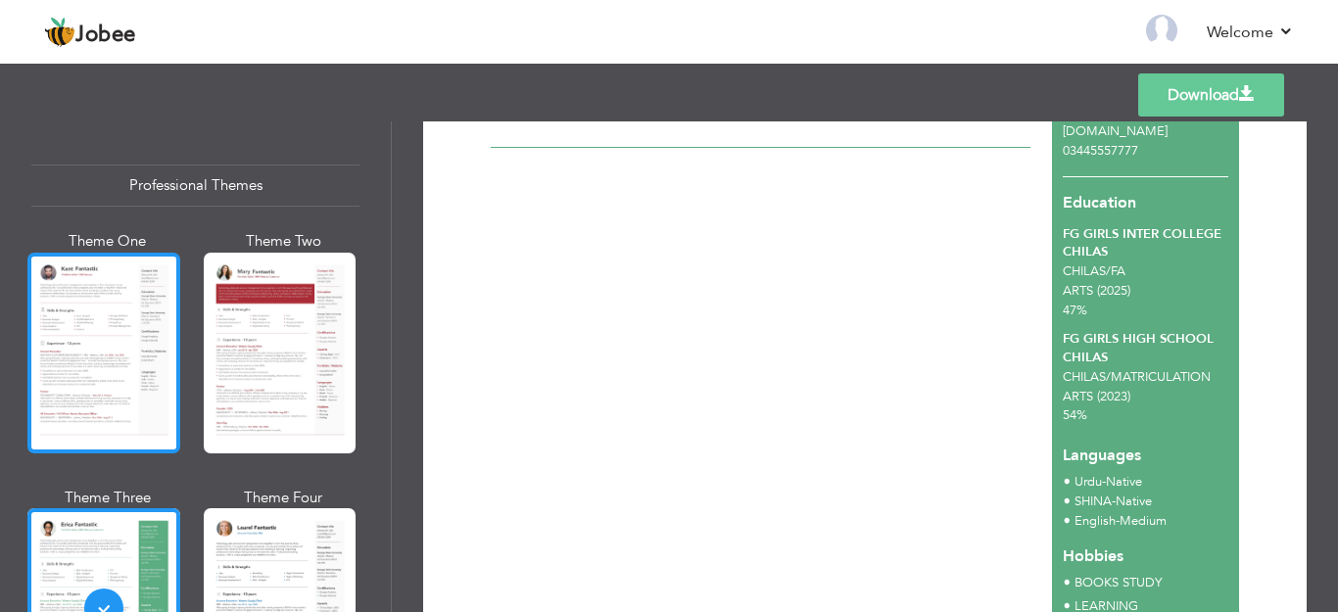
click at [101, 364] on div at bounding box center [103, 353] width 153 height 201
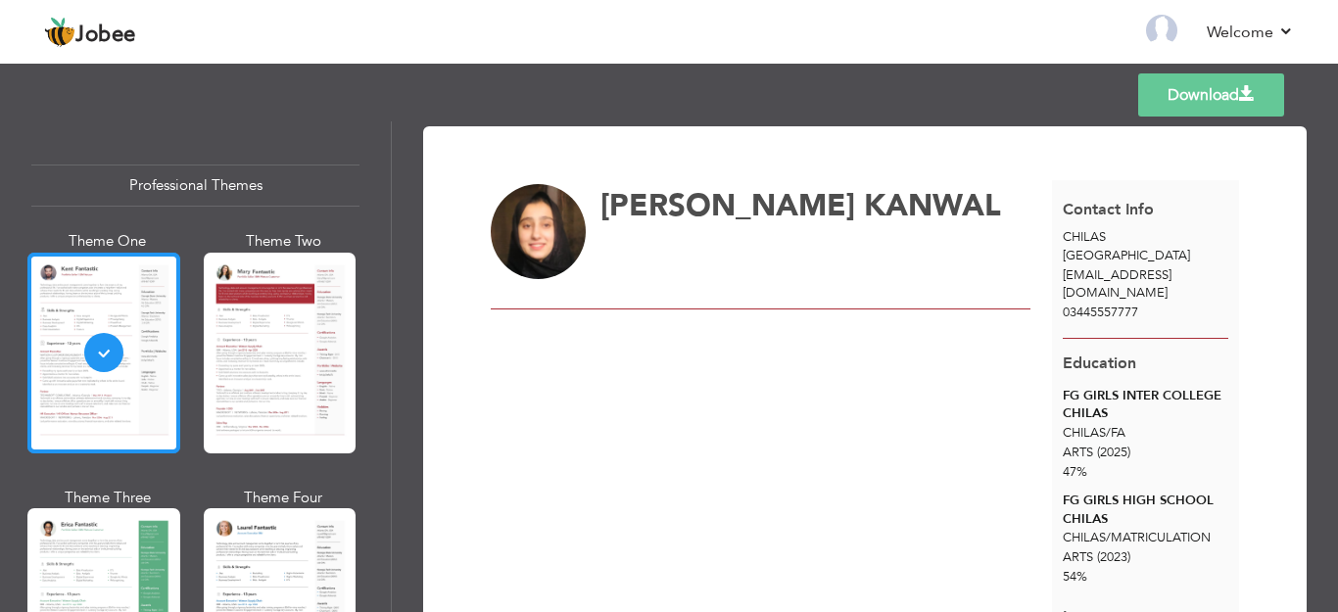
click at [101, 364] on div at bounding box center [103, 353] width 153 height 201
click at [314, 558] on div at bounding box center [280, 609] width 153 height 201
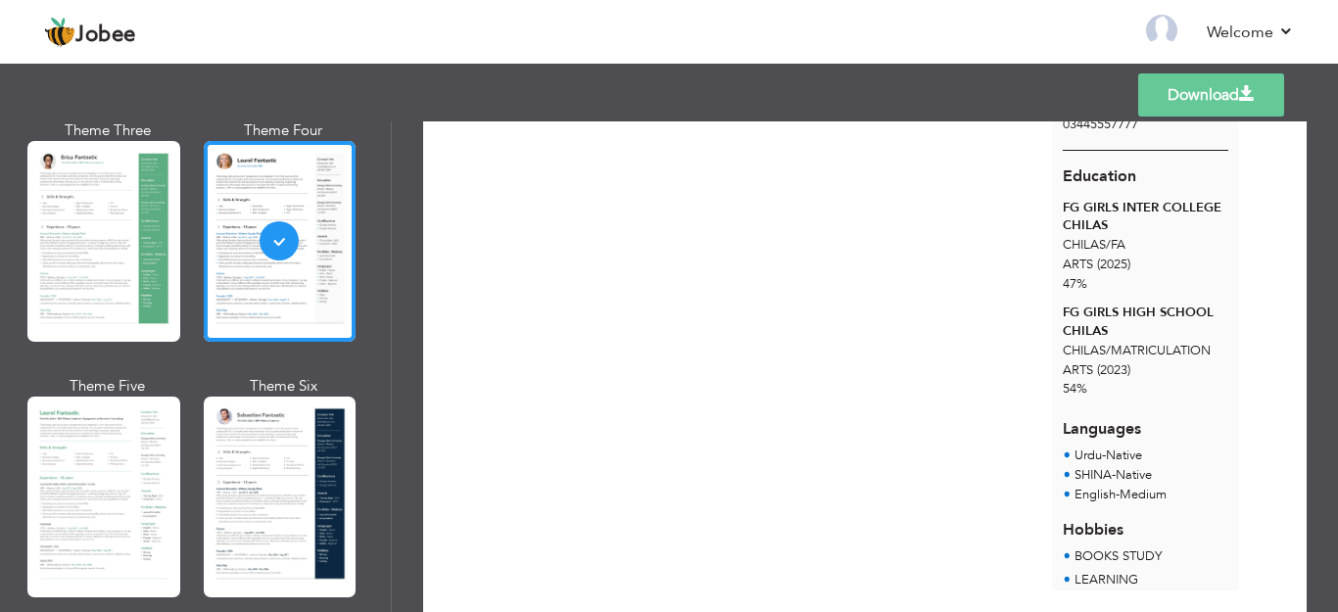
scroll to position [408, 0]
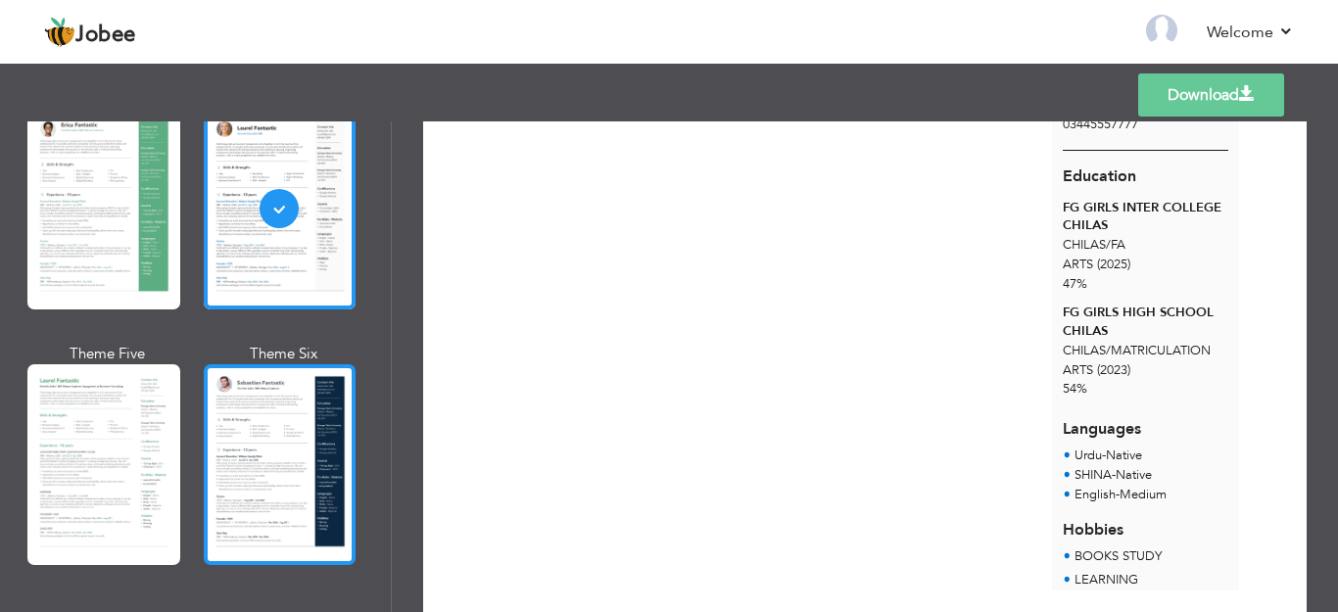
click at [290, 455] on div at bounding box center [280, 464] width 153 height 201
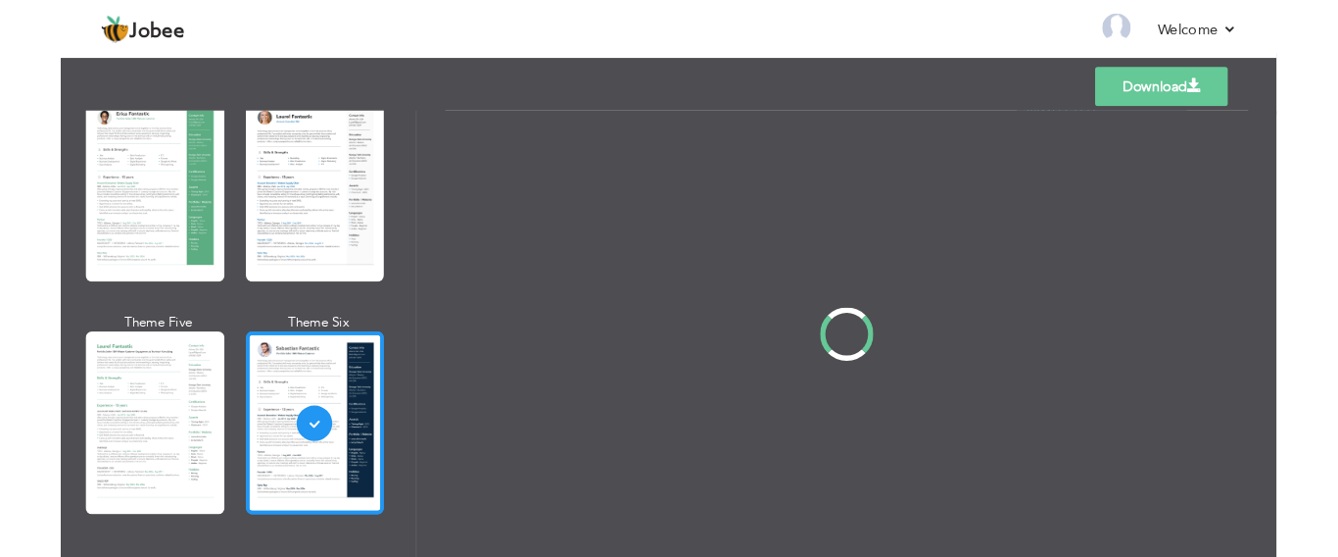
scroll to position [0, 0]
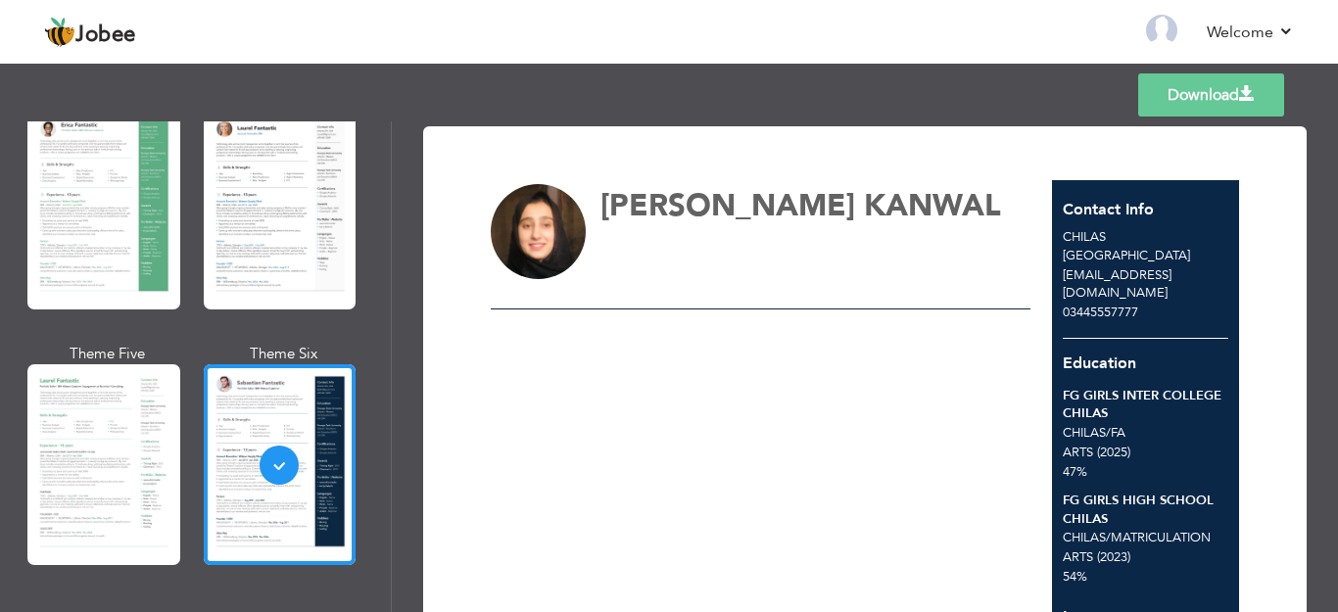
click at [1236, 88] on link "Download" at bounding box center [1212, 94] width 146 height 43
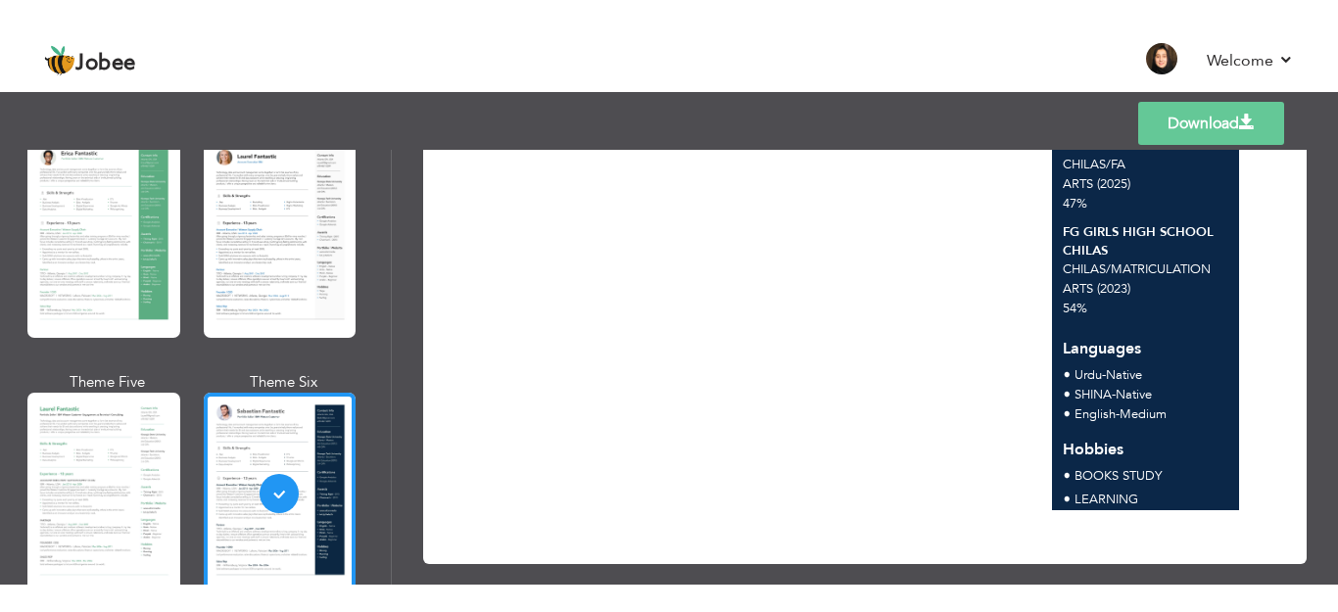
scroll to position [262, 0]
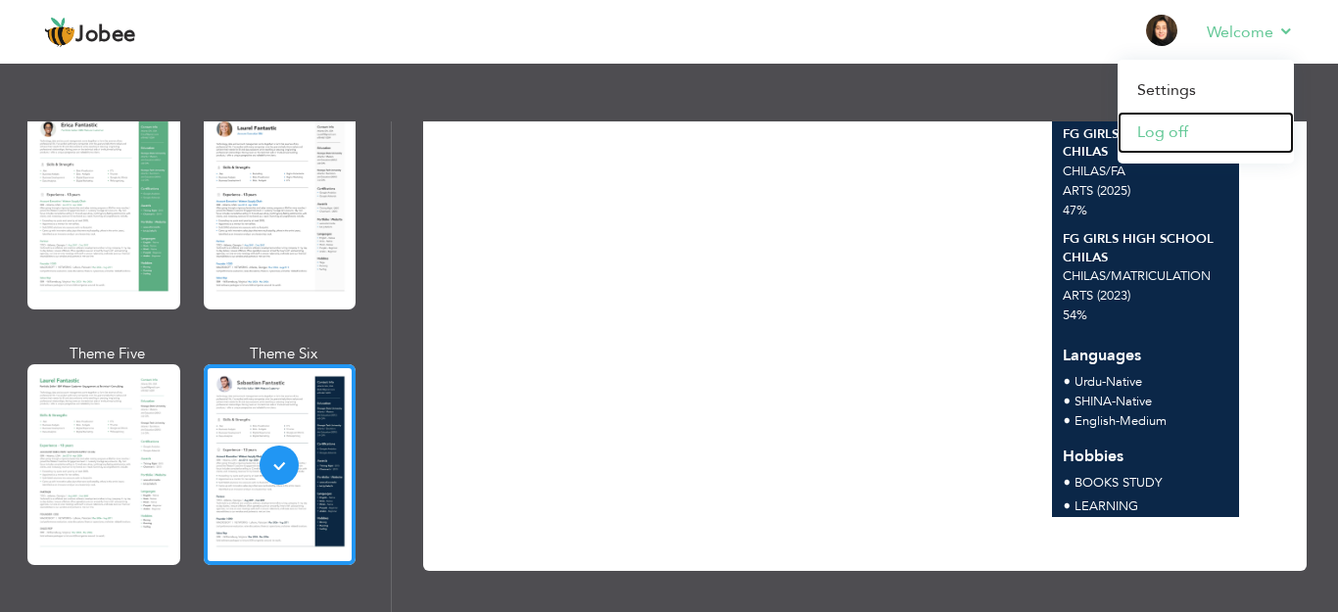
click at [1182, 142] on link "Log off" at bounding box center [1206, 133] width 176 height 42
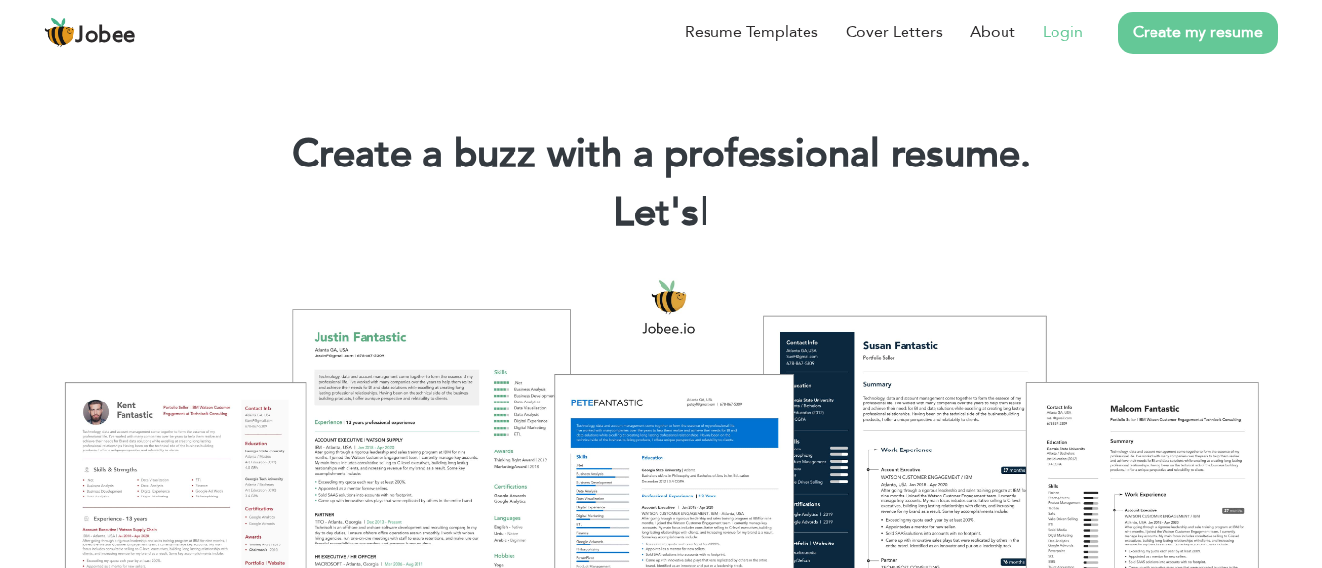
click at [1074, 39] on link "Login" at bounding box center [1063, 33] width 40 height 24
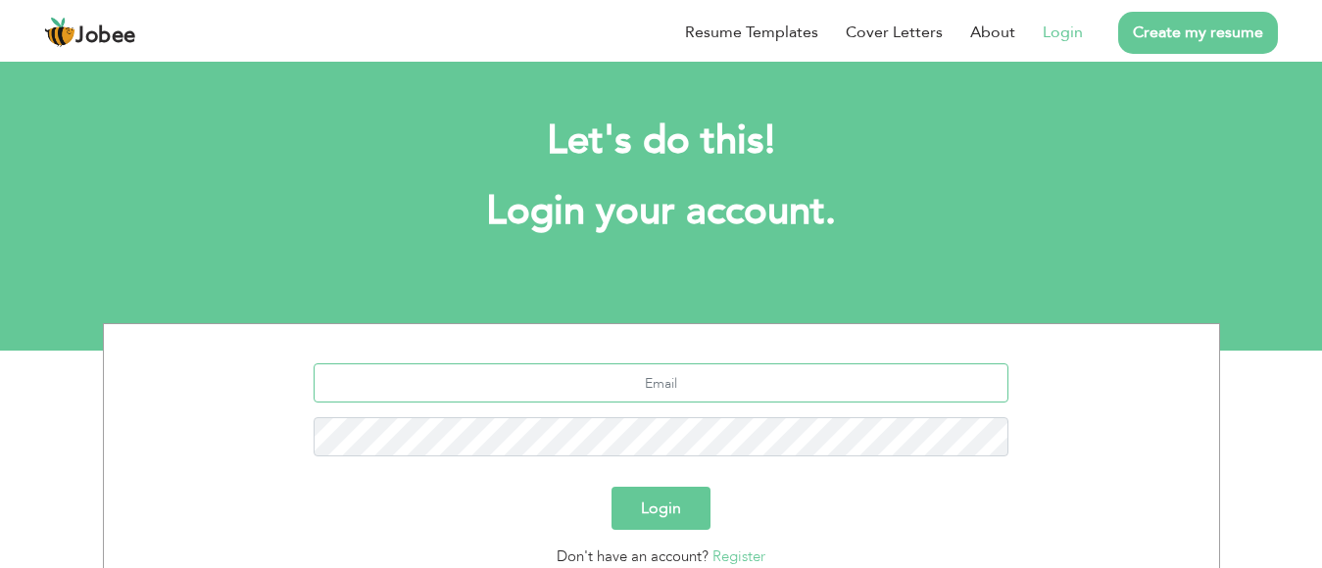
click at [692, 390] on input "text" at bounding box center [661, 383] width 695 height 39
type input "[EMAIL_ADDRESS][DOMAIN_NAME]"
click at [654, 518] on button "Login" at bounding box center [660, 508] width 99 height 43
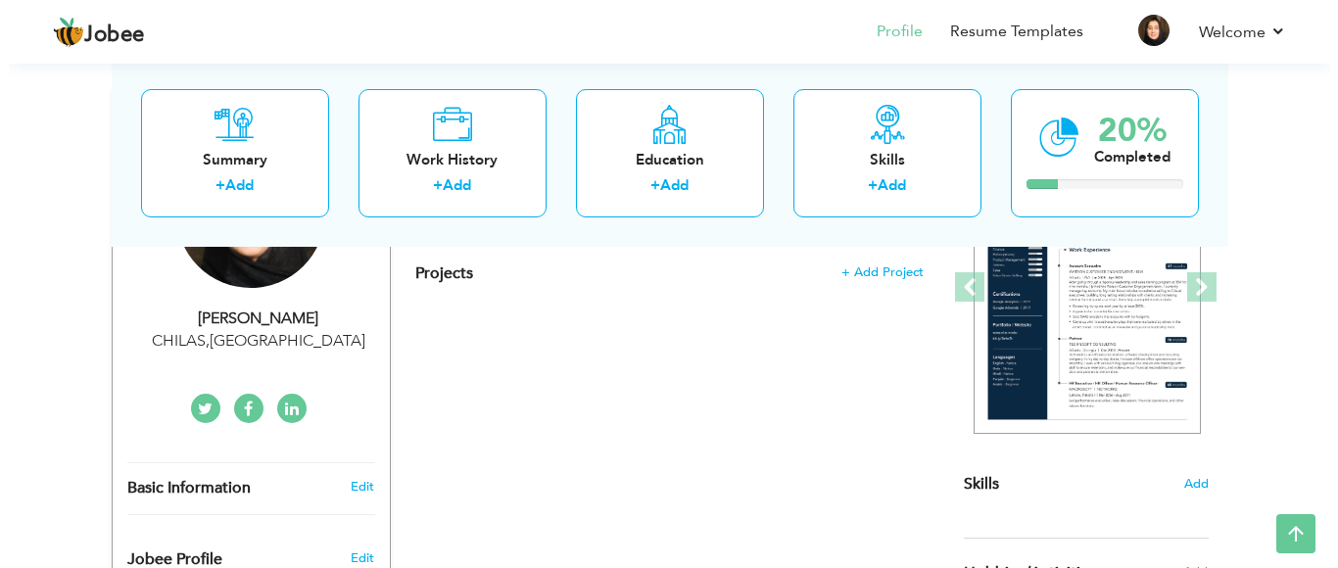
scroll to position [277, 0]
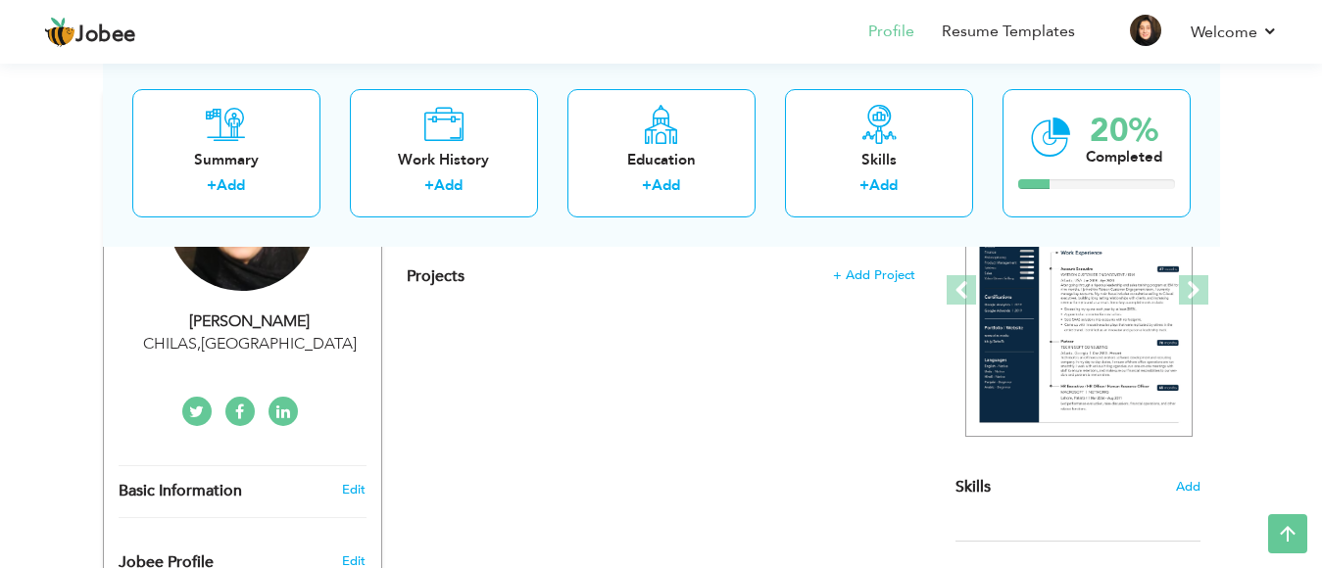
click at [250, 347] on div "CHILAS , Pakistan" at bounding box center [250, 344] width 263 height 23
type input "[PERSON_NAME]"
type input "KANWAL"
type input "03445557777"
select select "number:166"
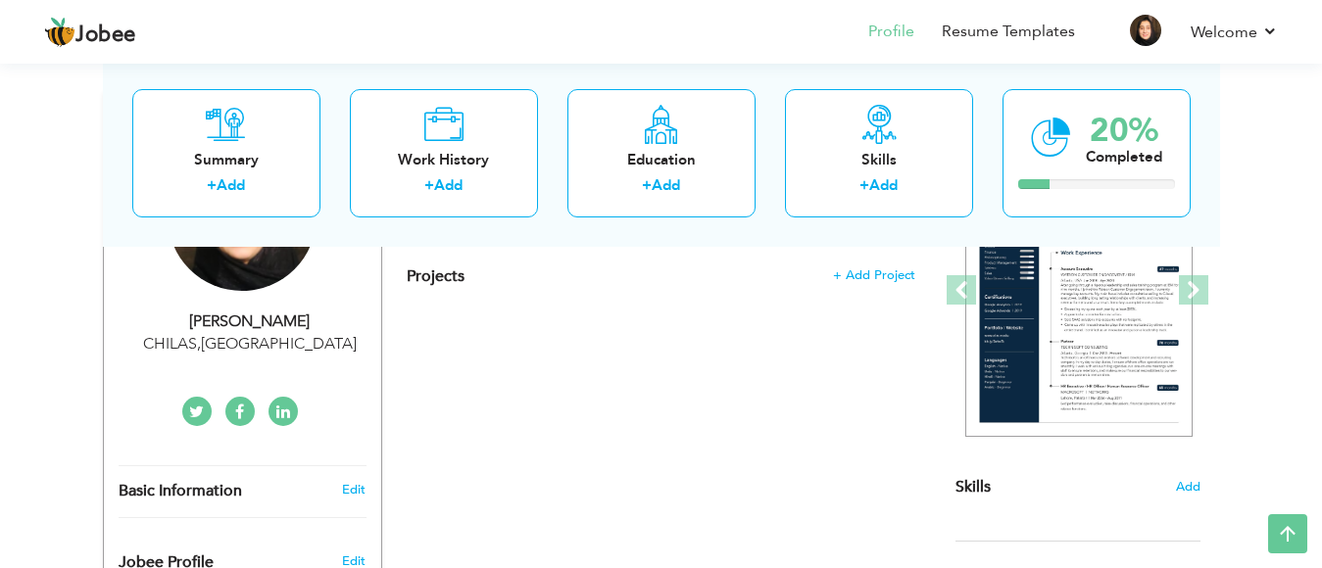
type input "CHILAS"
select select "number:1"
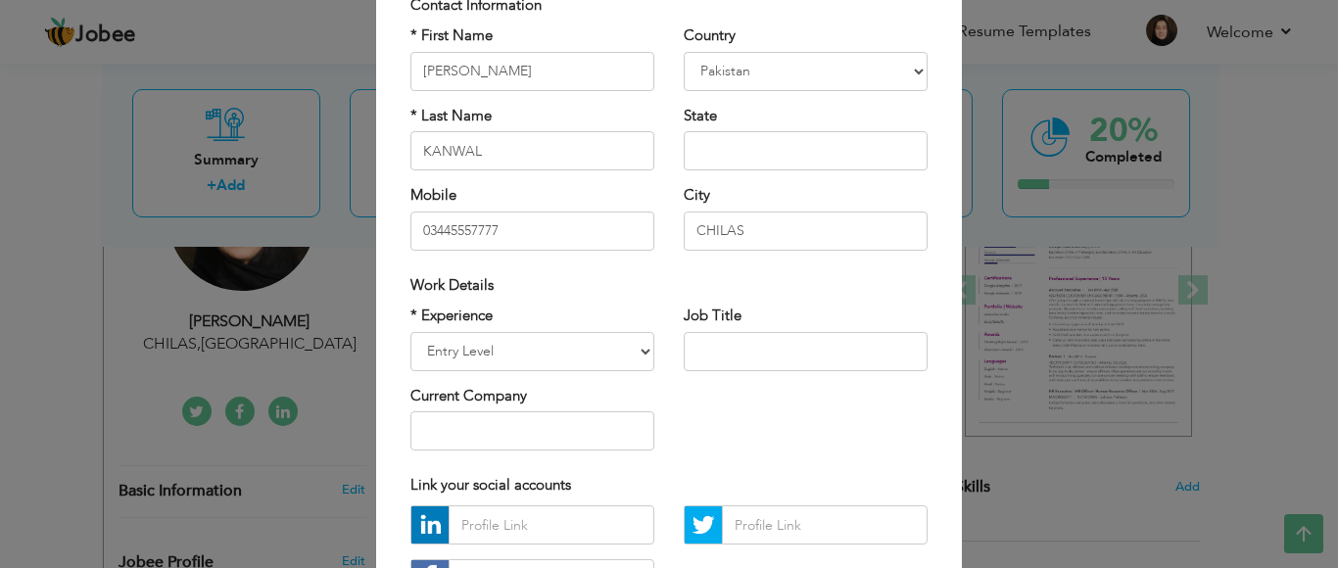
scroll to position [148, 0]
click at [824, 221] on input "CHILAS" at bounding box center [806, 229] width 244 height 39
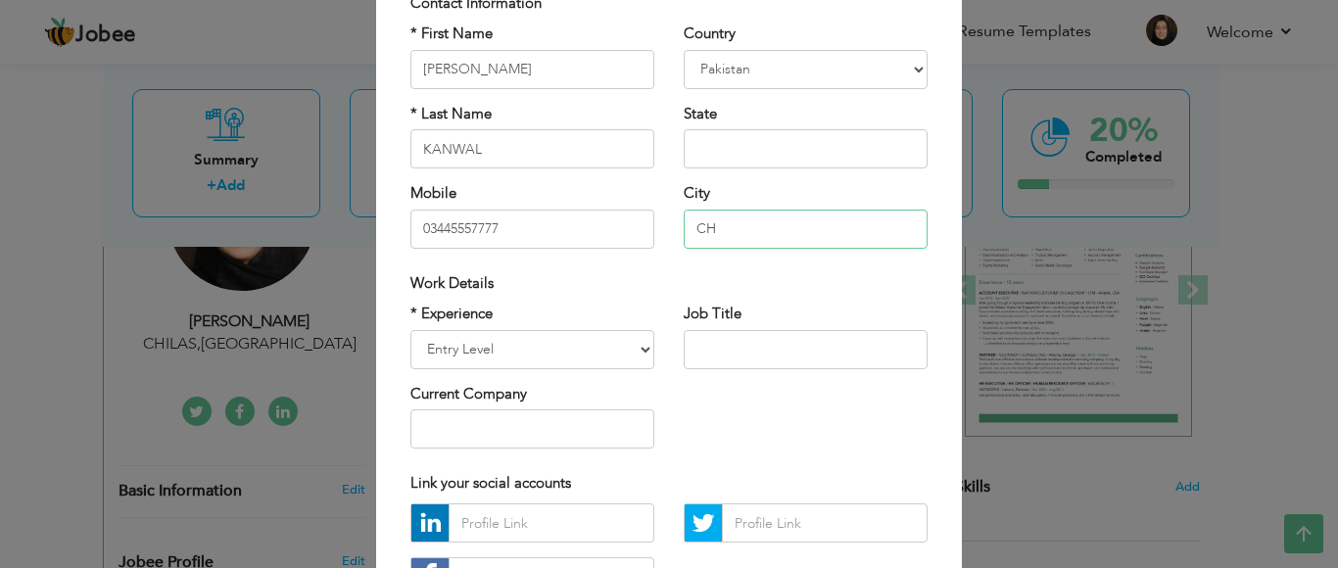
type input "C"
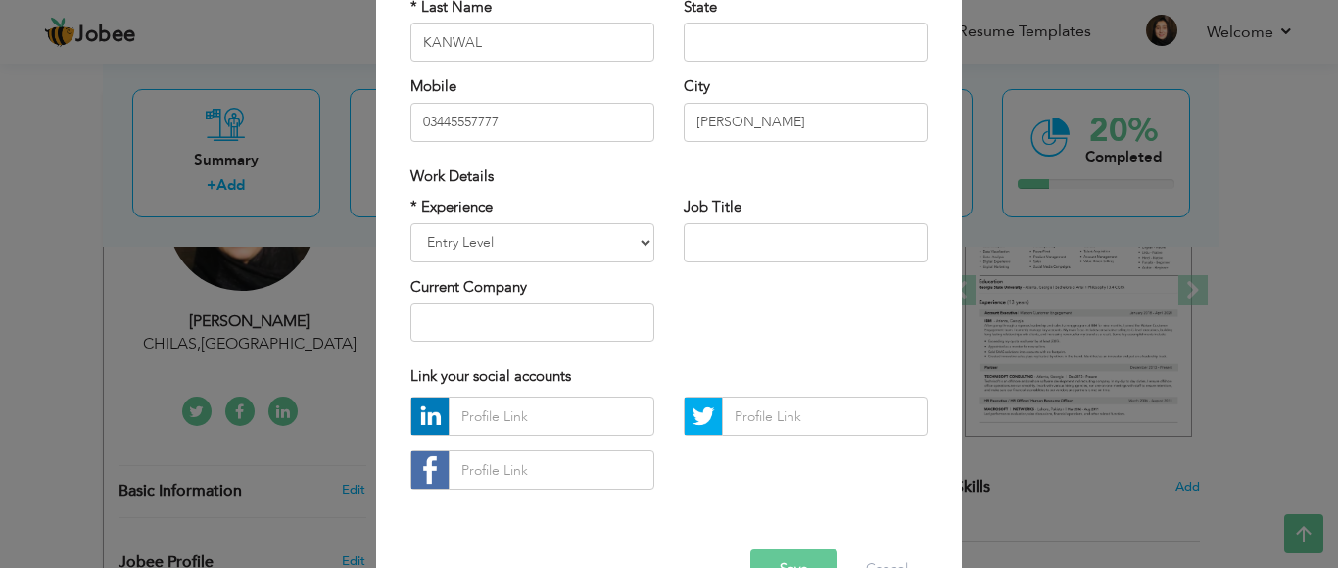
scroll to position [310, 0]
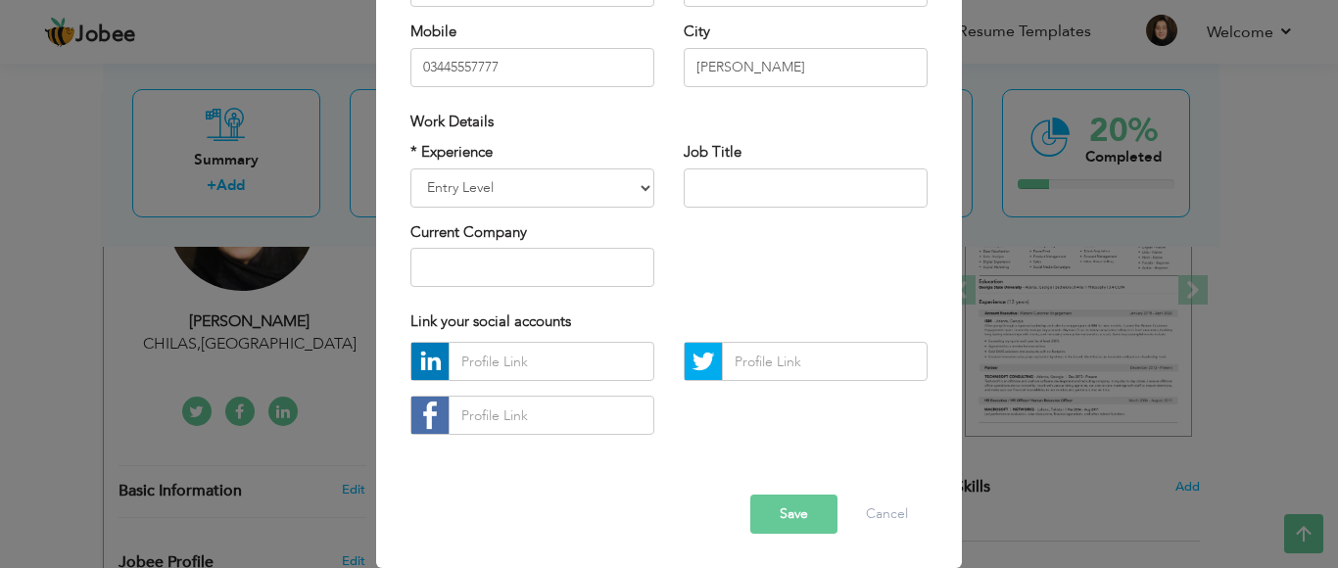
click at [779, 522] on button "Save" at bounding box center [794, 514] width 87 height 39
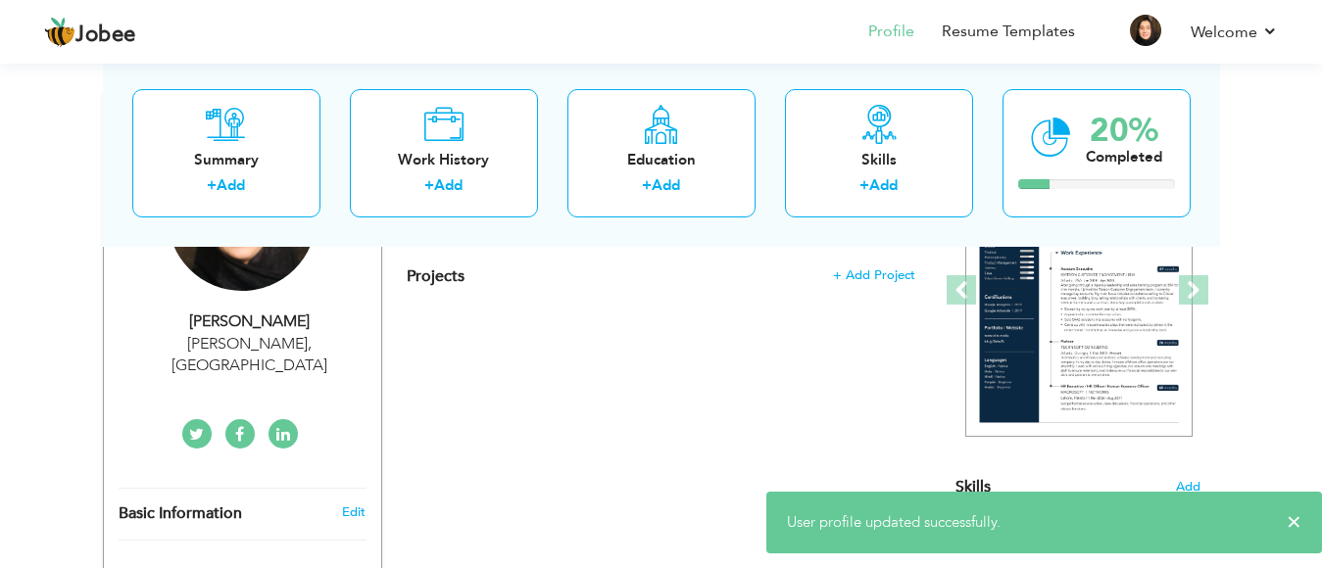
click at [316, 346] on div "MOHALLAH RONAI CHILAS , Pakistan" at bounding box center [250, 355] width 263 height 45
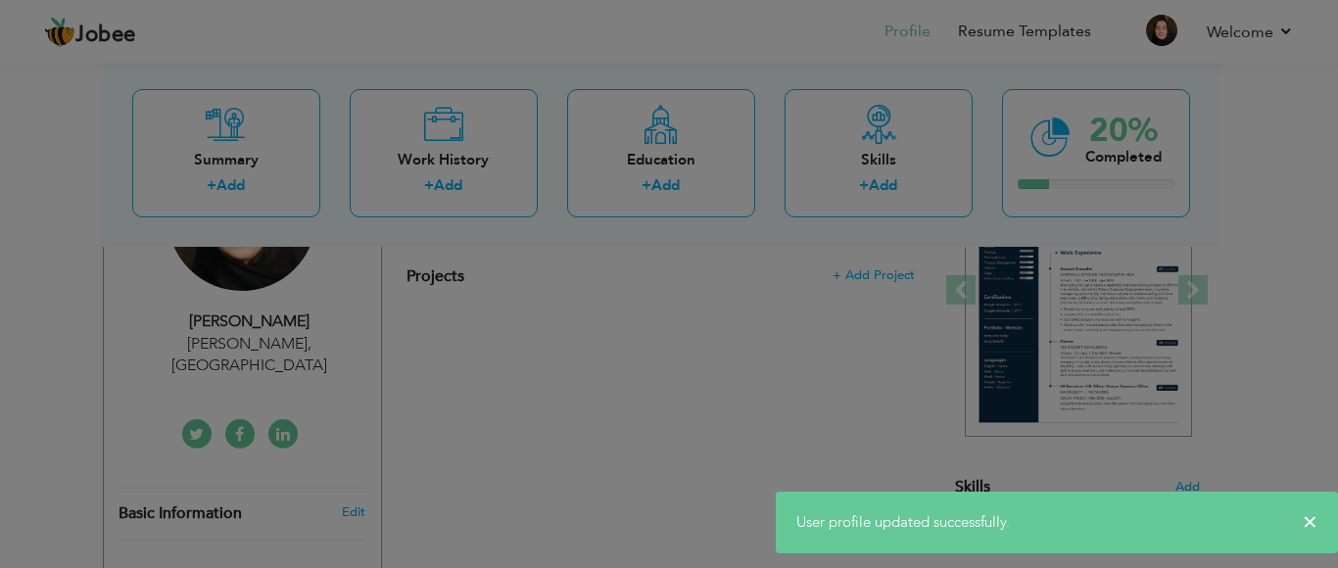
scroll to position [0, 0]
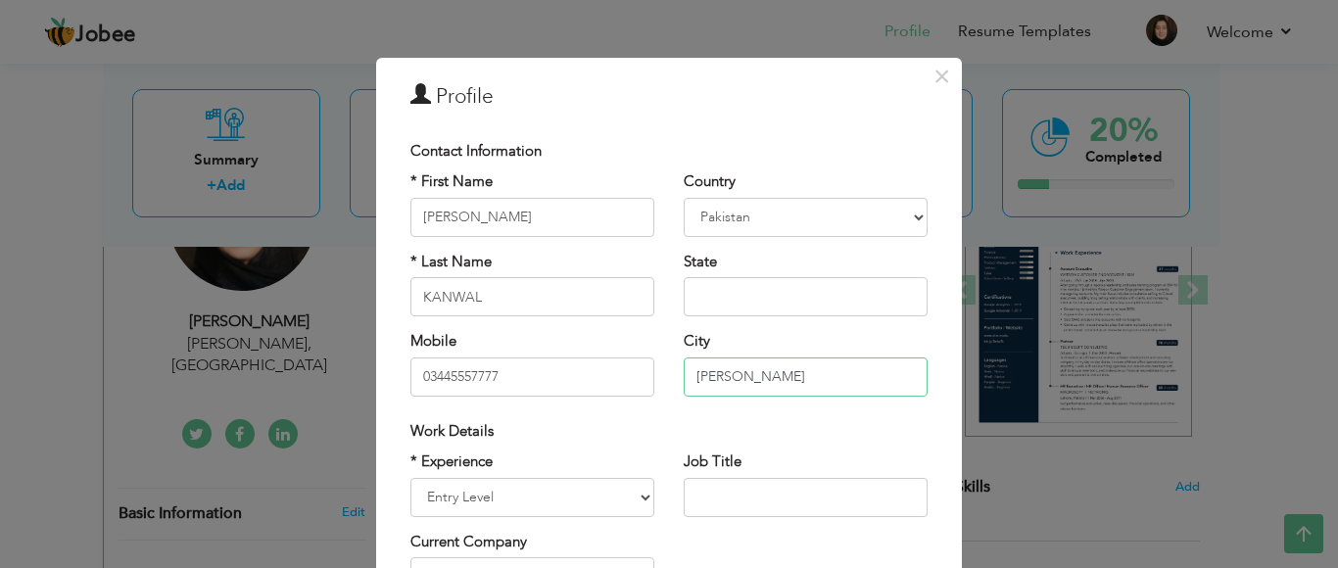
click at [808, 374] on input "MOHALLAH RONAI CHILAS" at bounding box center [806, 377] width 244 height 39
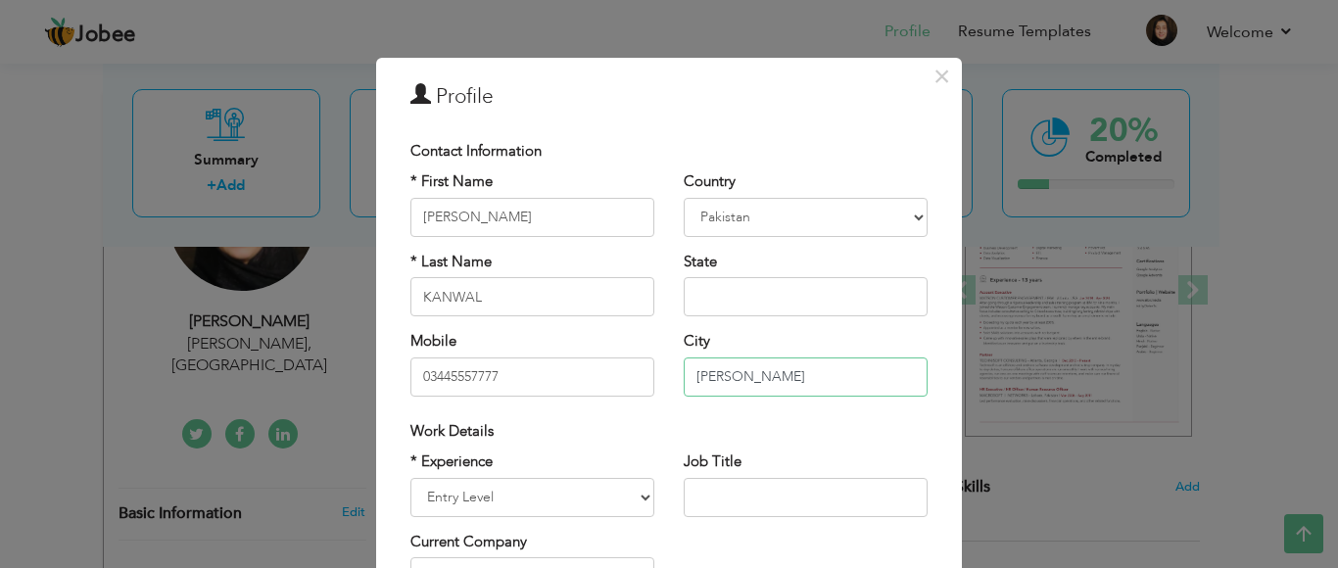
click at [881, 382] on input "MOHALLAH RONA SHALKATI CHILAS" at bounding box center [806, 377] width 244 height 39
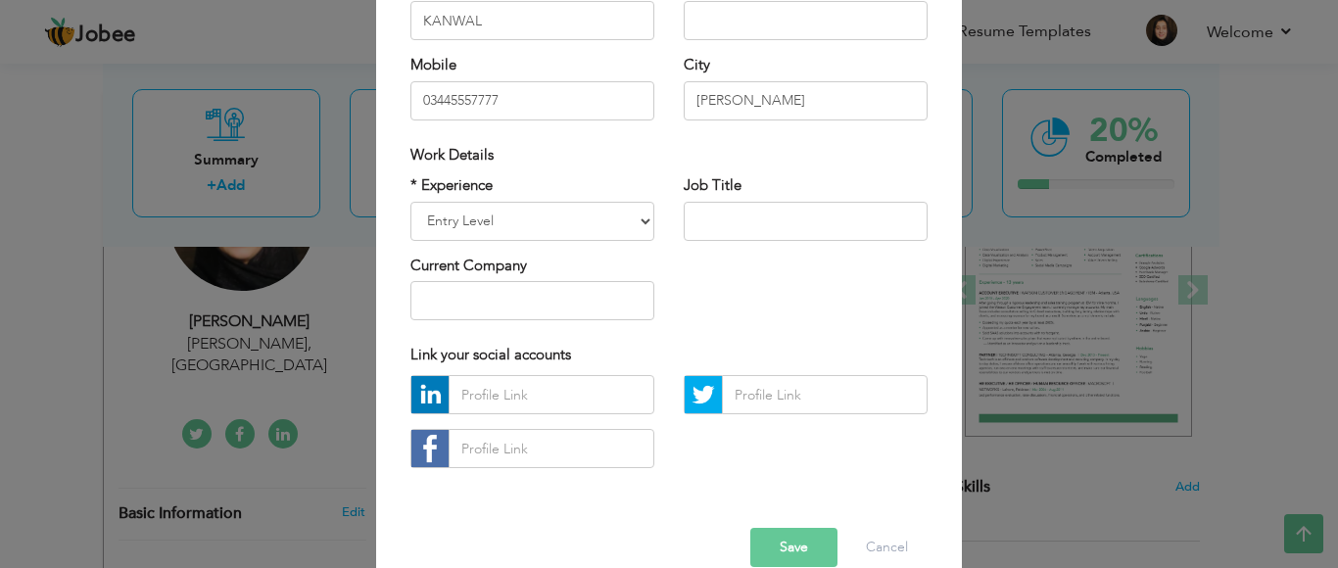
scroll to position [310, 0]
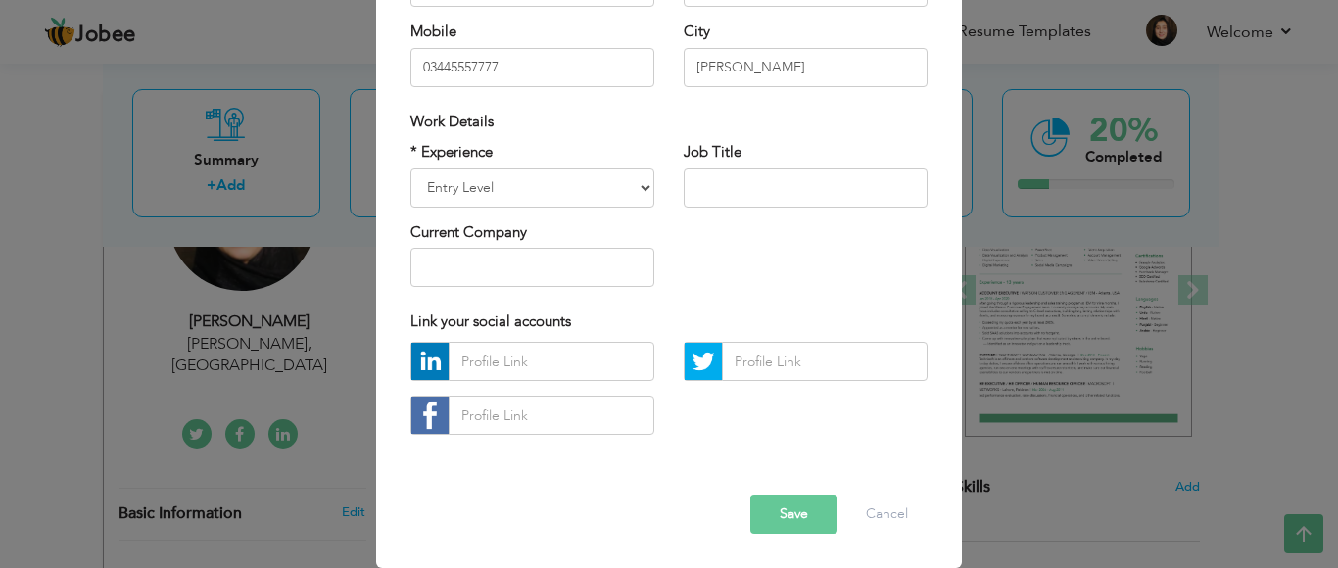
click at [785, 511] on button "Save" at bounding box center [794, 514] width 87 height 39
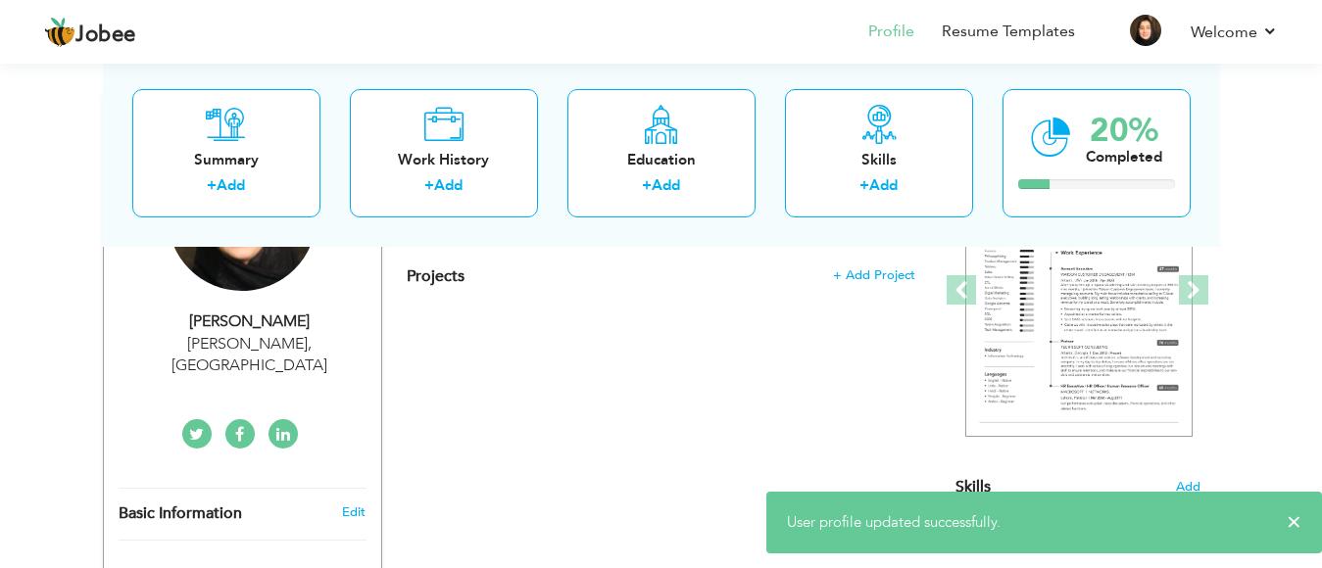
click at [269, 335] on div "MOHALLAH RONA SHALKAT CHILAS , Pakistan" at bounding box center [250, 355] width 263 height 45
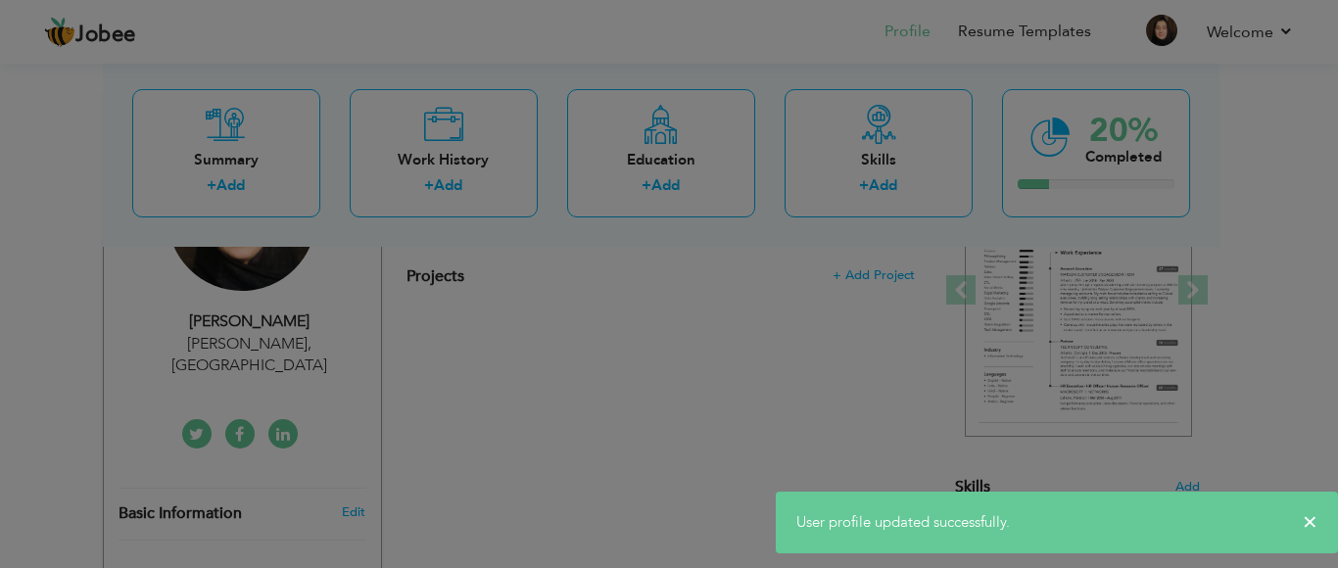
scroll to position [0, 0]
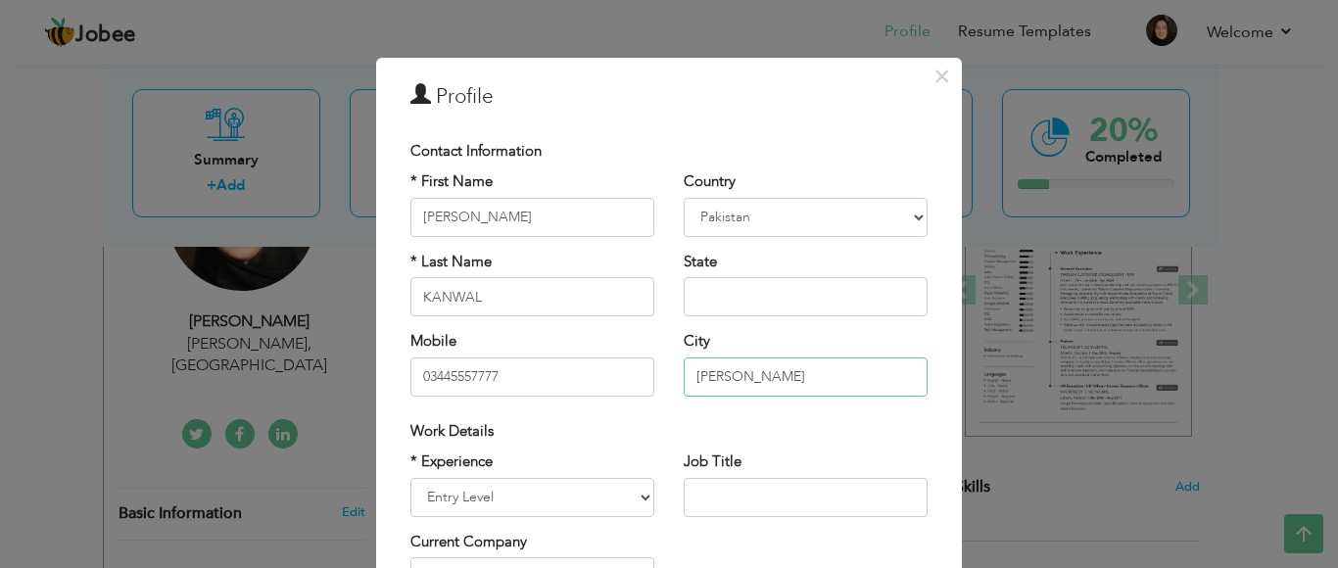
click at [810, 370] on input "MOHALLAH RONA SHALKAT CHILAS" at bounding box center [806, 377] width 244 height 39
click at [807, 374] on input "MOHALLAH RONA SHALKAT CHILAS" at bounding box center [806, 377] width 244 height 39
type input "[PERSON_NAME]"
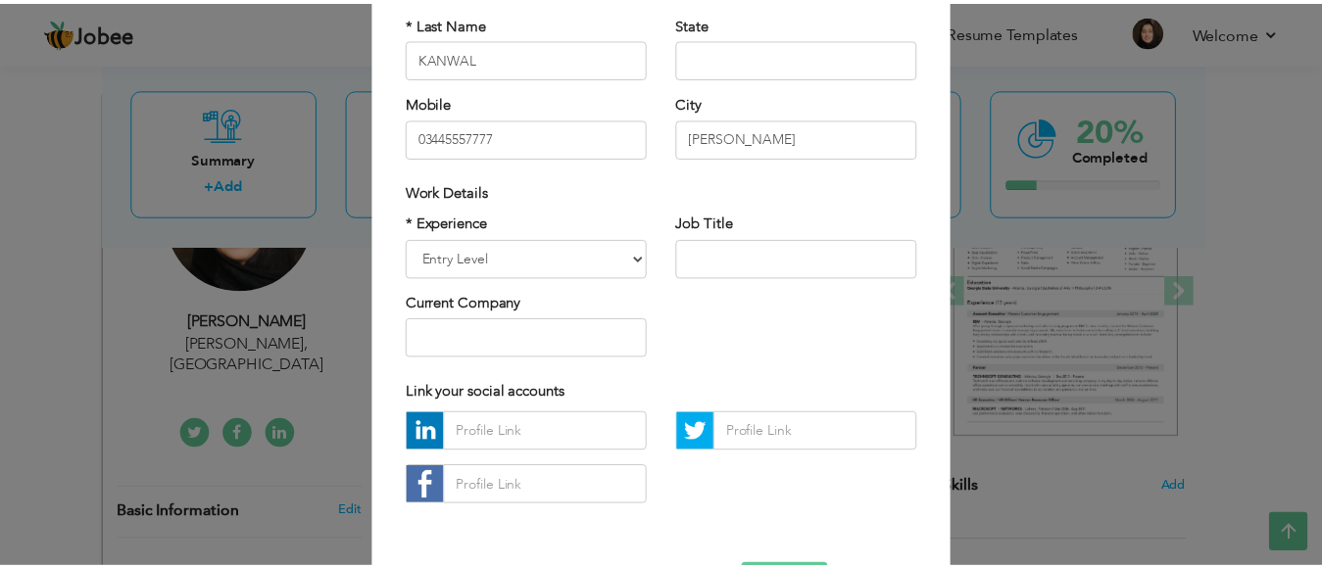
scroll to position [310, 0]
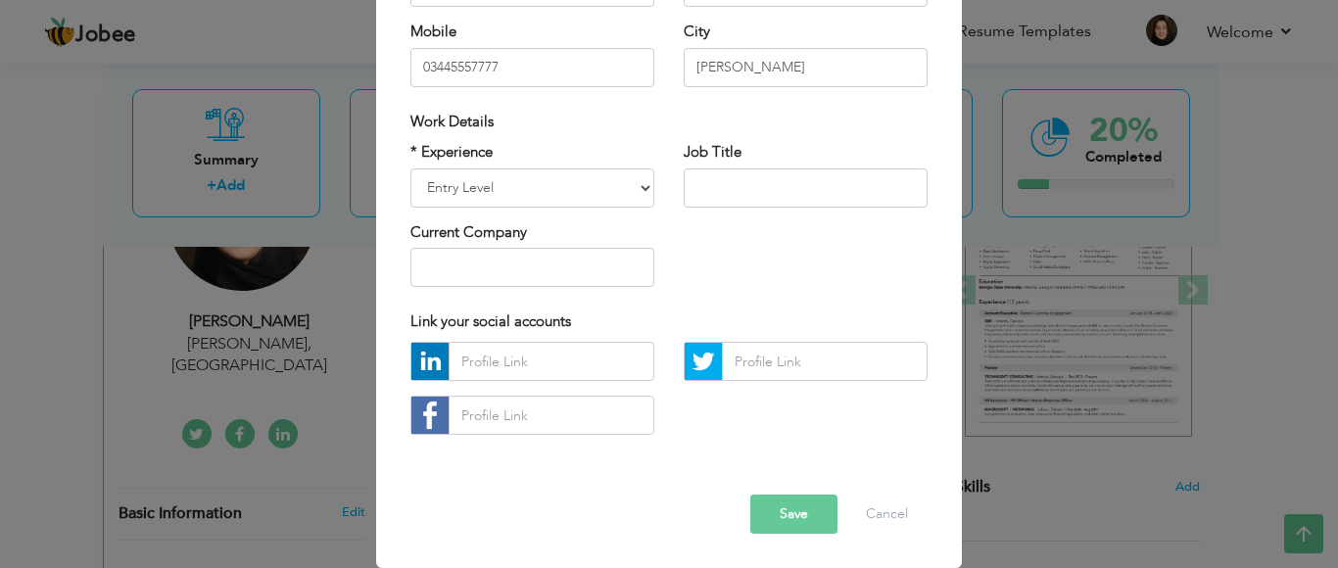
click at [780, 518] on button "Save" at bounding box center [794, 514] width 87 height 39
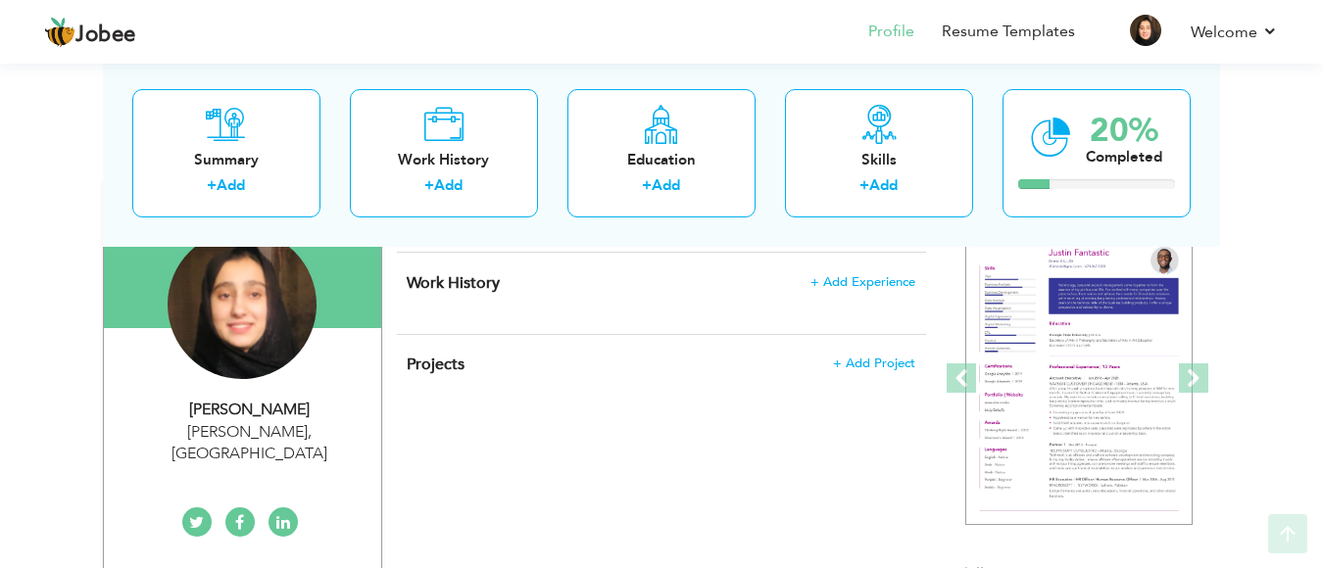
scroll to position [192, 0]
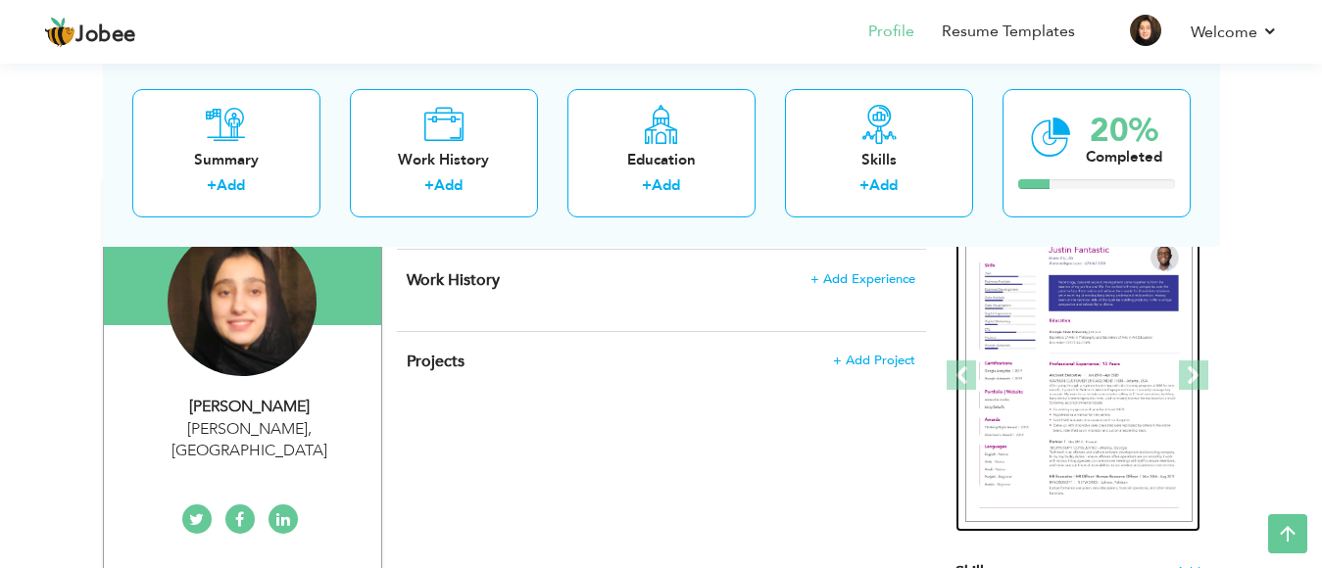
click at [1089, 393] on img at bounding box center [1078, 376] width 227 height 294
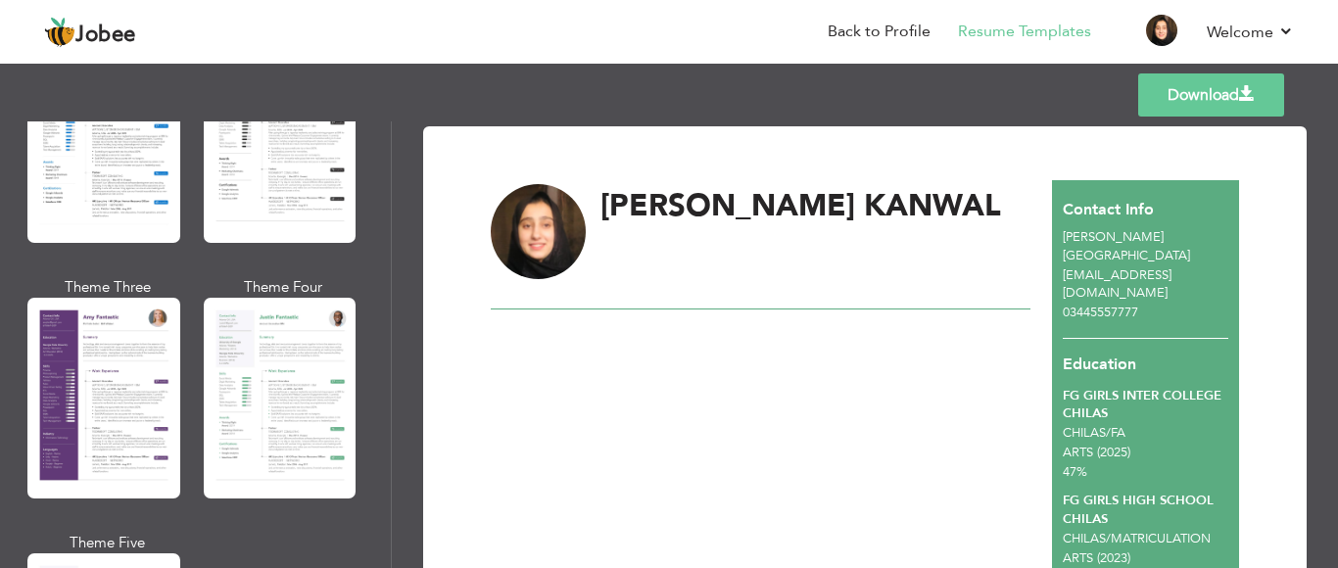
scroll to position [1665, 0]
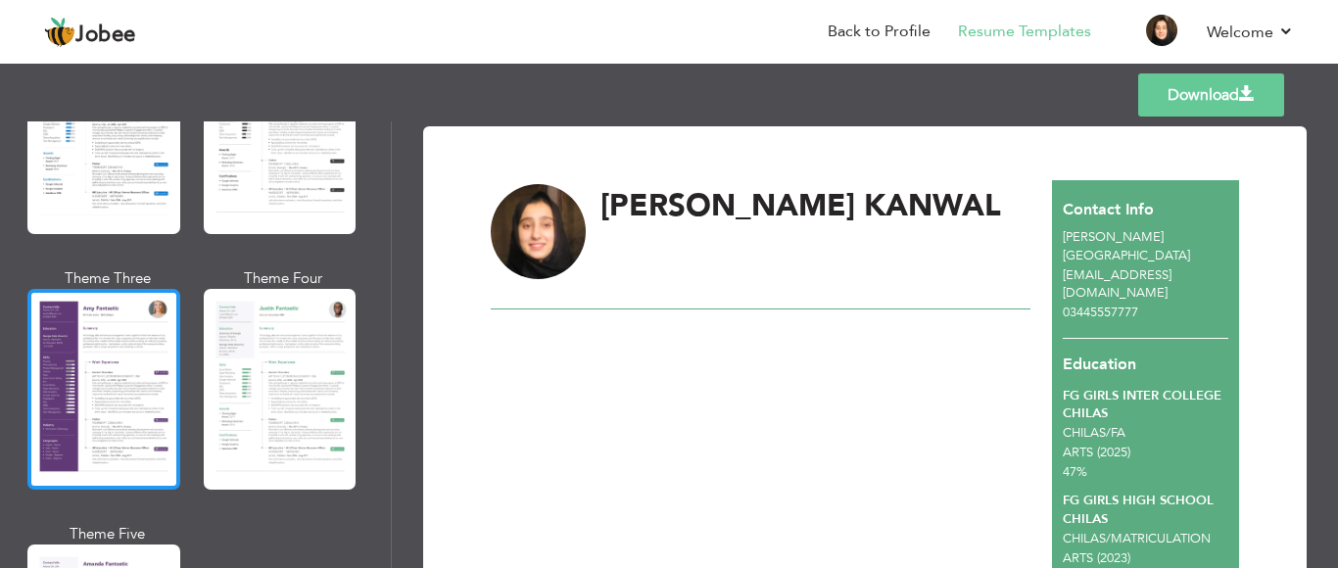
click at [104, 329] on div at bounding box center [103, 389] width 153 height 201
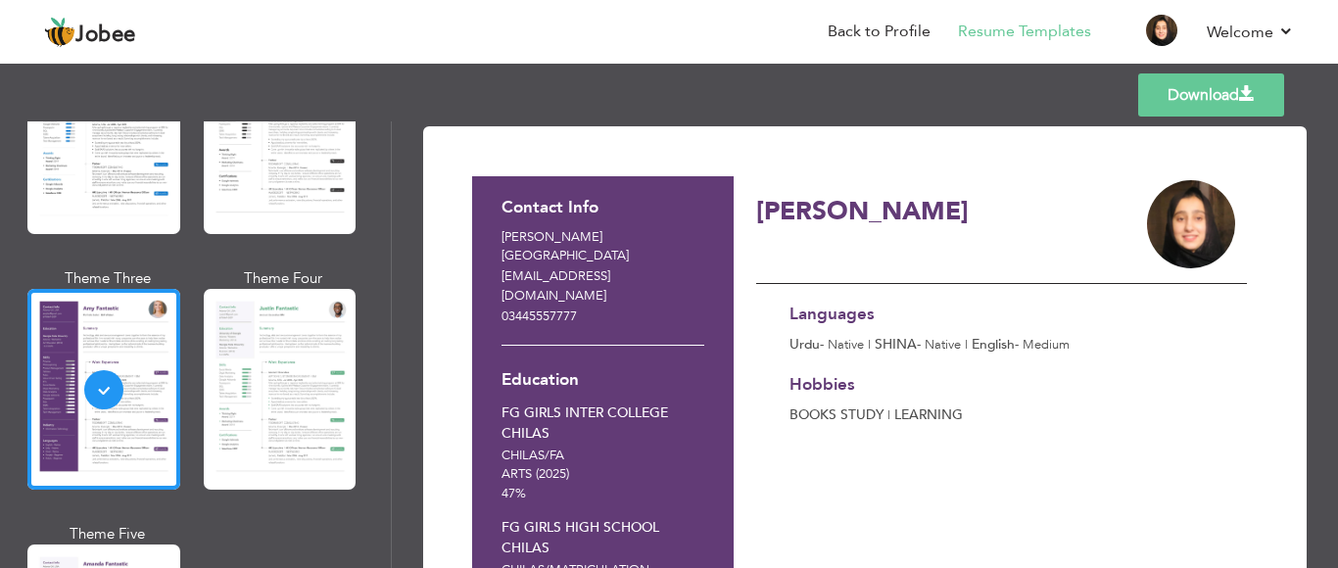
click at [1252, 92] on span at bounding box center [1247, 94] width 16 height 16
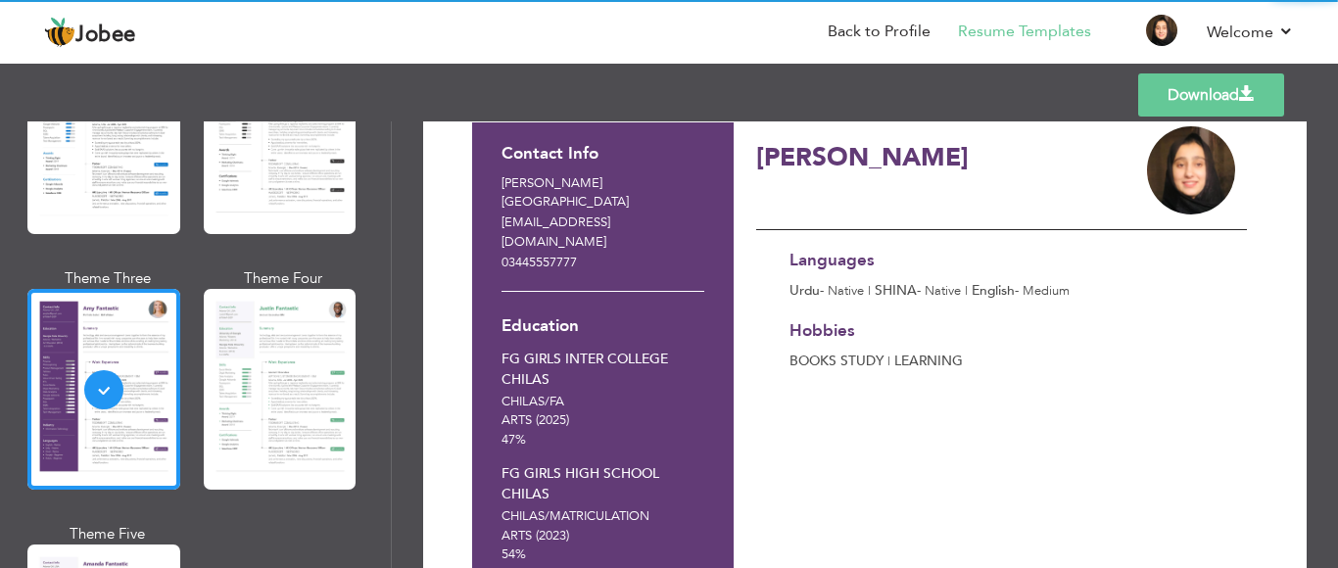
scroll to position [165, 0]
